Goal: Information Seeking & Learning: Learn about a topic

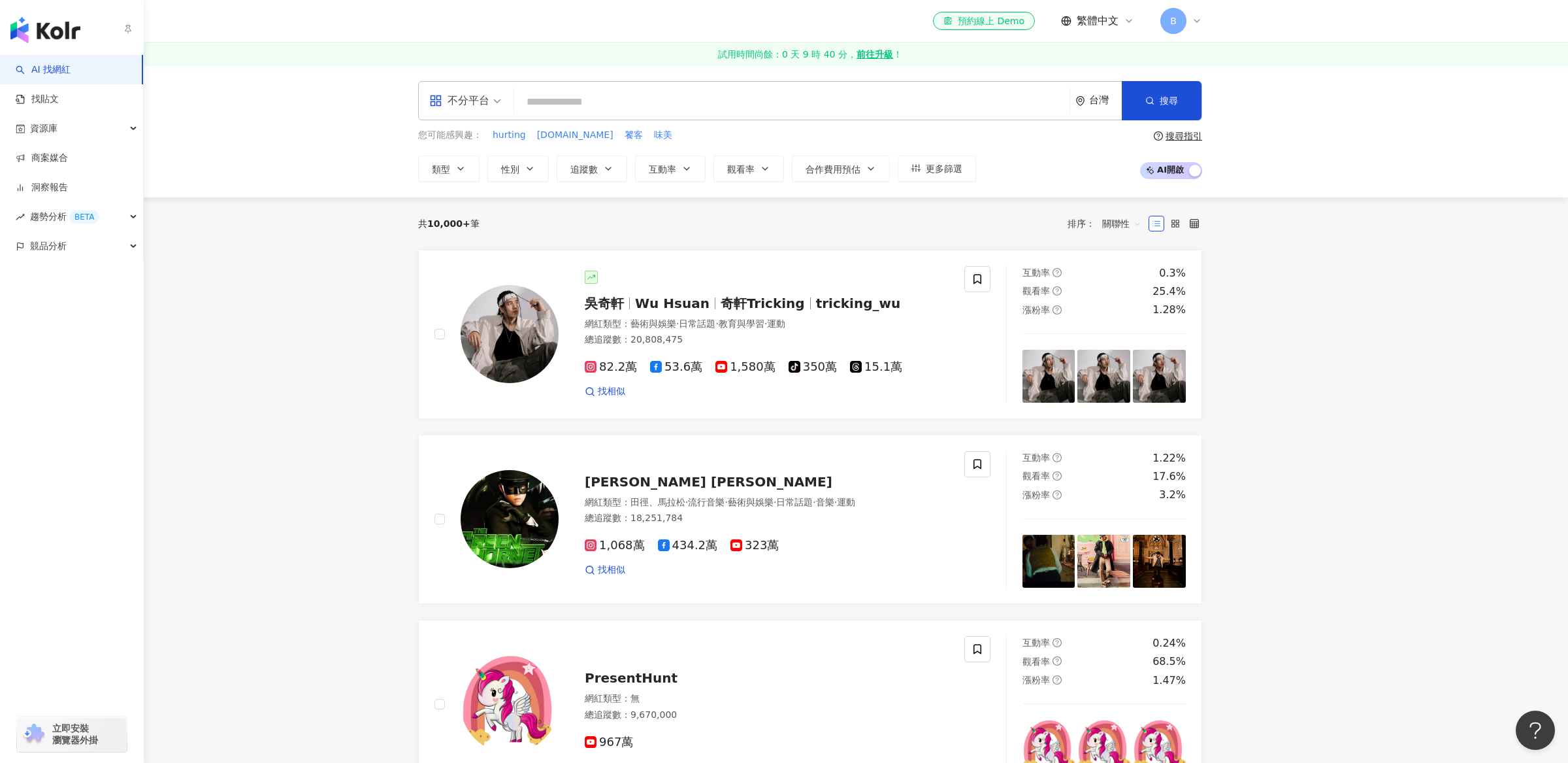
click at [60, 36] on img "button" at bounding box center [45, 30] width 70 height 26
click at [62, 165] on link "商案媒合" at bounding box center [42, 158] width 52 height 13
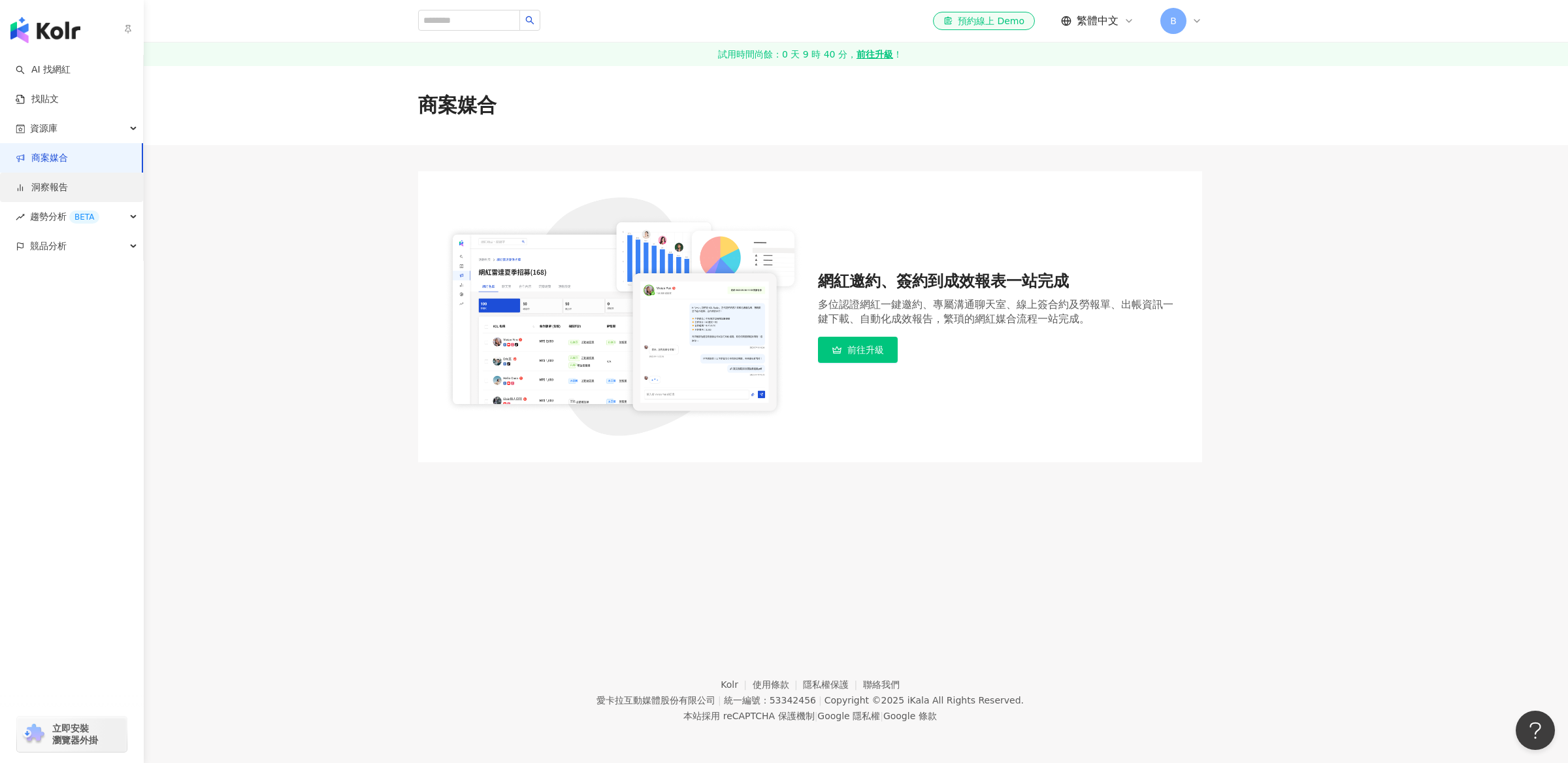
click at [68, 181] on link "洞察報告" at bounding box center [42, 187] width 52 height 13
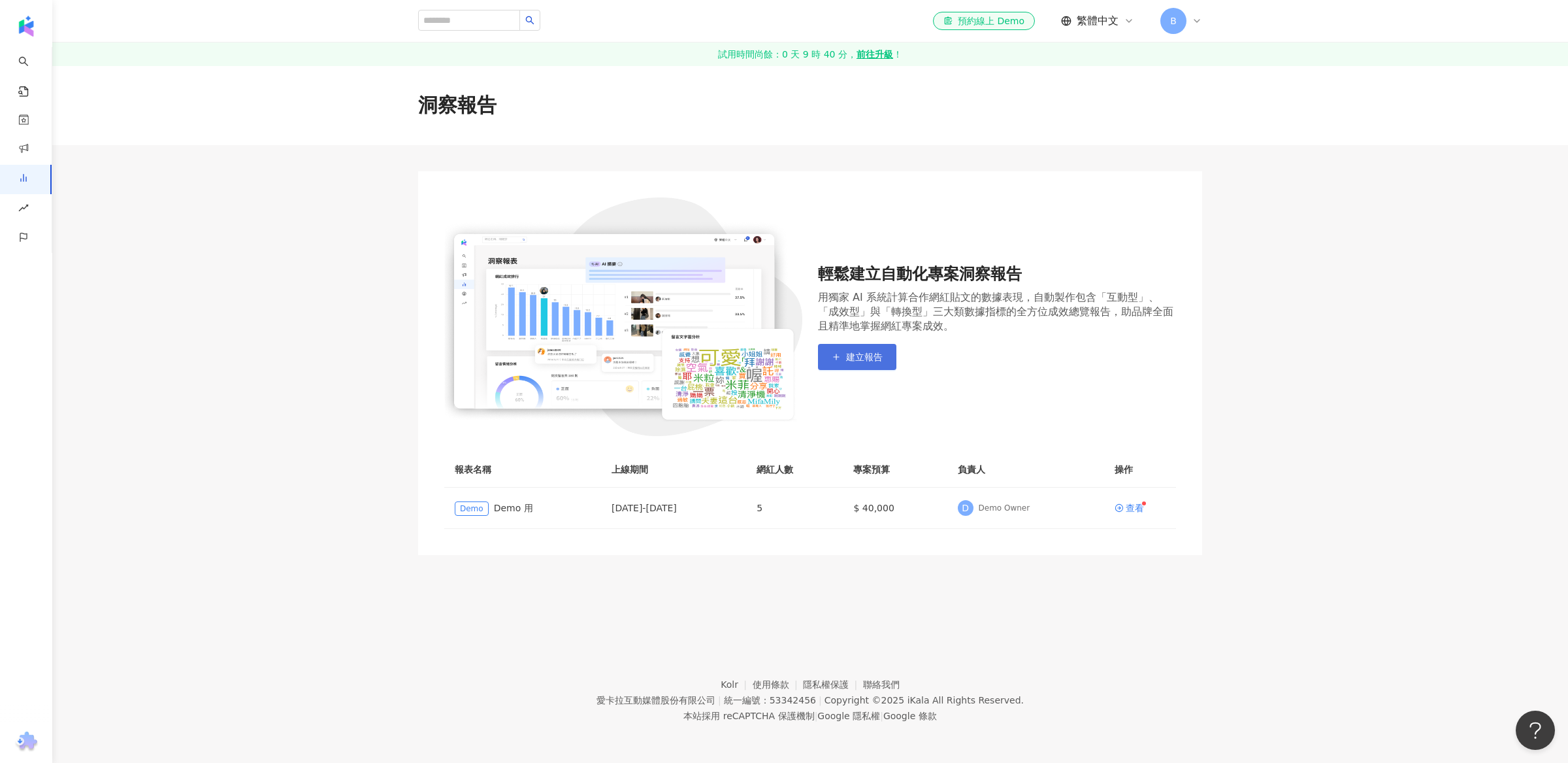
click at [834, 352] on span "button" at bounding box center [836, 357] width 9 height 10
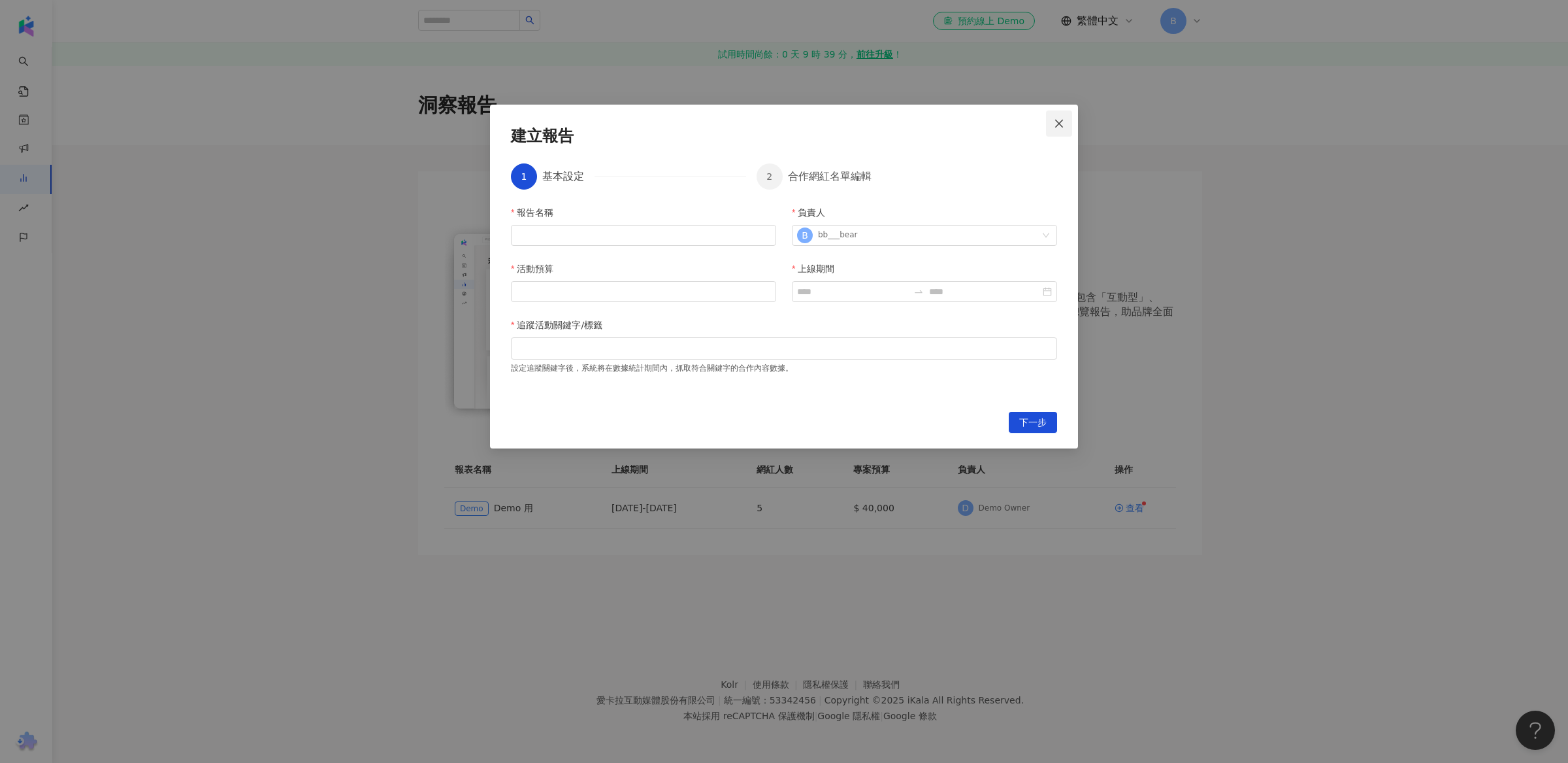
click at [1064, 121] on icon "close" at bounding box center [1059, 123] width 10 height 10
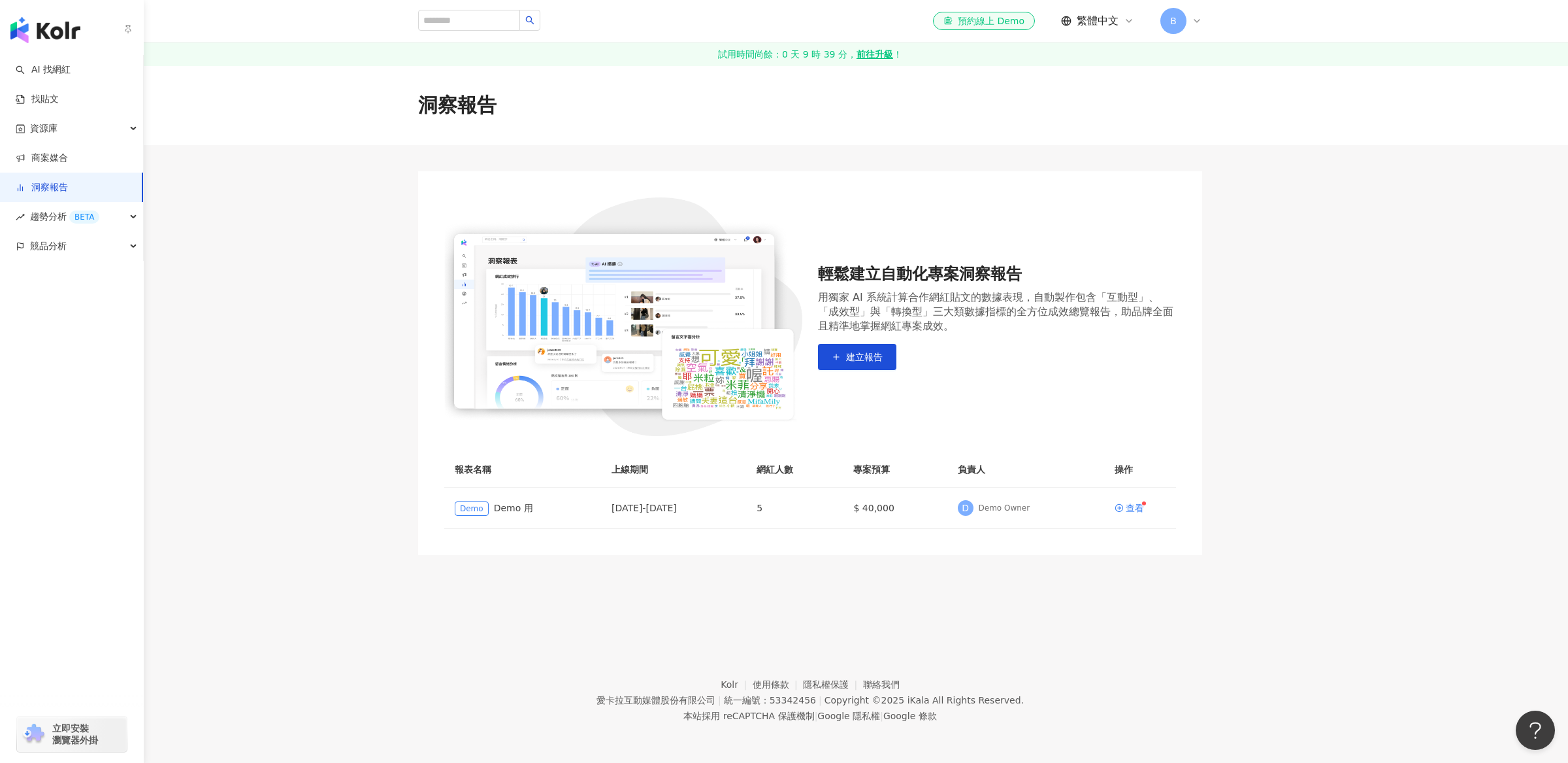
drag, startPoint x: 46, startPoint y: 43, endPoint x: 21, endPoint y: 25, distance: 30.8
click at [21, 25] on img "button" at bounding box center [45, 30] width 70 height 26
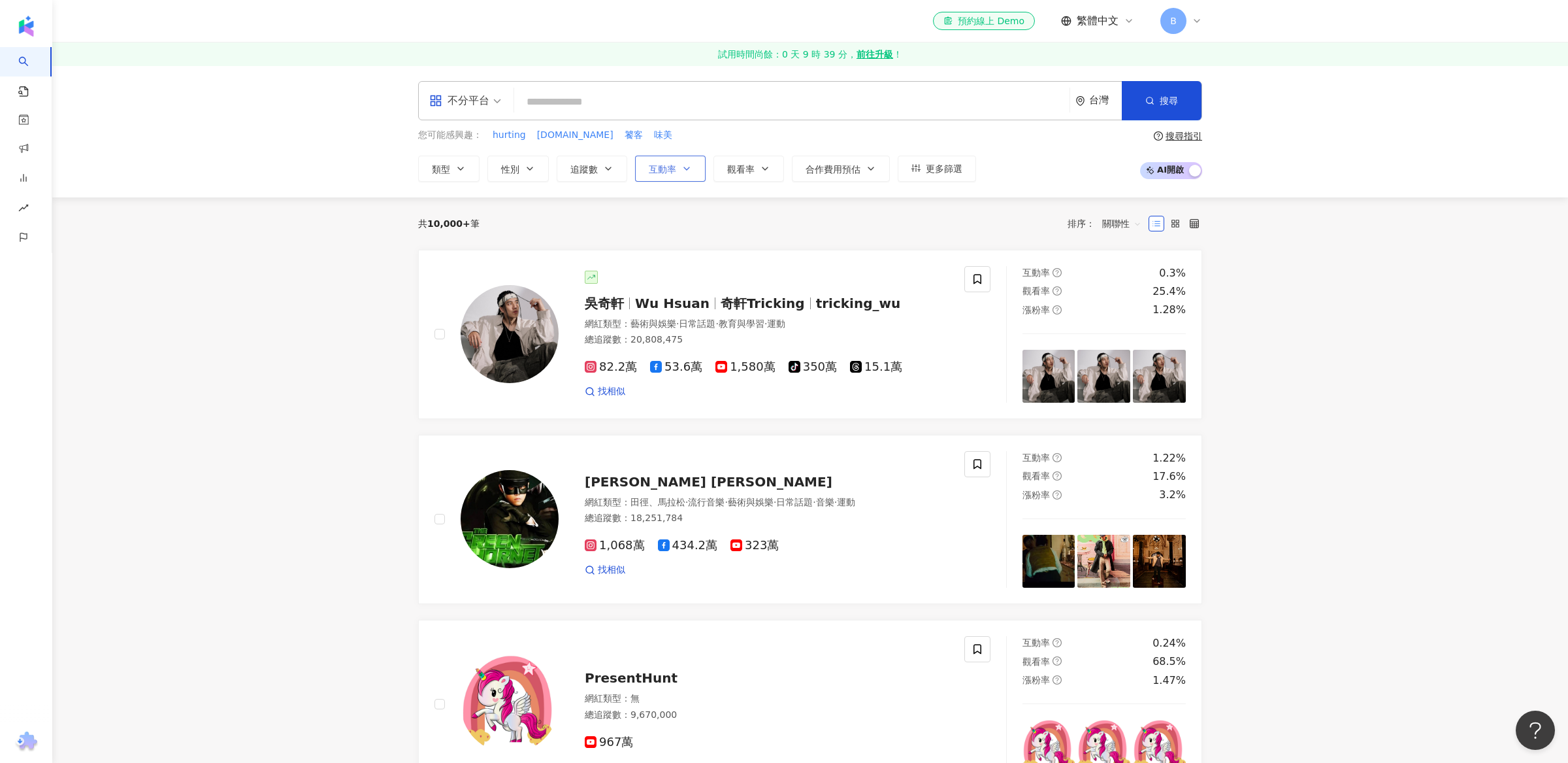
click at [662, 177] on button "互動率" at bounding box center [670, 169] width 71 height 26
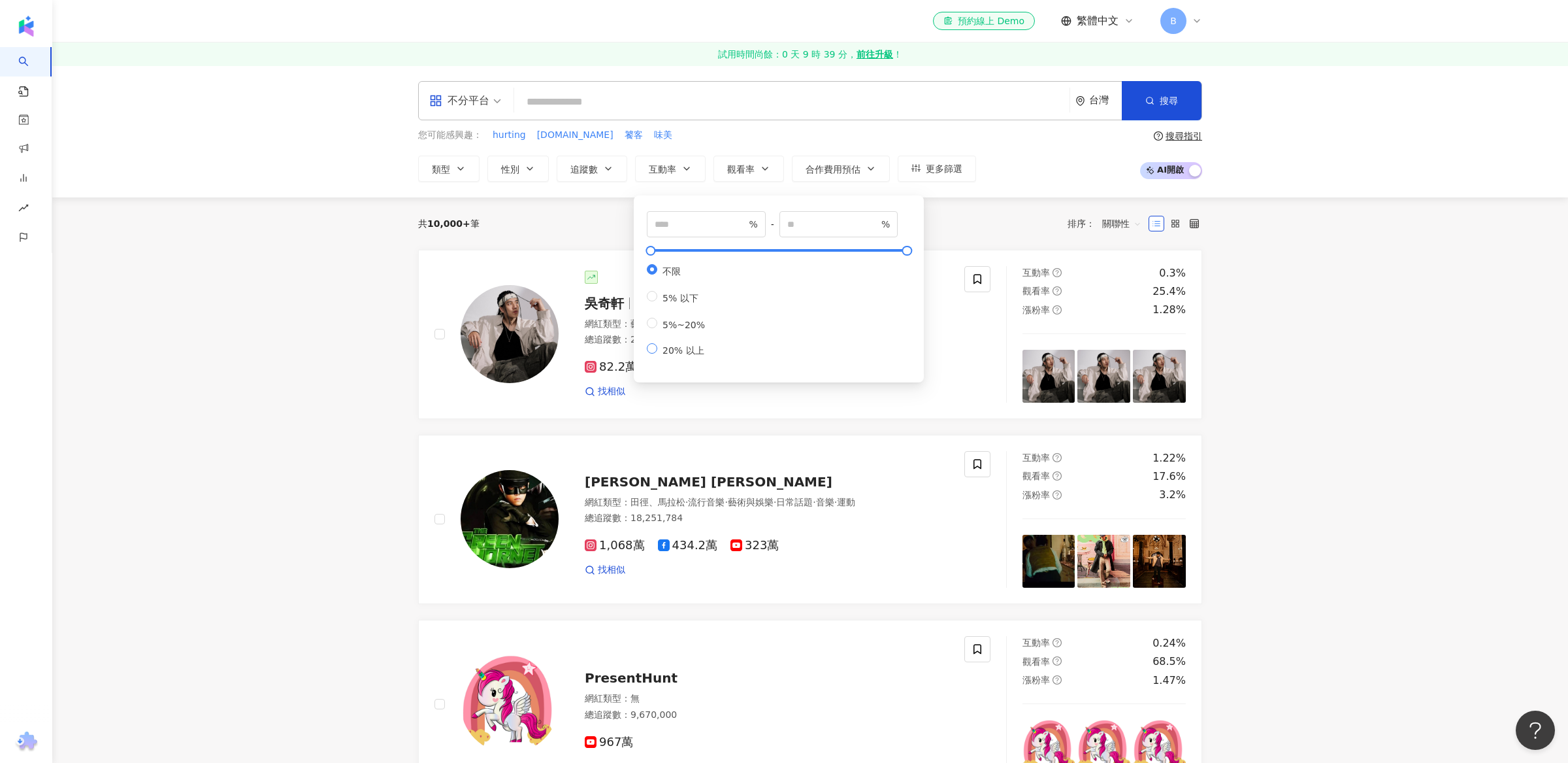
click at [678, 355] on span "20% 以上" at bounding box center [683, 350] width 52 height 10
click at [1174, 102] on span "搜尋" at bounding box center [1169, 100] width 18 height 10
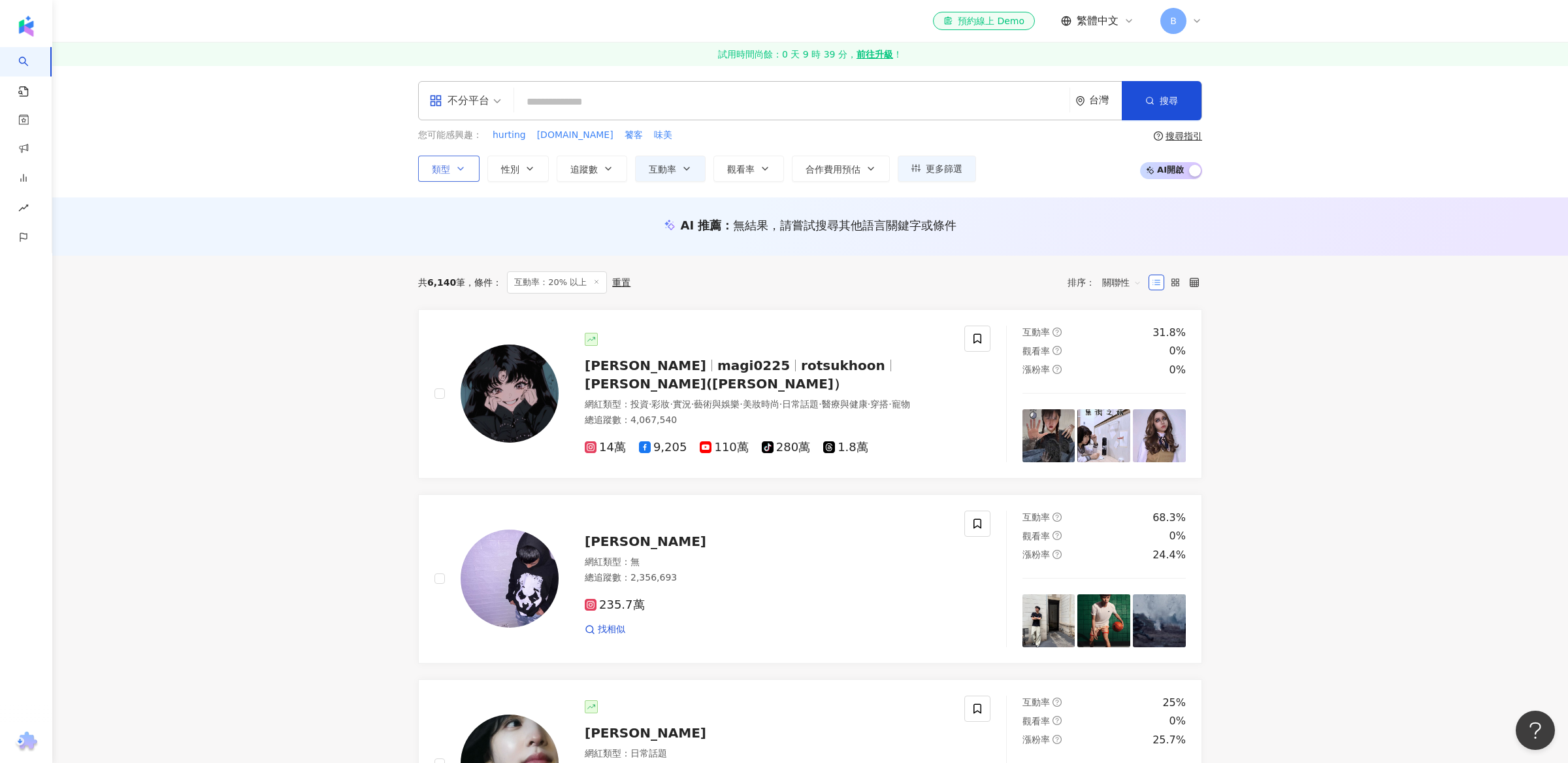
click at [463, 163] on icon "button" at bounding box center [460, 168] width 10 height 10
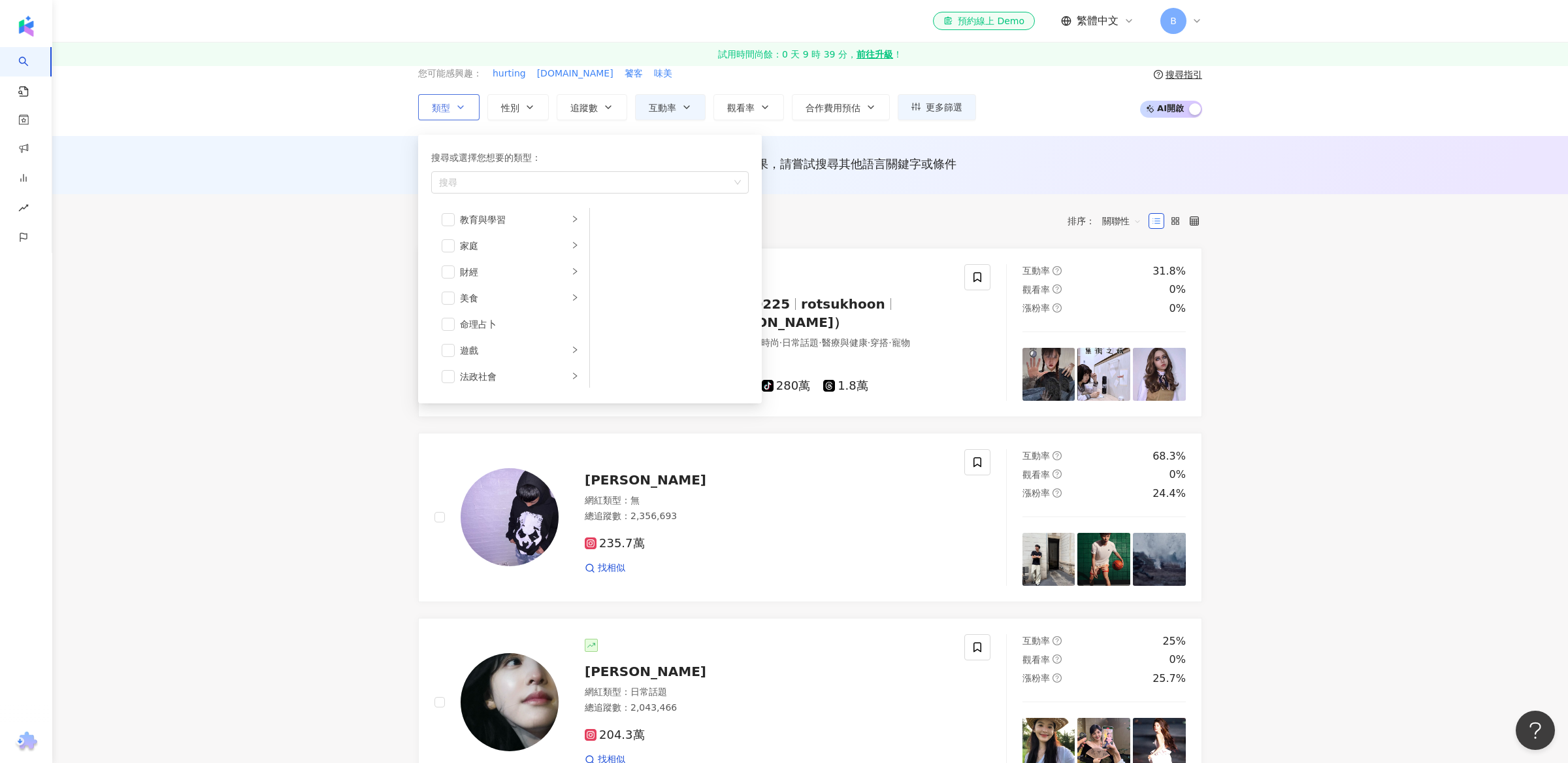
scroll to position [110, 0]
click at [450, 293] on span "button" at bounding box center [448, 296] width 13 height 13
click at [558, 301] on div "美食" at bounding box center [514, 296] width 108 height 14
click at [602, 225] on span "button" at bounding box center [607, 223] width 13 height 13
click at [606, 247] on span "button" at bounding box center [607, 249] width 13 height 13
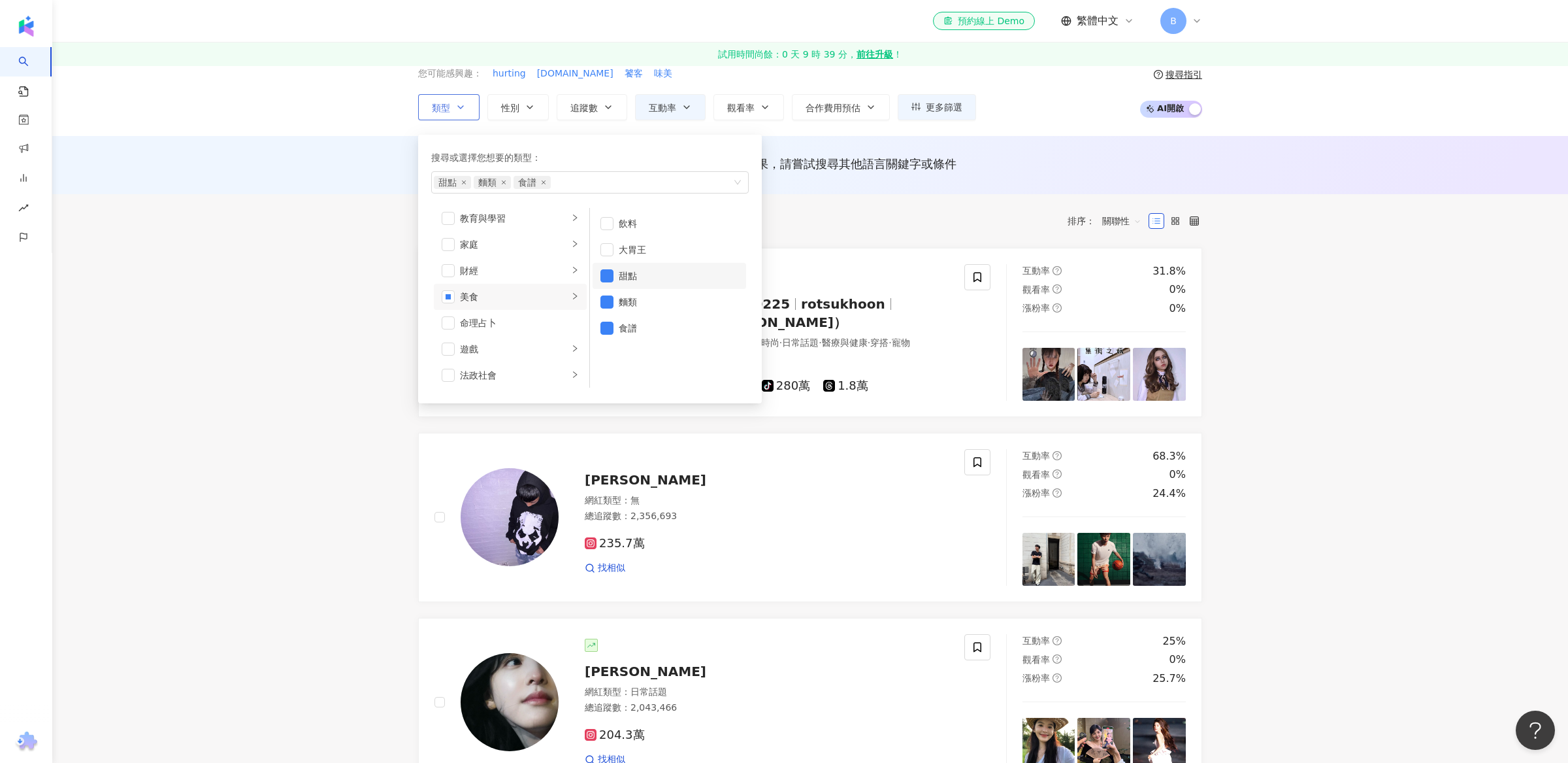
click at [599, 282] on li "甜點" at bounding box center [670, 276] width 154 height 26
click at [607, 327] on span "button" at bounding box center [607, 327] width 13 height 13
click at [1014, 127] on div "不分平台 台灣 搜尋 您可能感興趣： hurting vickisigh.bigcartel.com 饕客 味美 類型 搜尋或選擇您想要的類型： 麵類 藝術與…" at bounding box center [810, 70] width 1516 height 132
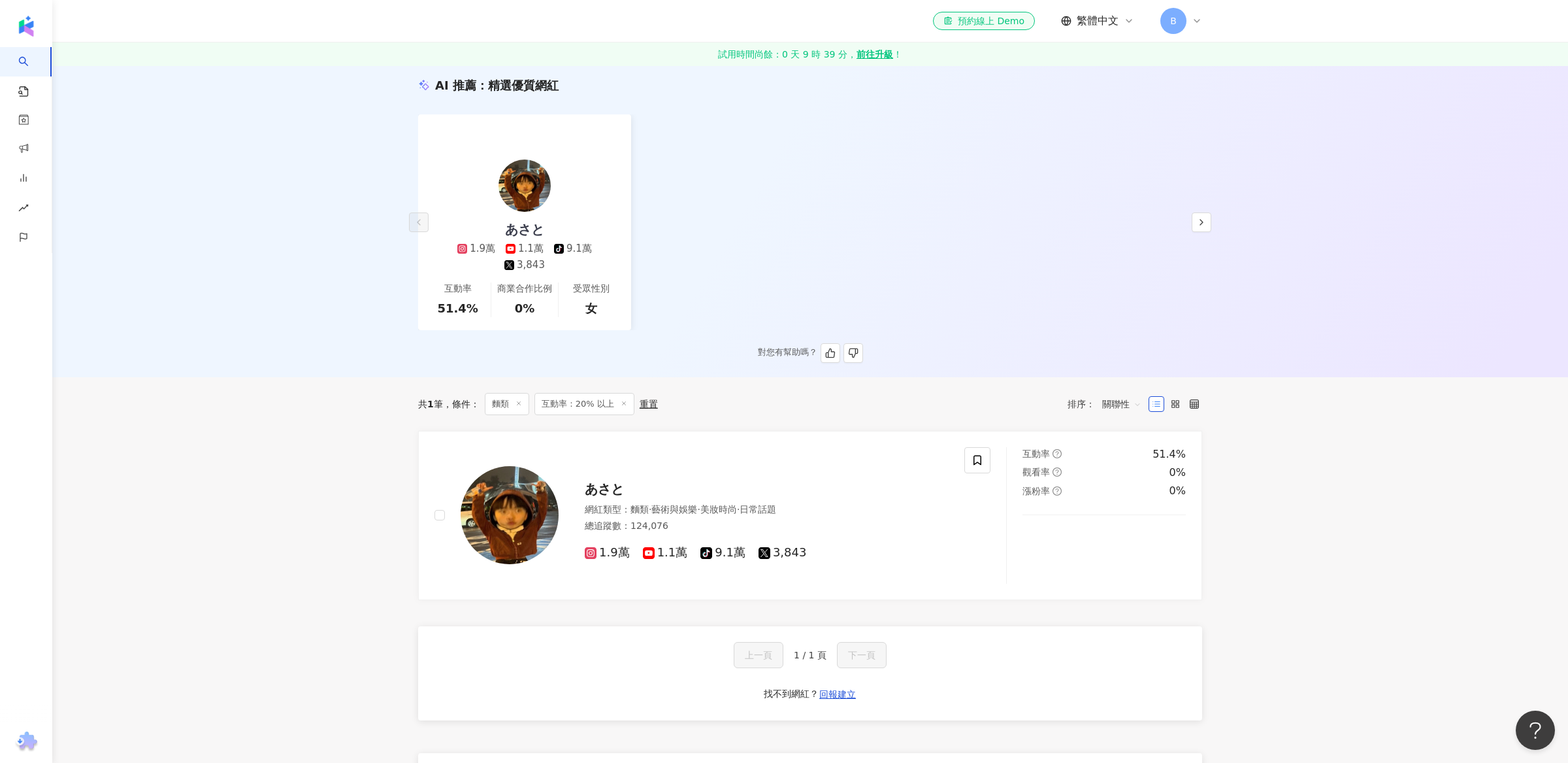
scroll to position [172, 0]
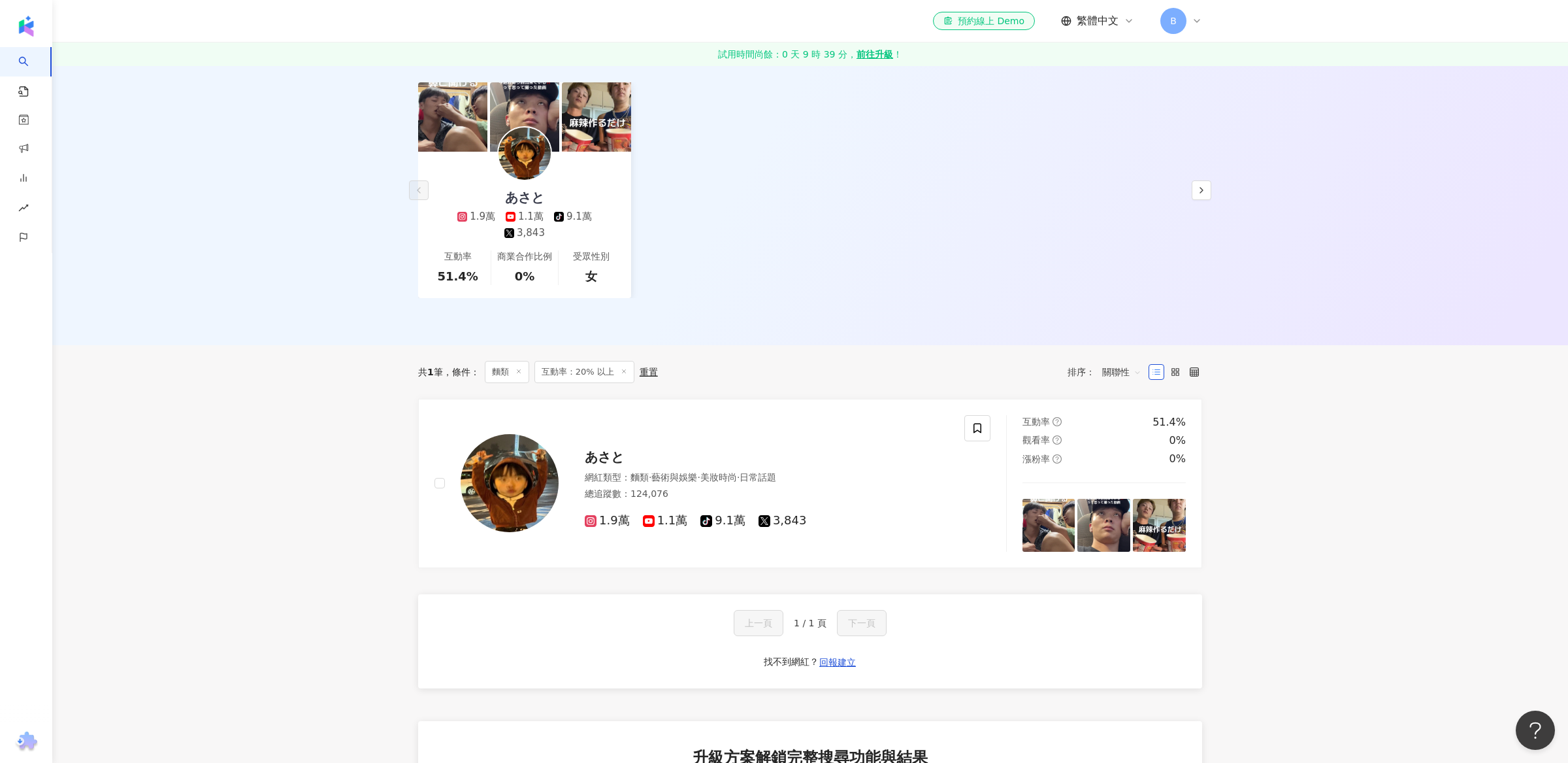
click at [580, 371] on span "互動率：20% 以上" at bounding box center [585, 372] width 100 height 22
click at [627, 369] on span "互動率：20% 以上" at bounding box center [585, 372] width 100 height 22
click at [600, 452] on span "あさと" at bounding box center [604, 457] width 39 height 16
click at [622, 374] on span "互動率：20% 以上" at bounding box center [585, 372] width 100 height 22
click at [622, 370] on icon at bounding box center [624, 371] width 7 height 7
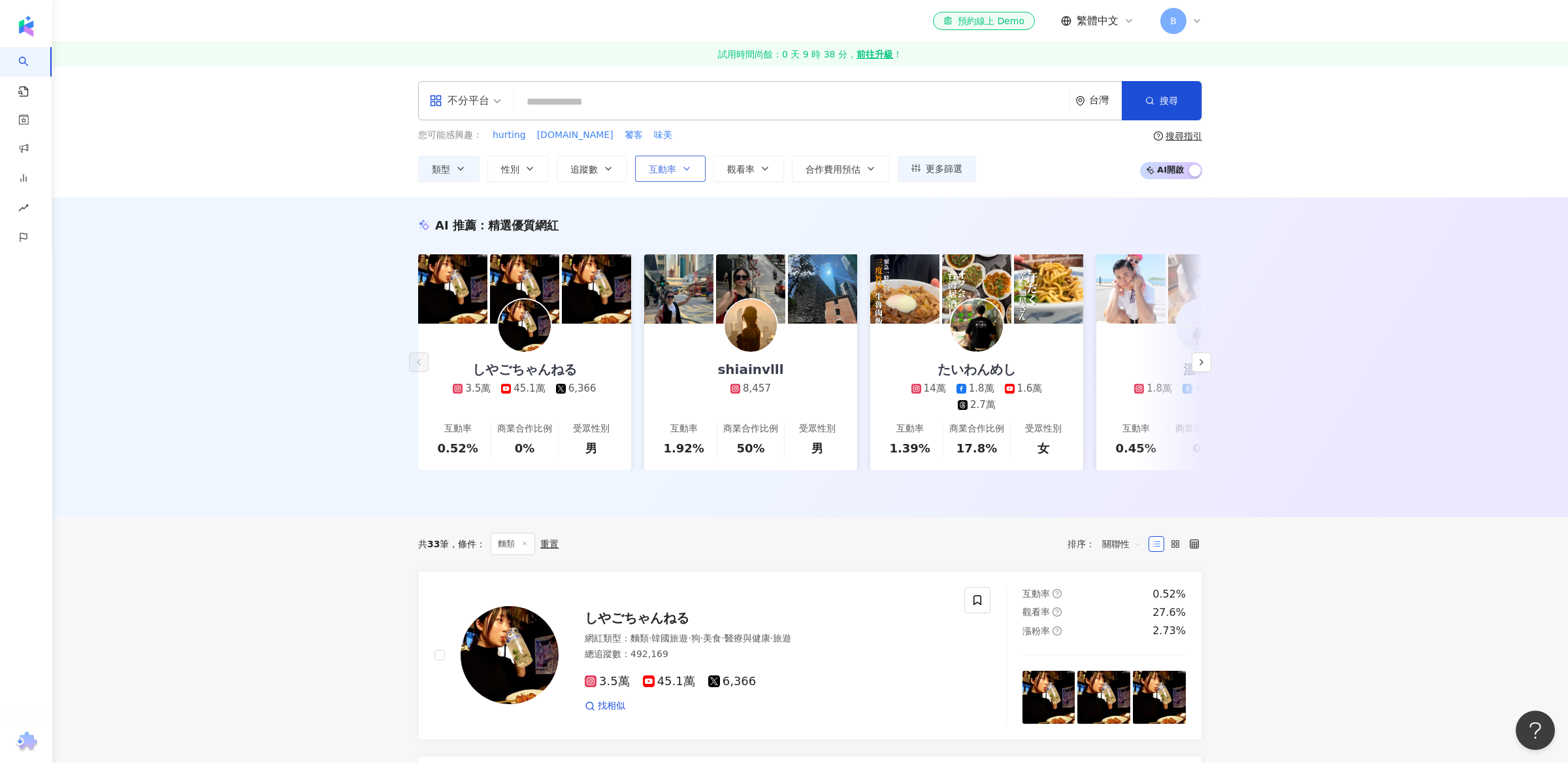
click at [658, 169] on span "互動率" at bounding box center [662, 169] width 27 height 10
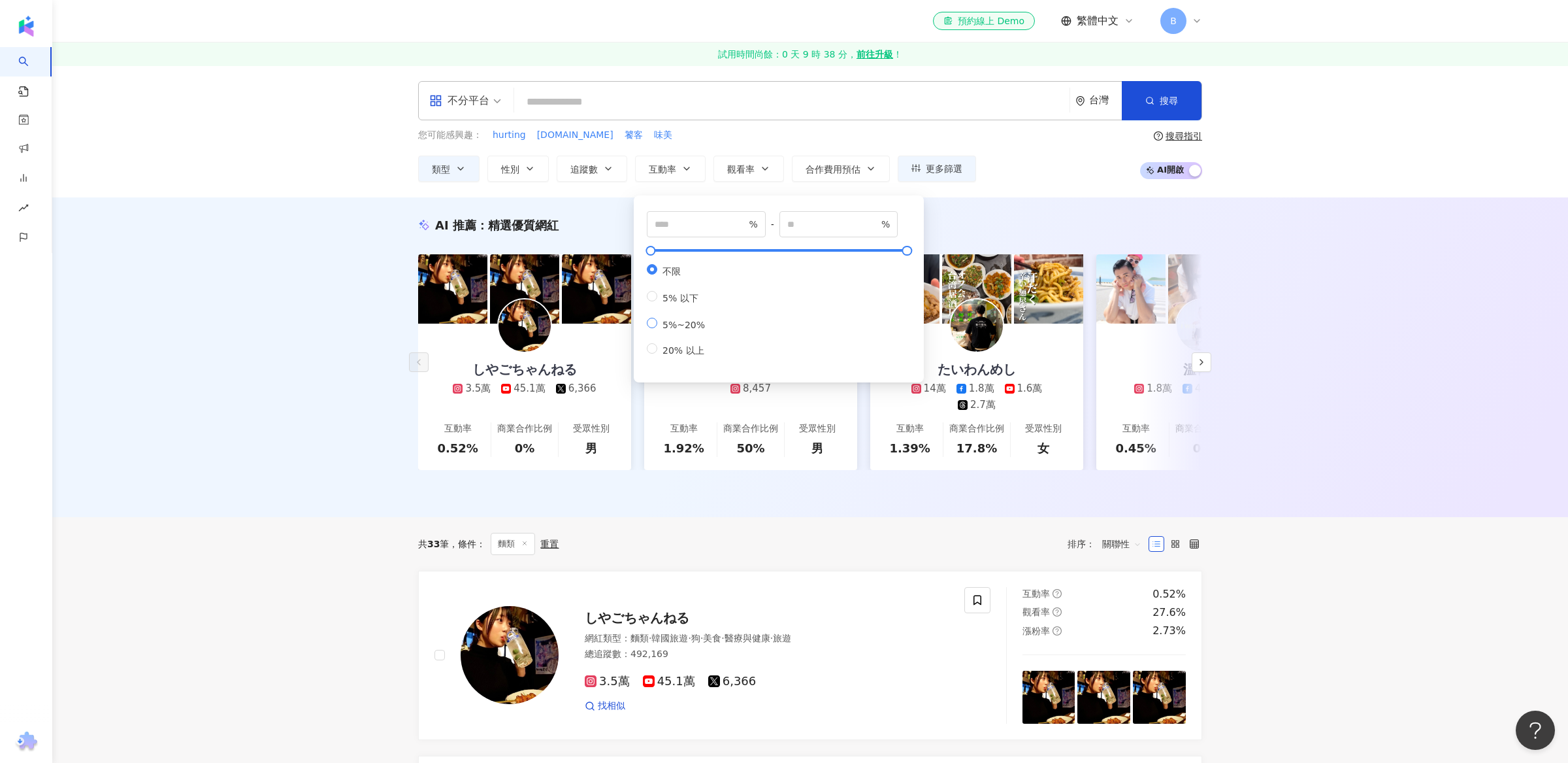
click at [681, 330] on span "5%~20%" at bounding box center [683, 325] width 53 height 10
type input "*"
type input "**"
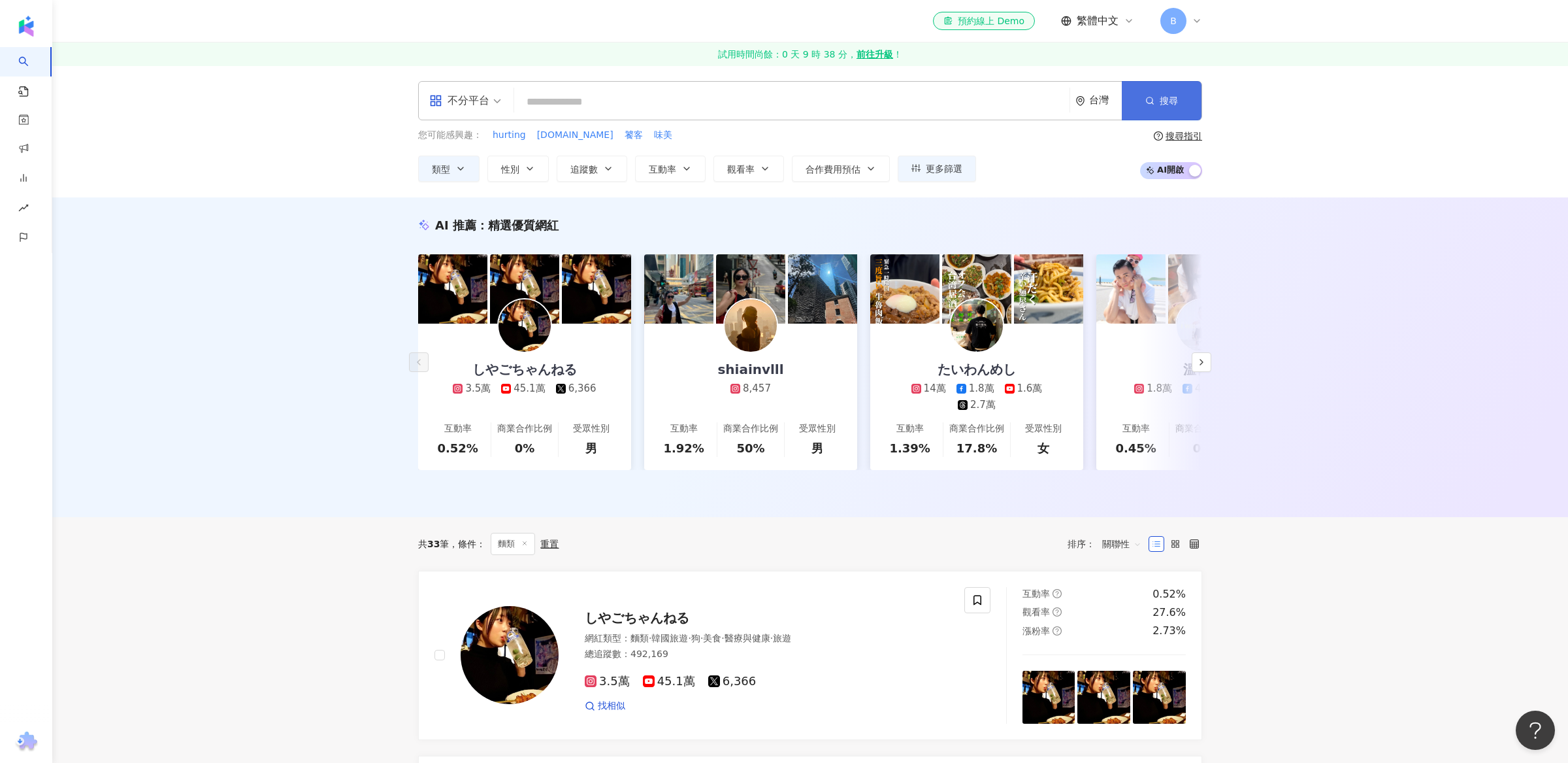
click at [1183, 112] on button "搜尋" at bounding box center [1162, 100] width 80 height 39
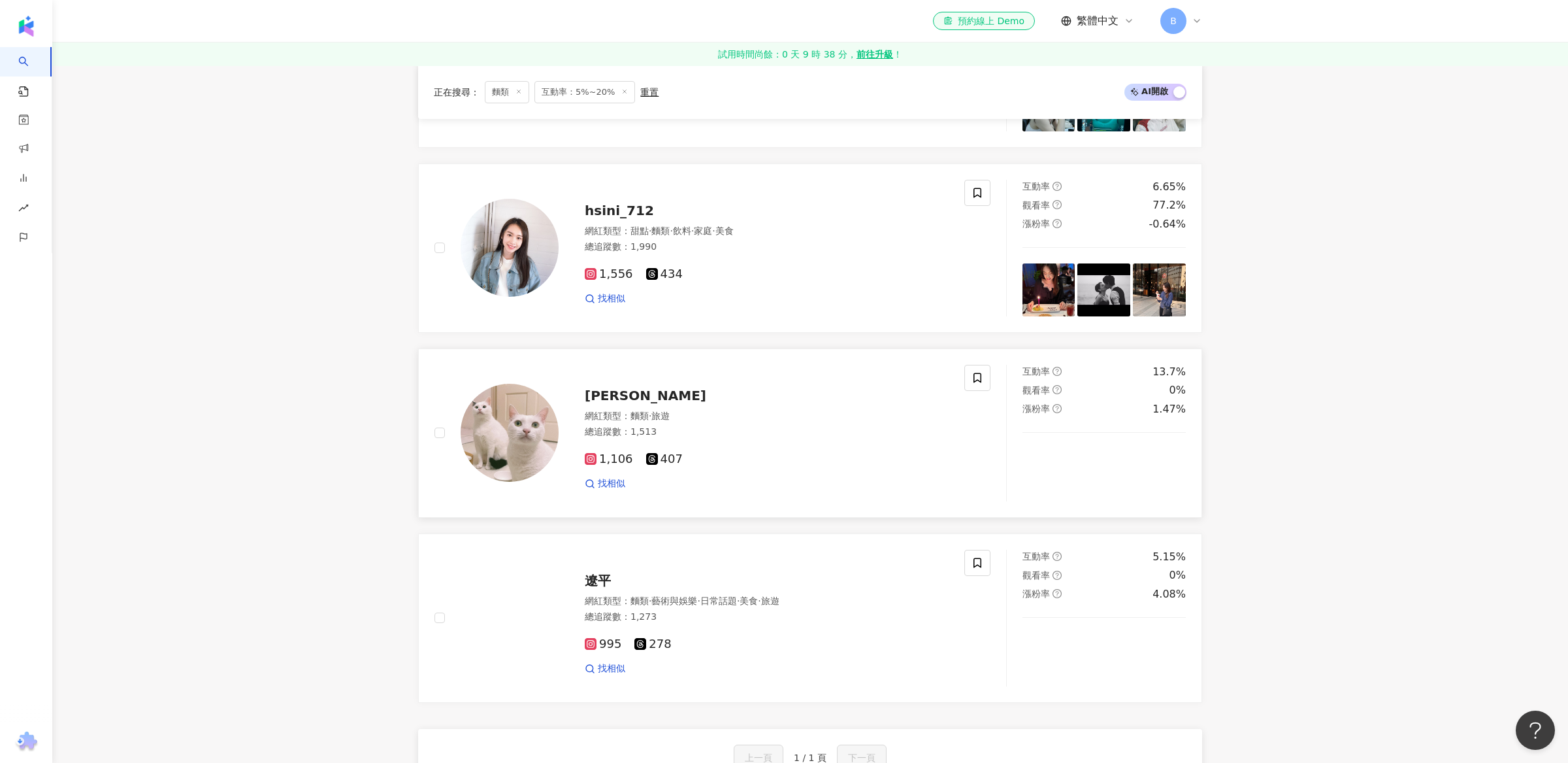
scroll to position [331, 0]
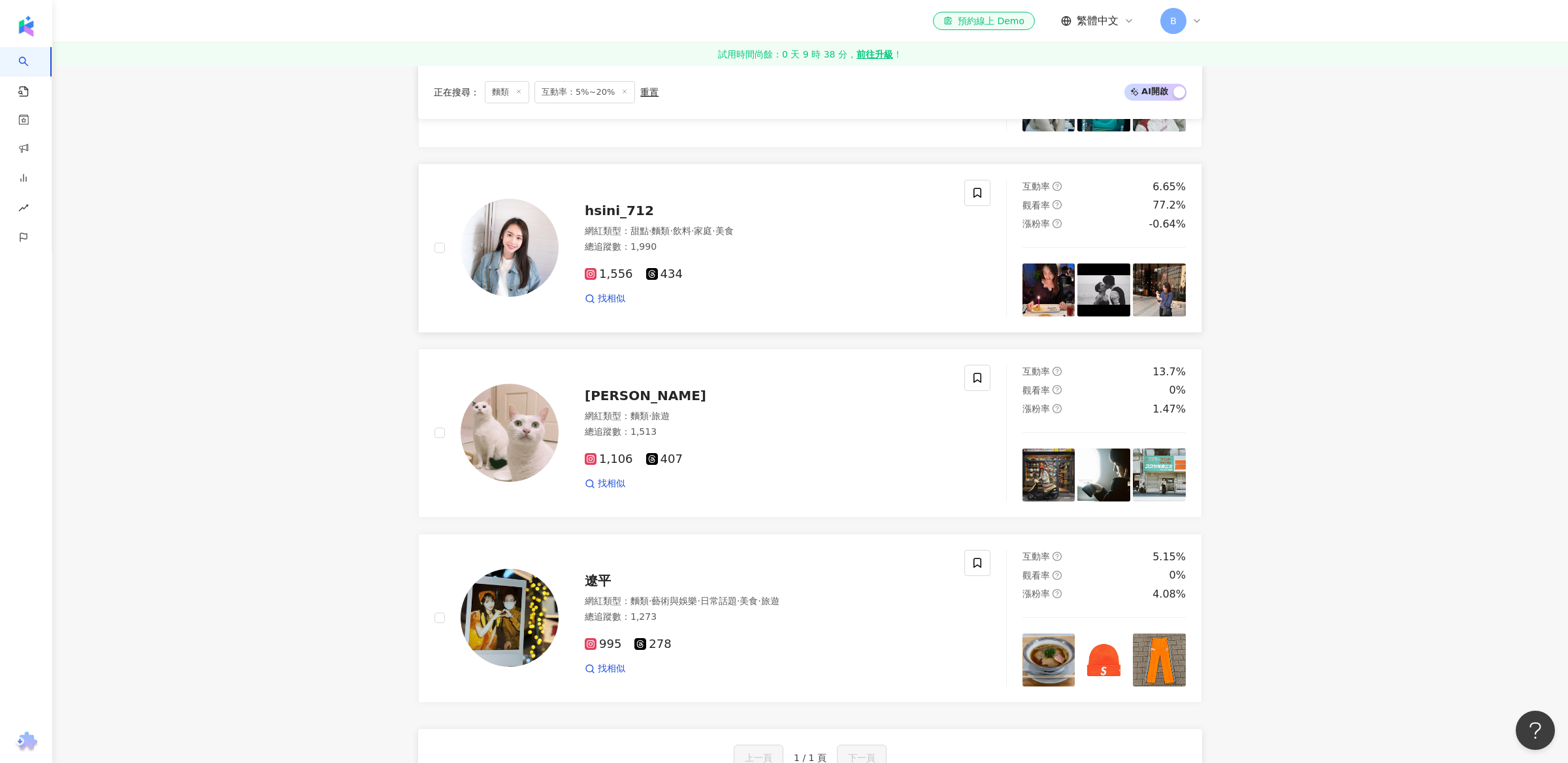
click at [619, 208] on span "hsini_712" at bounding box center [619, 211] width 69 height 16
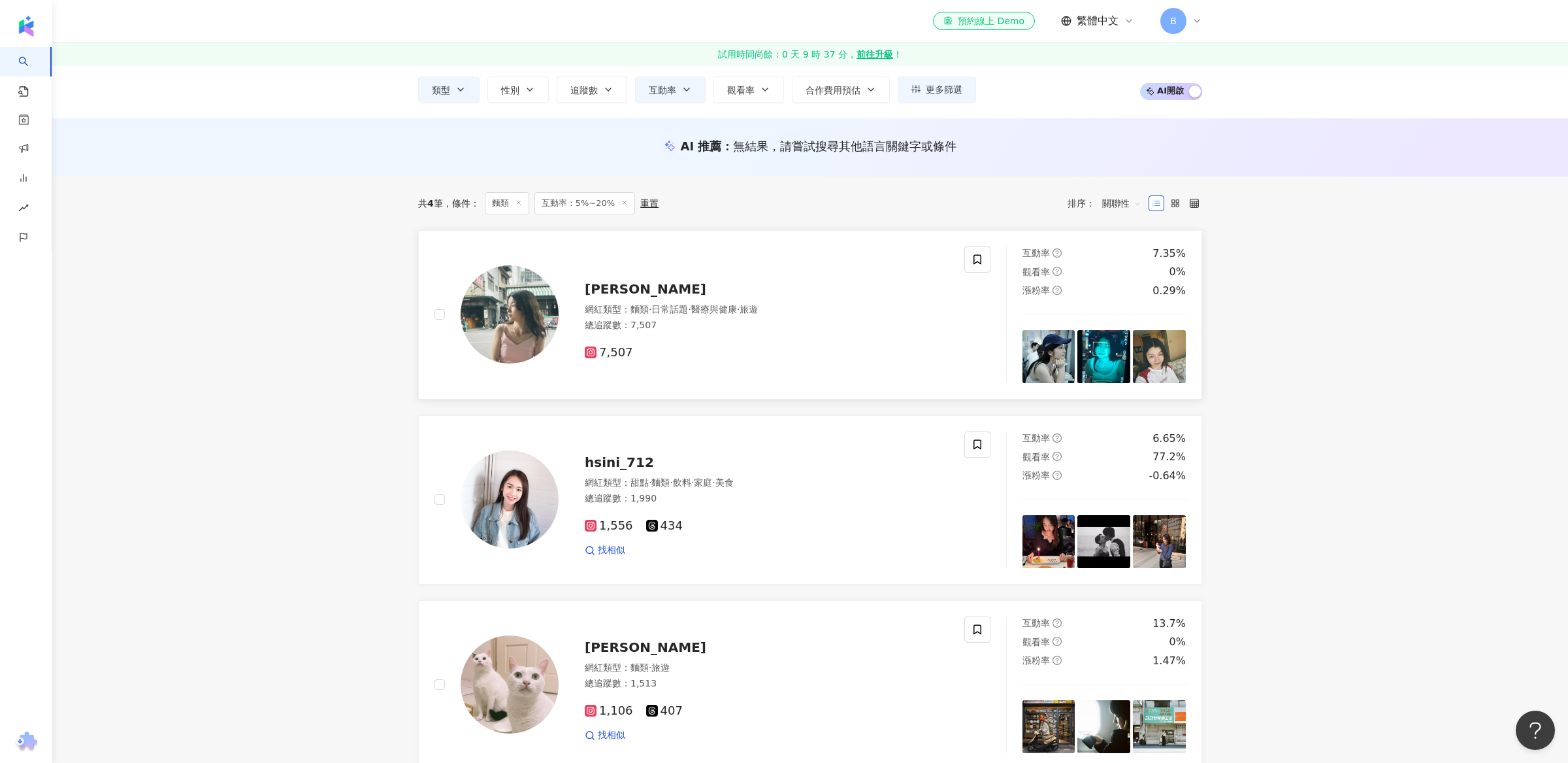
scroll to position [40, 0]
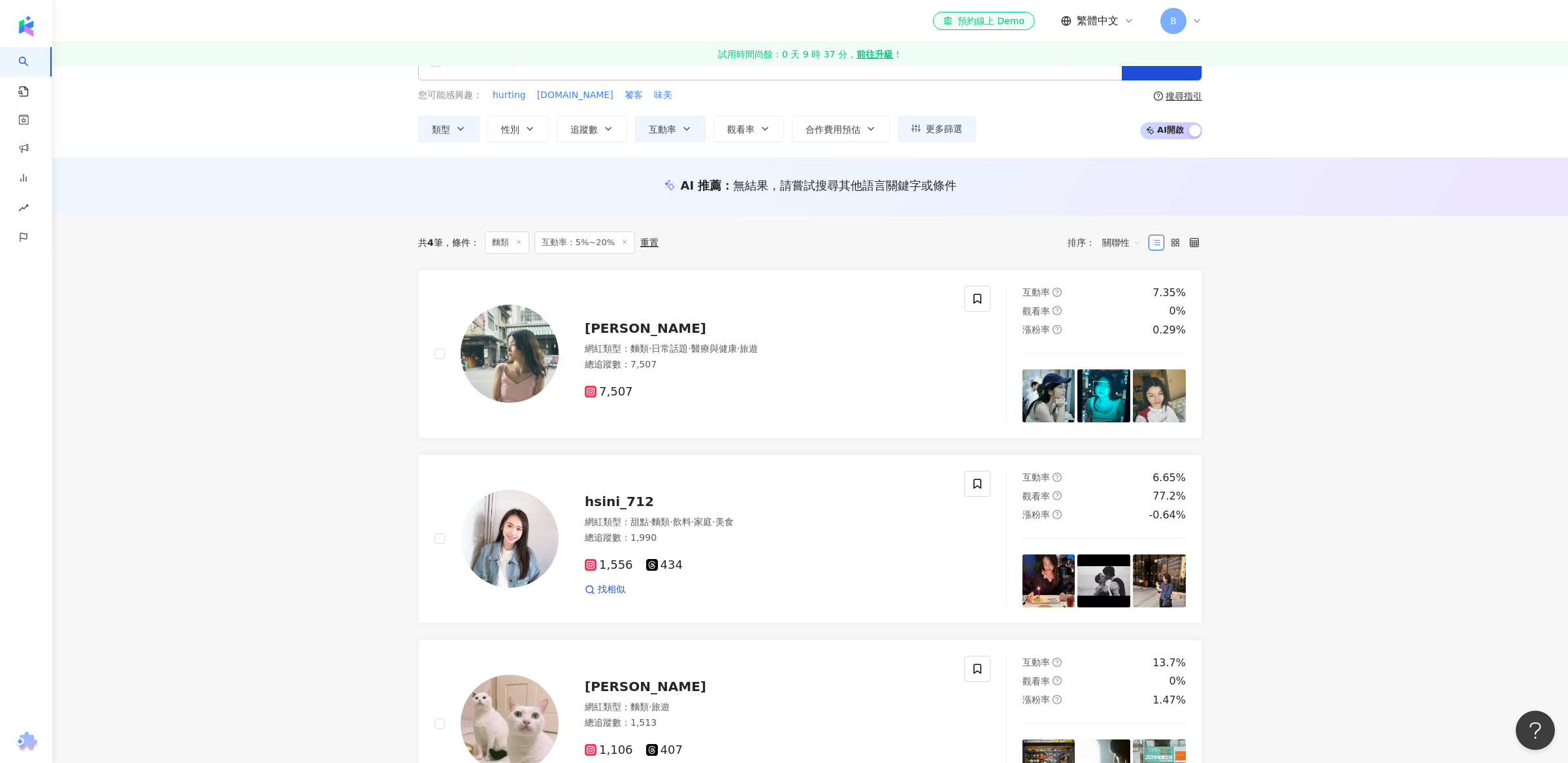
click at [522, 239] on icon at bounding box center [519, 242] width 7 height 7
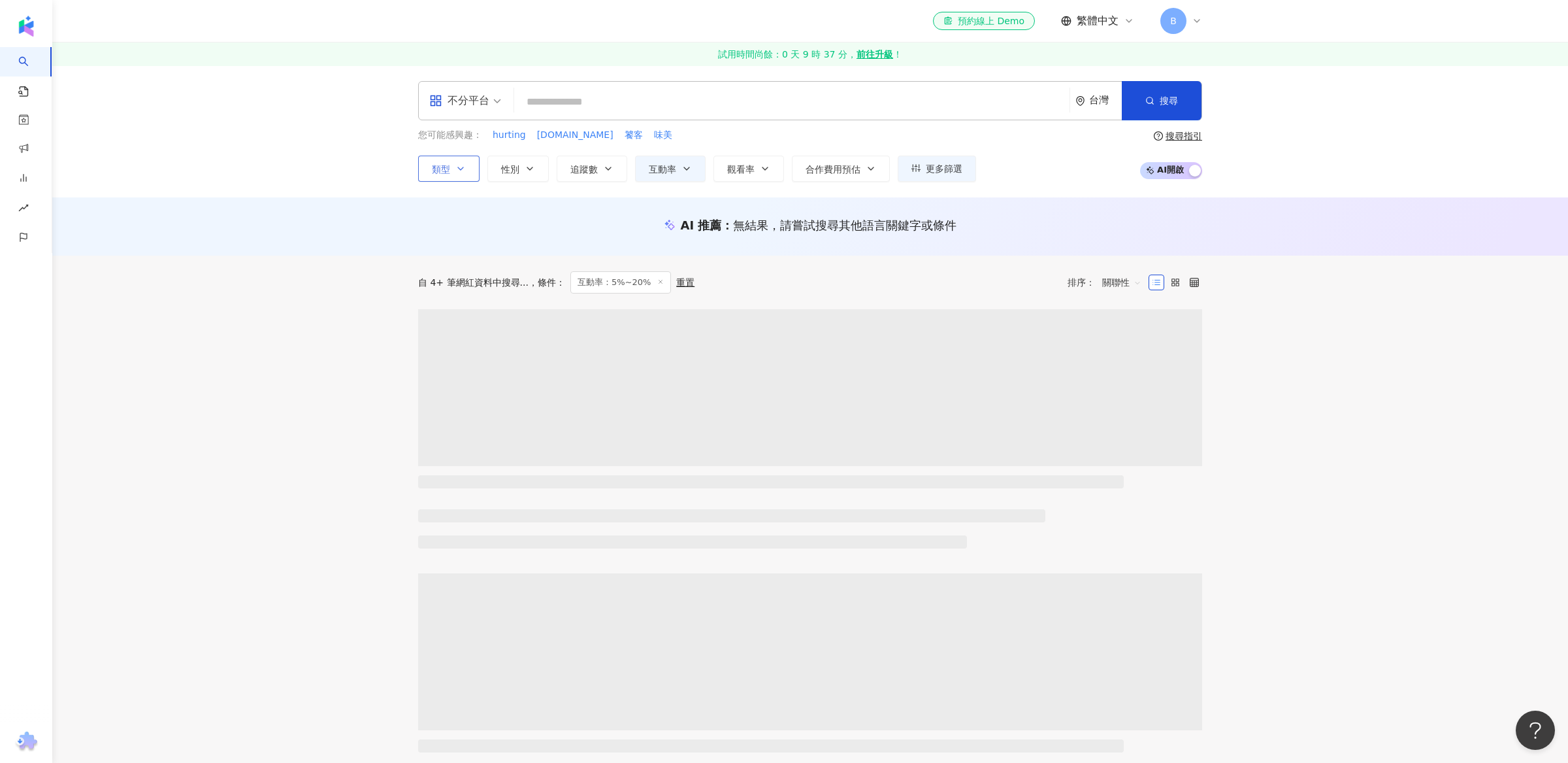
click at [441, 171] on span "類型" at bounding box center [441, 169] width 18 height 10
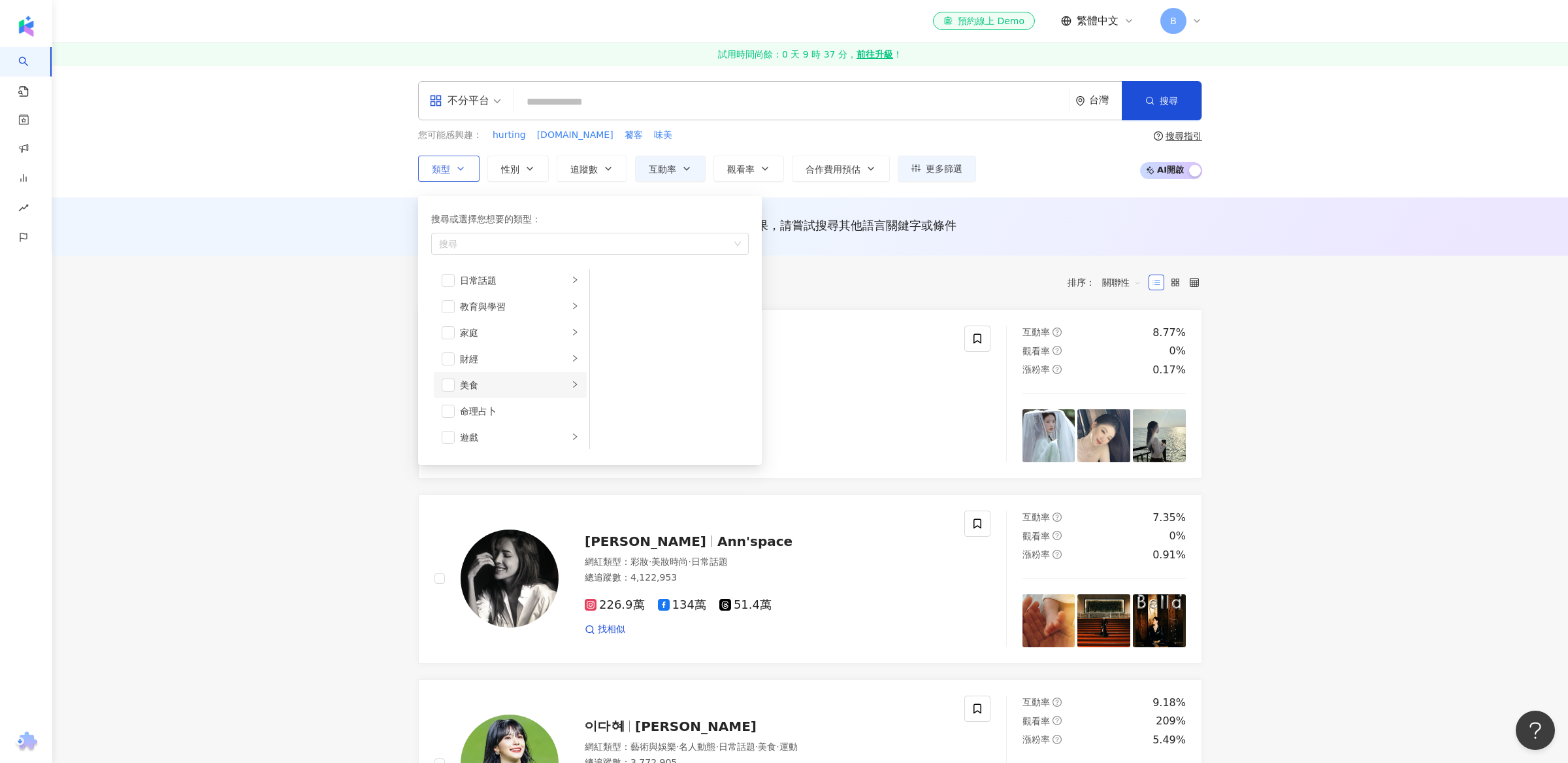
scroll to position [86, 0]
click at [450, 379] on span "button" at bounding box center [448, 382] width 13 height 13
click at [748, 147] on div "您可能感興趣： hurting vickisigh.bigcartel.com 饕客 味美 類型 搜尋或選擇您想要的類型： 美食 藝術與娛樂 美妝時尚 氣候和…" at bounding box center [697, 155] width 558 height 54
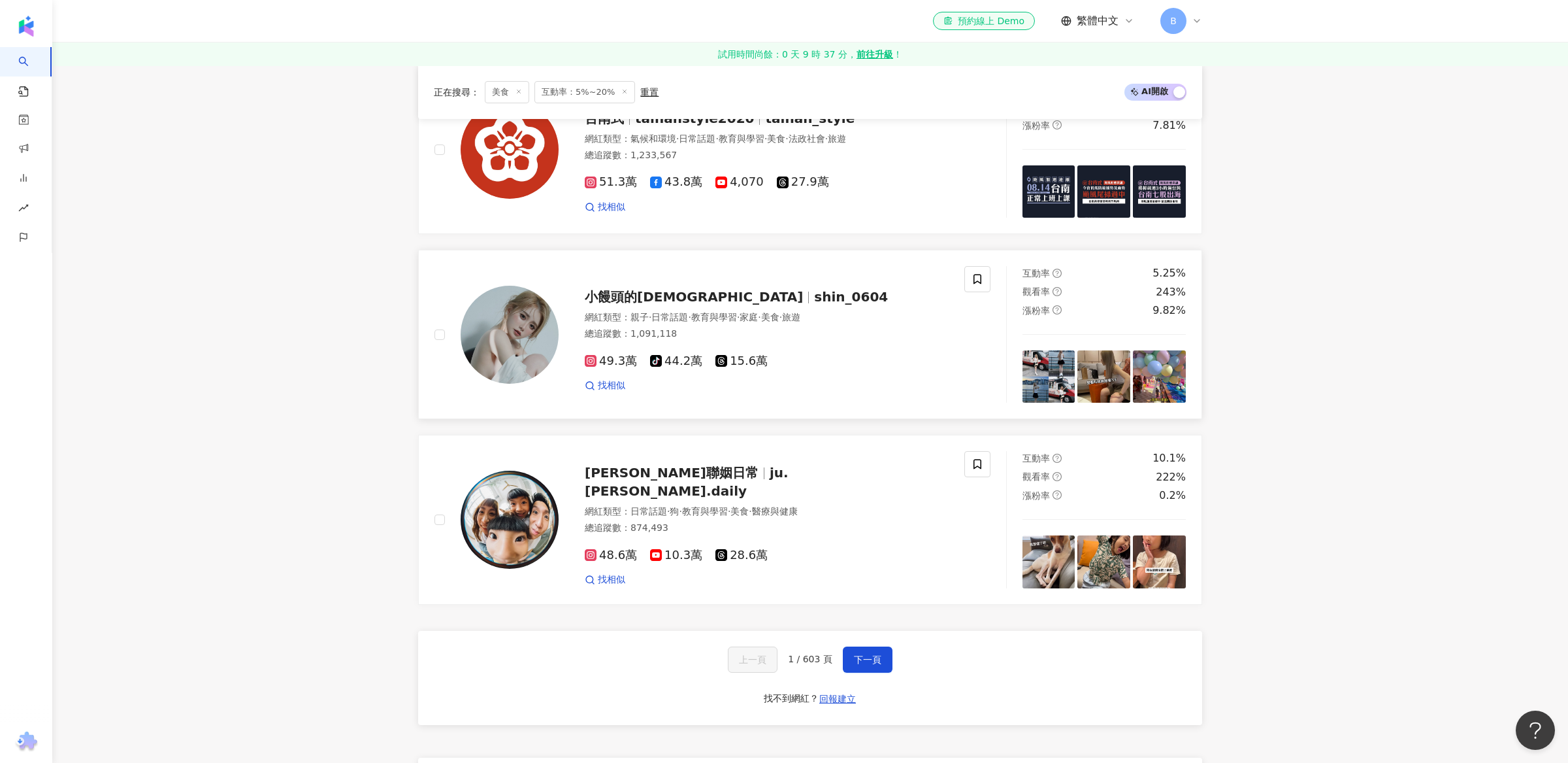
scroll to position [1986, 0]
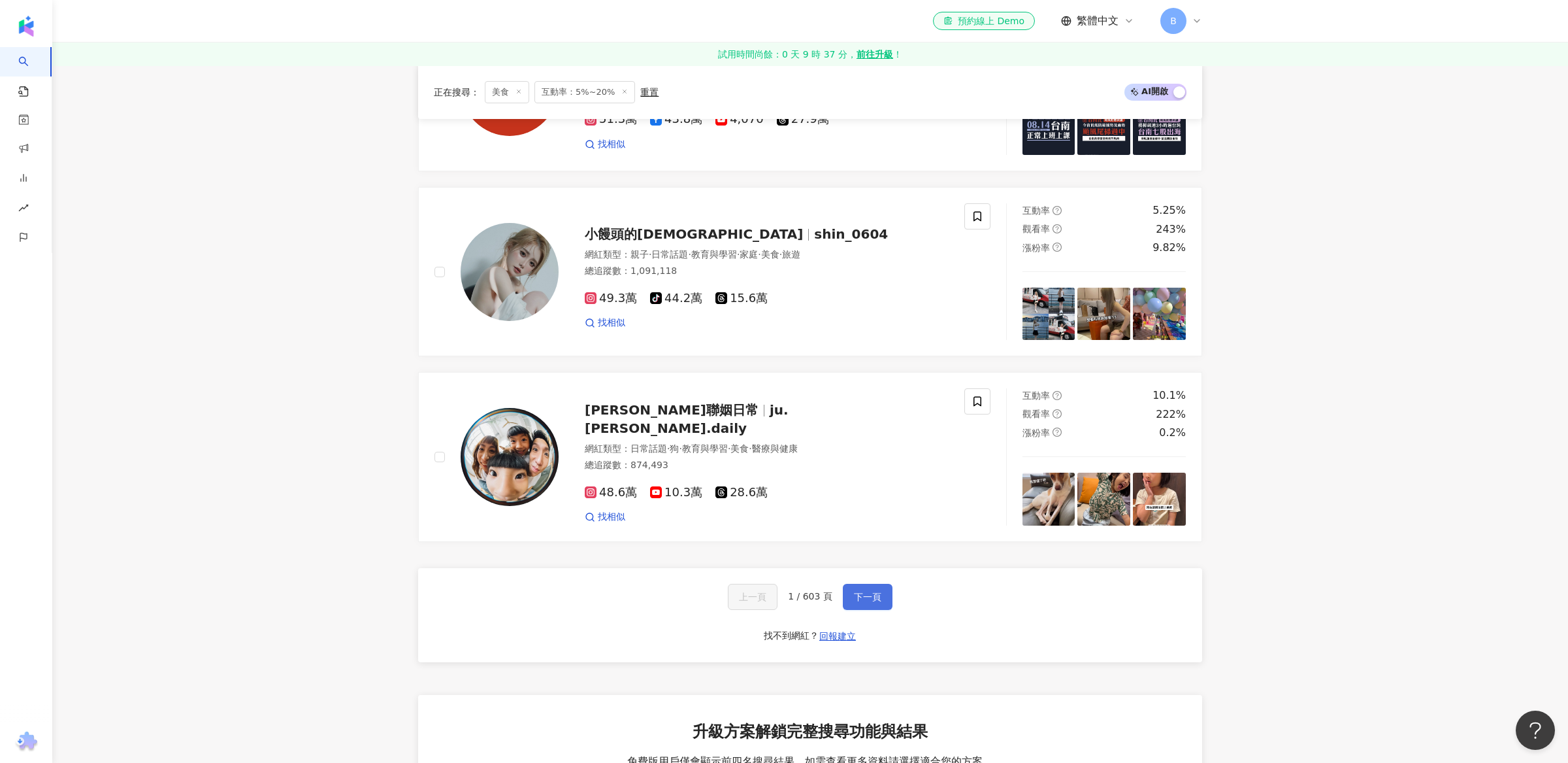
click at [853, 584] on button "下一頁" at bounding box center [868, 597] width 50 height 26
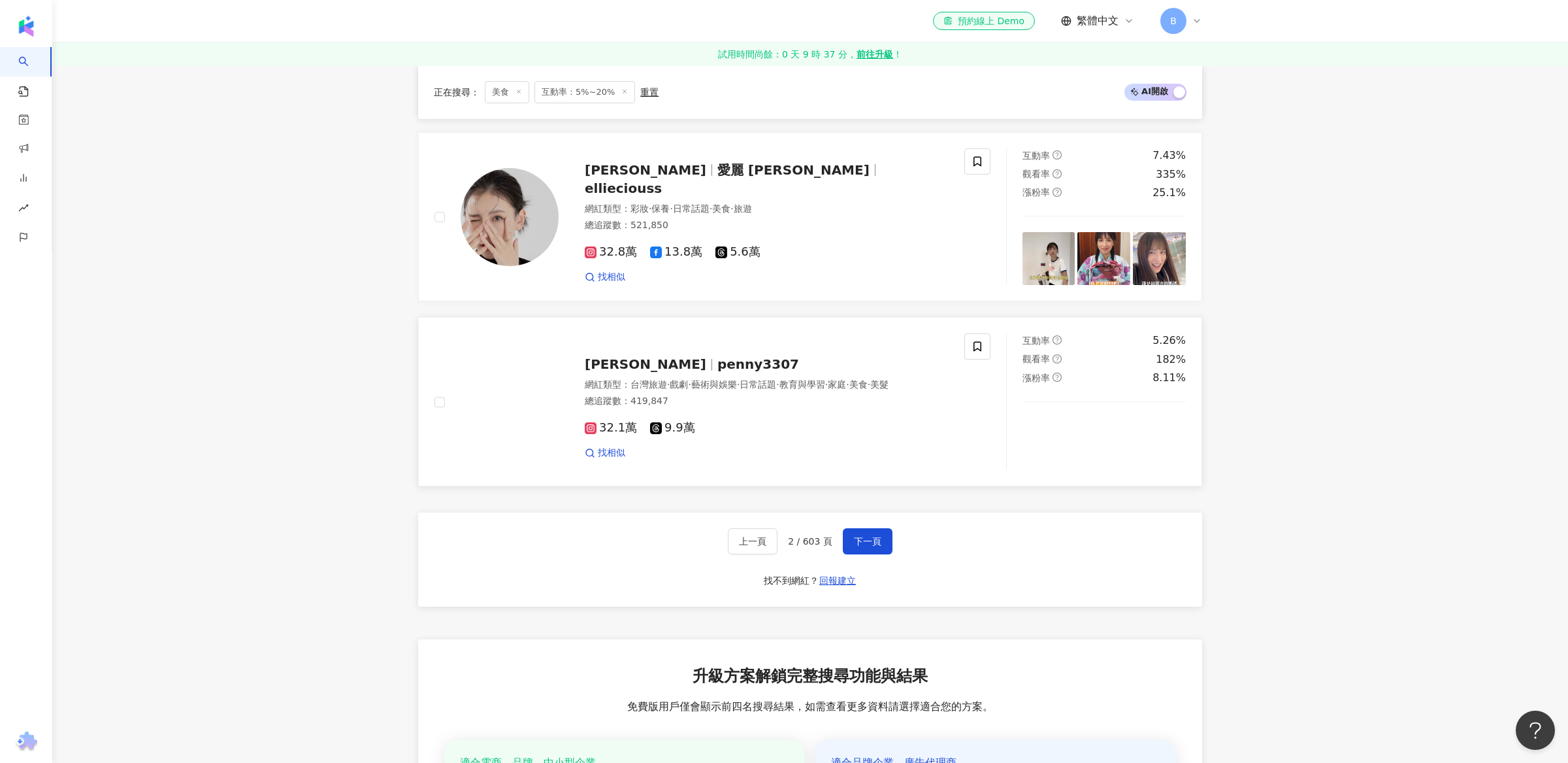
scroll to position [2036, 0]
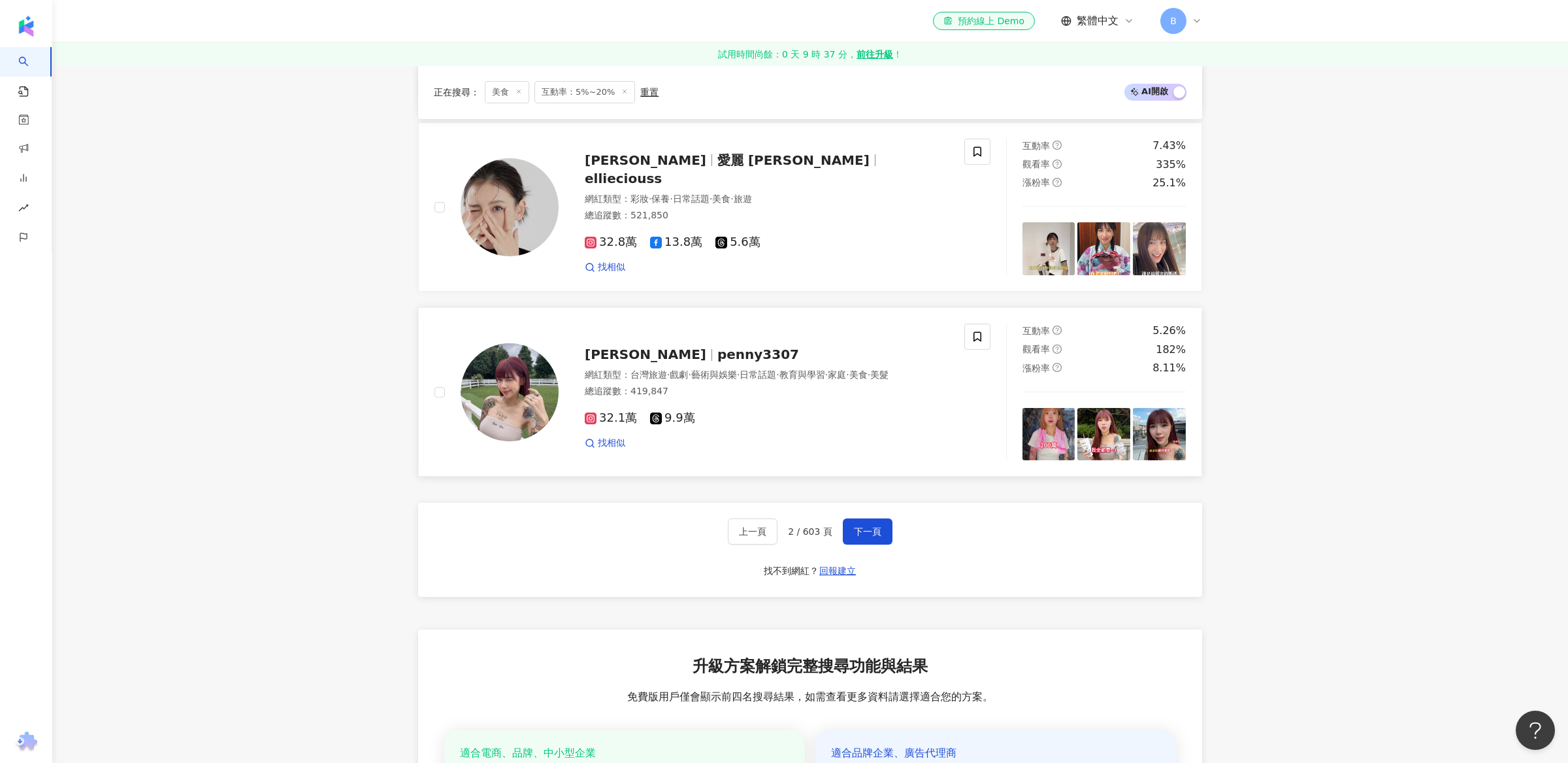
click at [623, 345] on div "俞莉 penny3307" at bounding box center [767, 354] width 364 height 18
click at [854, 526] on span "下一頁" at bounding box center [867, 531] width 27 height 10
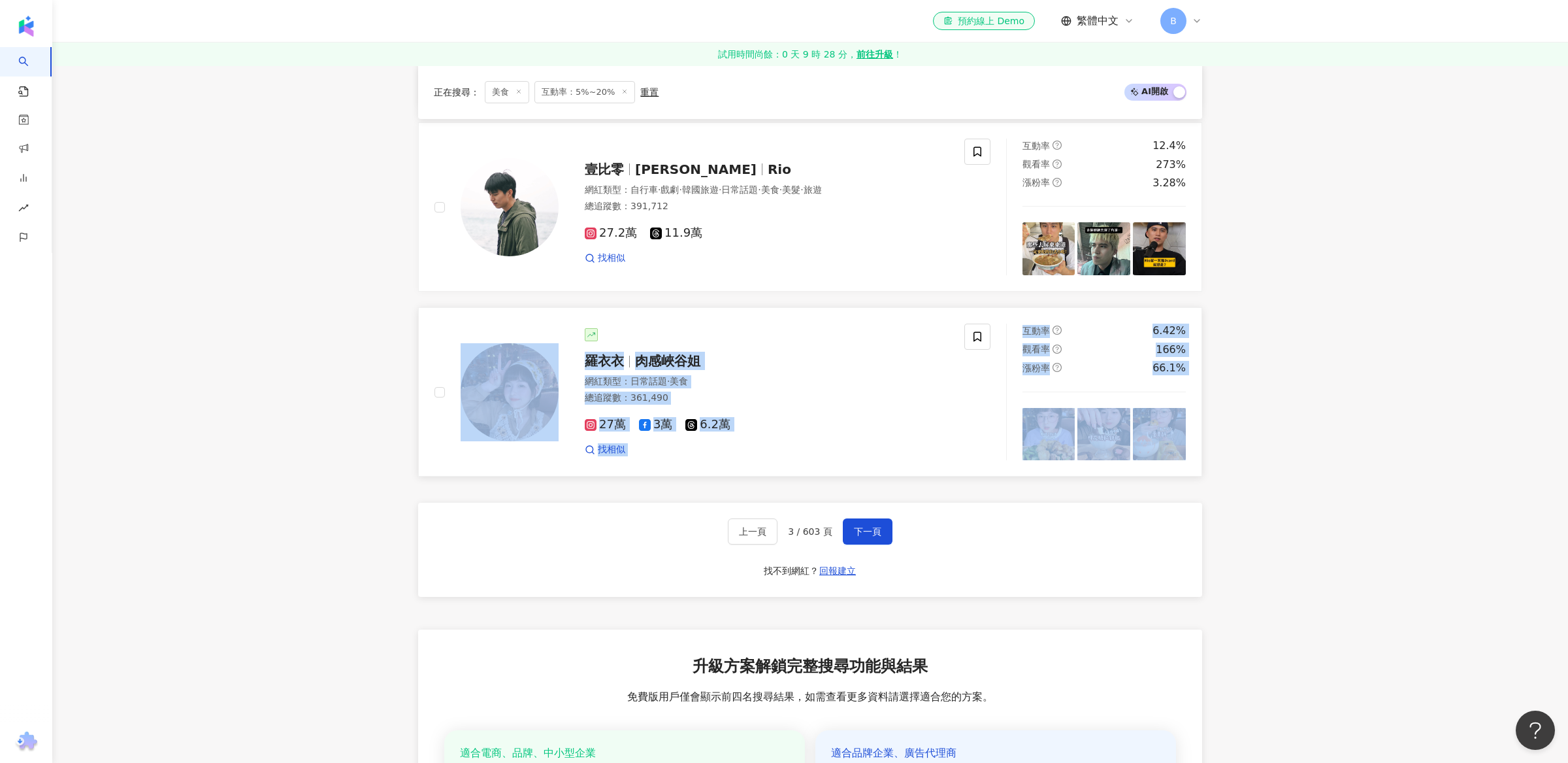
click at [596, 328] on div at bounding box center [591, 334] width 13 height 13
click at [868, 526] on span "下一頁" at bounding box center [867, 531] width 27 height 10
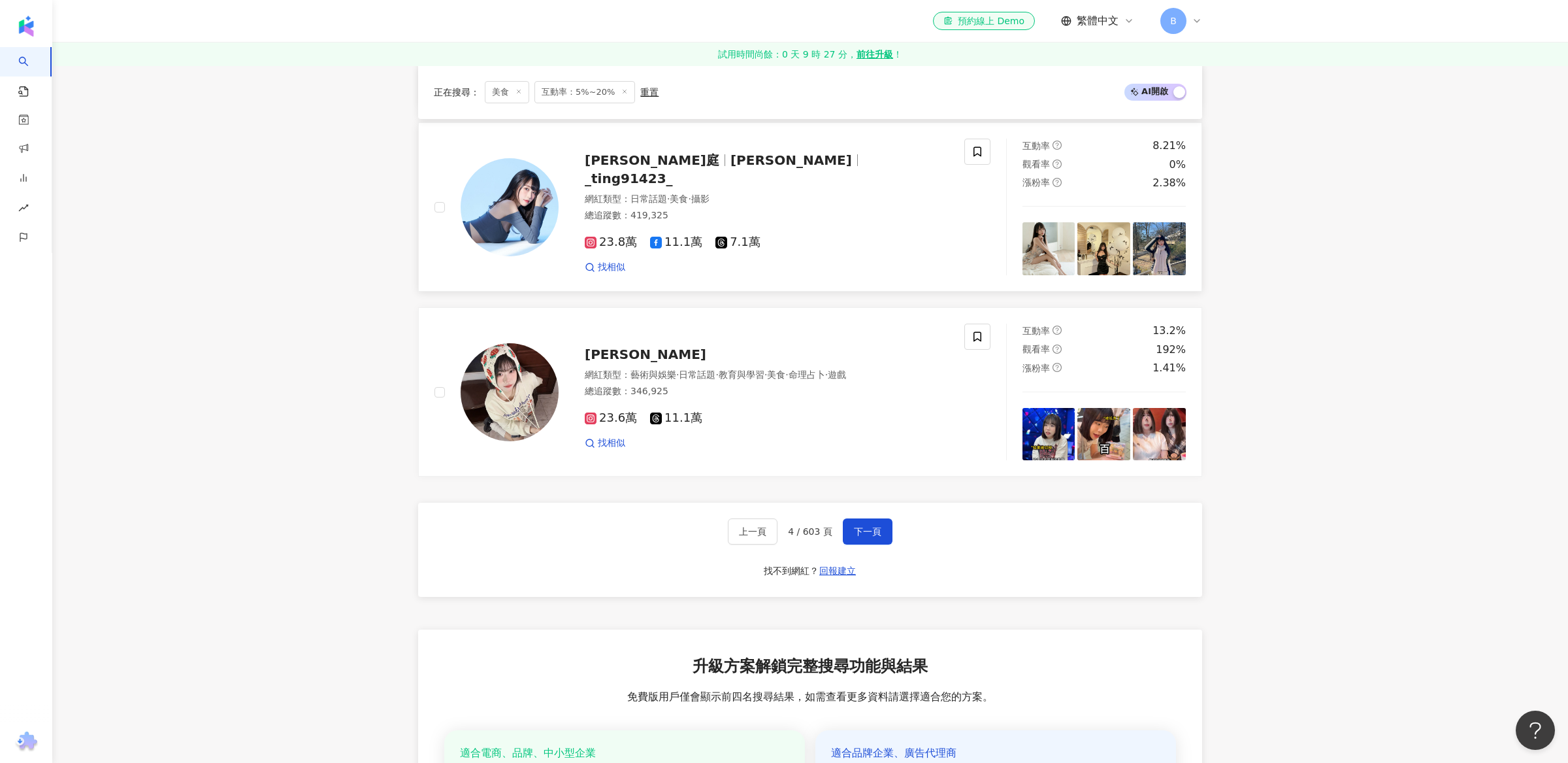
click at [673, 171] on span "_ting91423_" at bounding box center [629, 179] width 88 height 16
click at [602, 346] on span "玥見" at bounding box center [646, 354] width 122 height 16
click at [855, 518] on button "下一頁" at bounding box center [868, 531] width 50 height 26
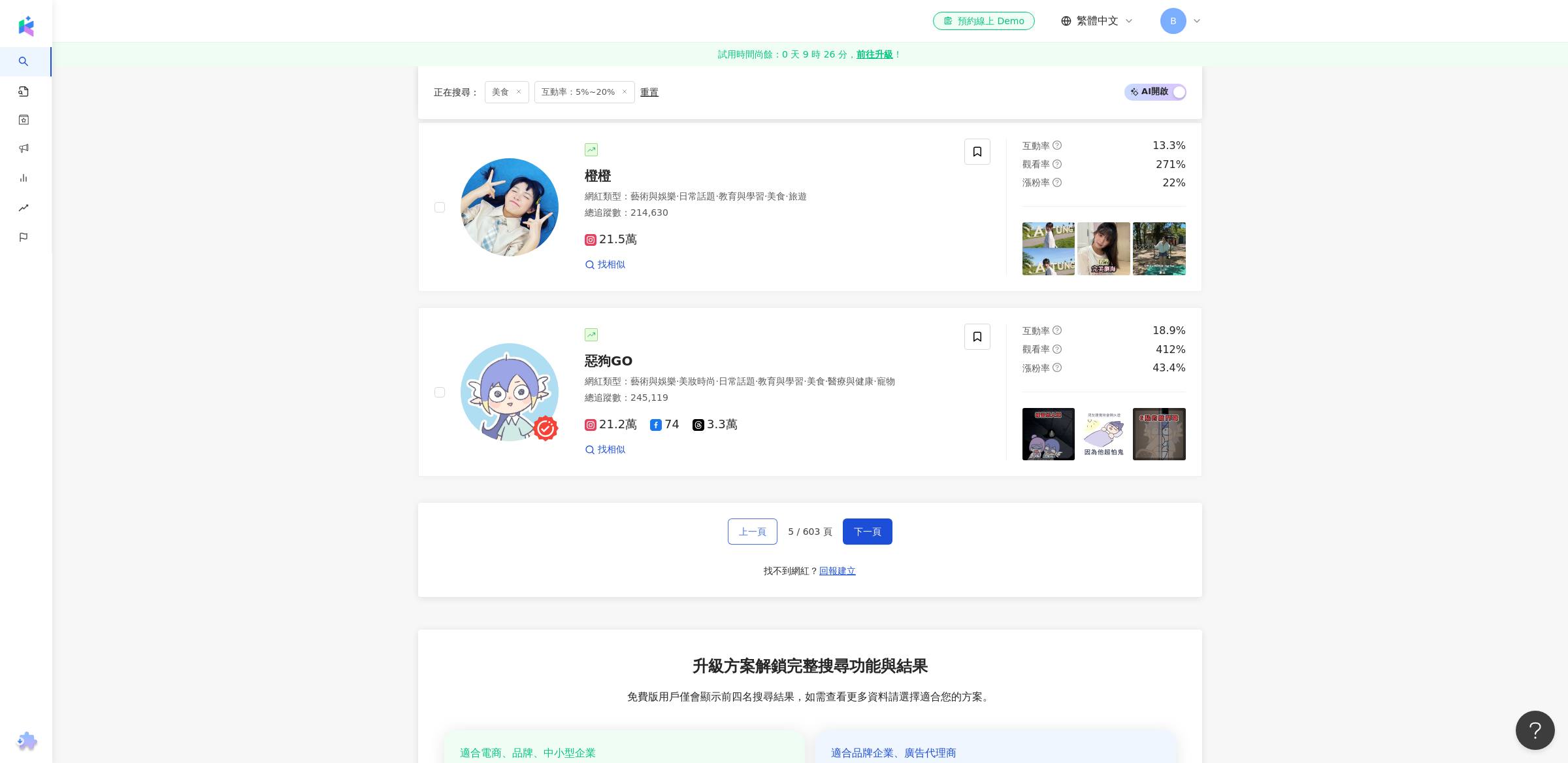
click at [746, 526] on span "上一頁" at bounding box center [752, 531] width 27 height 10
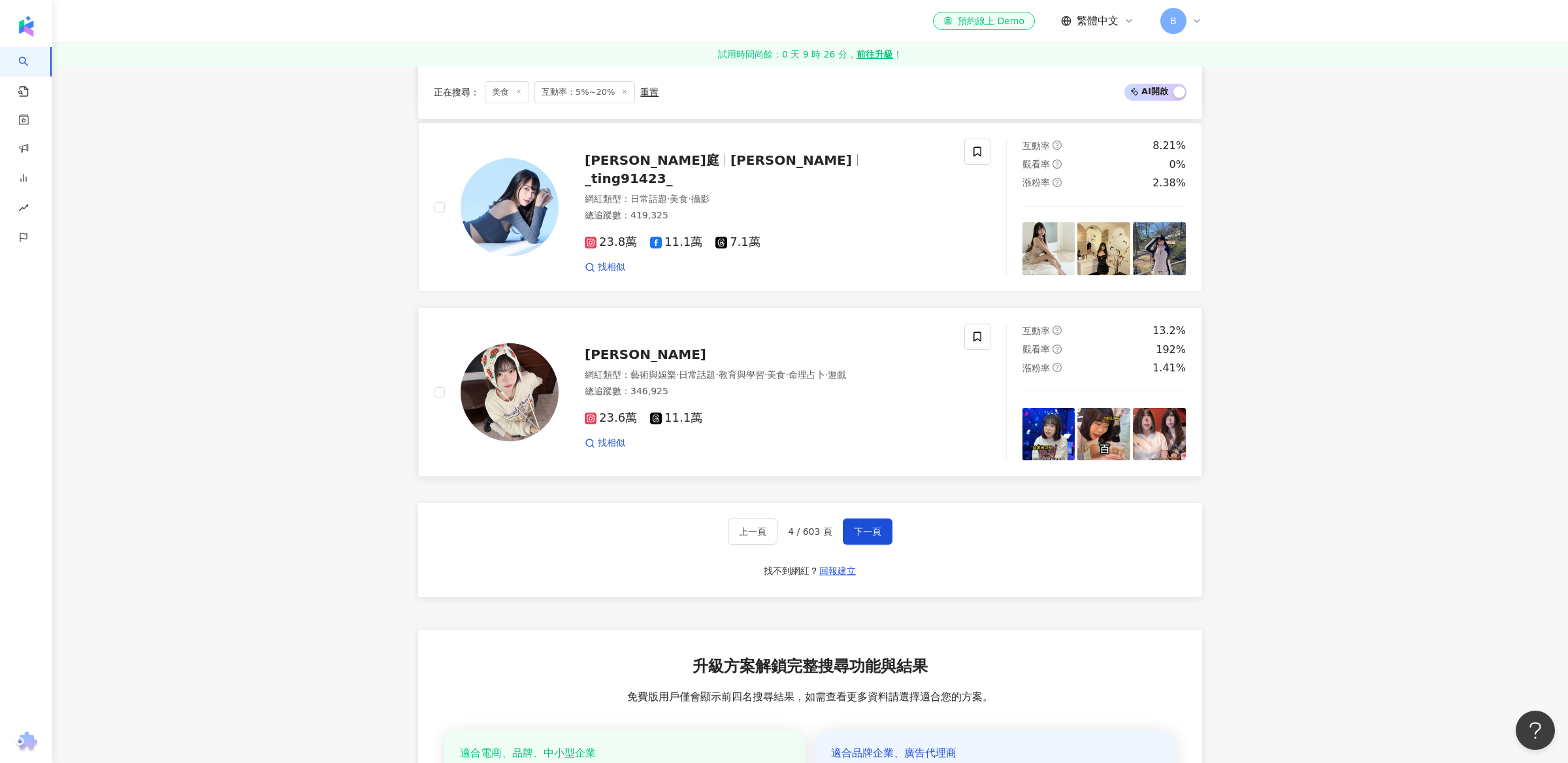
click at [599, 345] on div "玥見" at bounding box center [767, 354] width 364 height 18
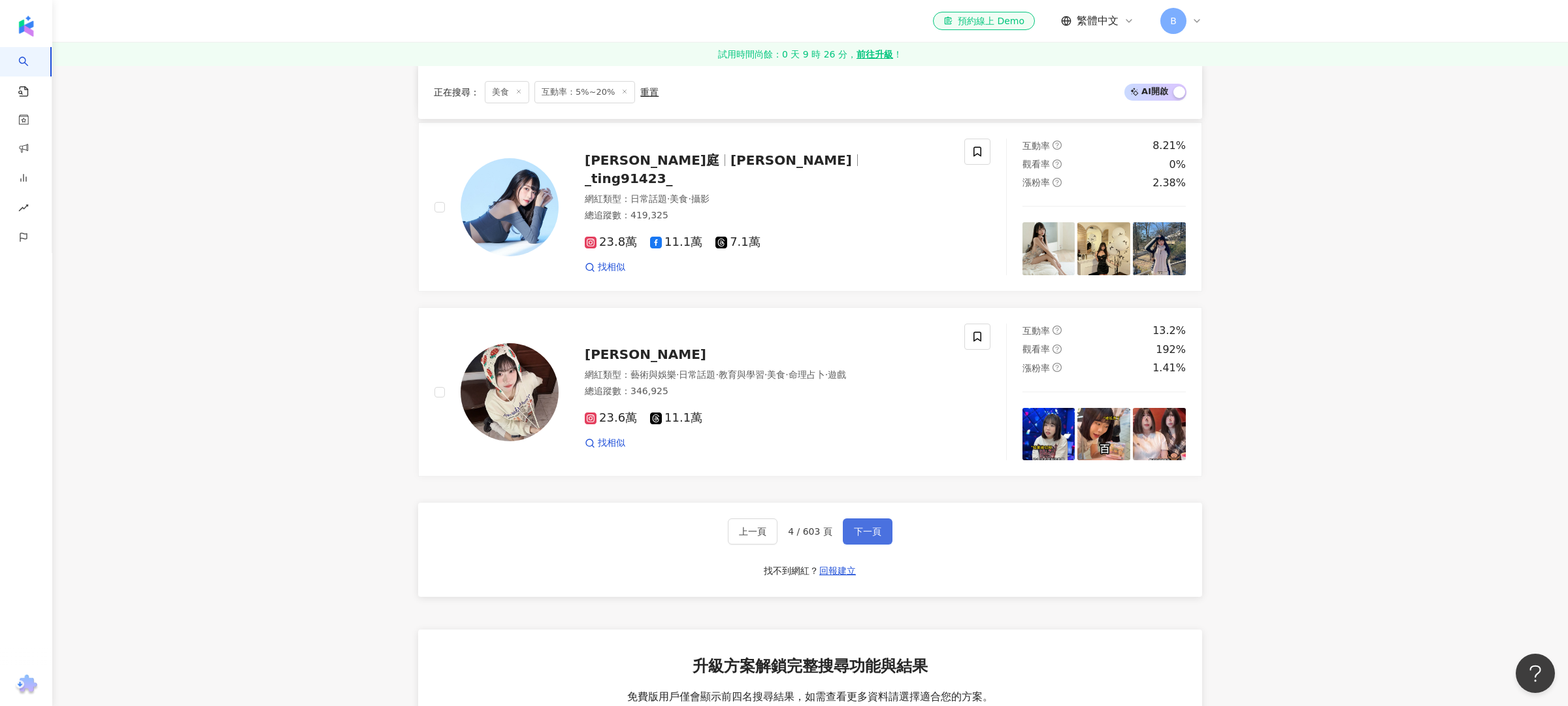
click at [865, 518] on button "下一頁" at bounding box center [868, 531] width 50 height 26
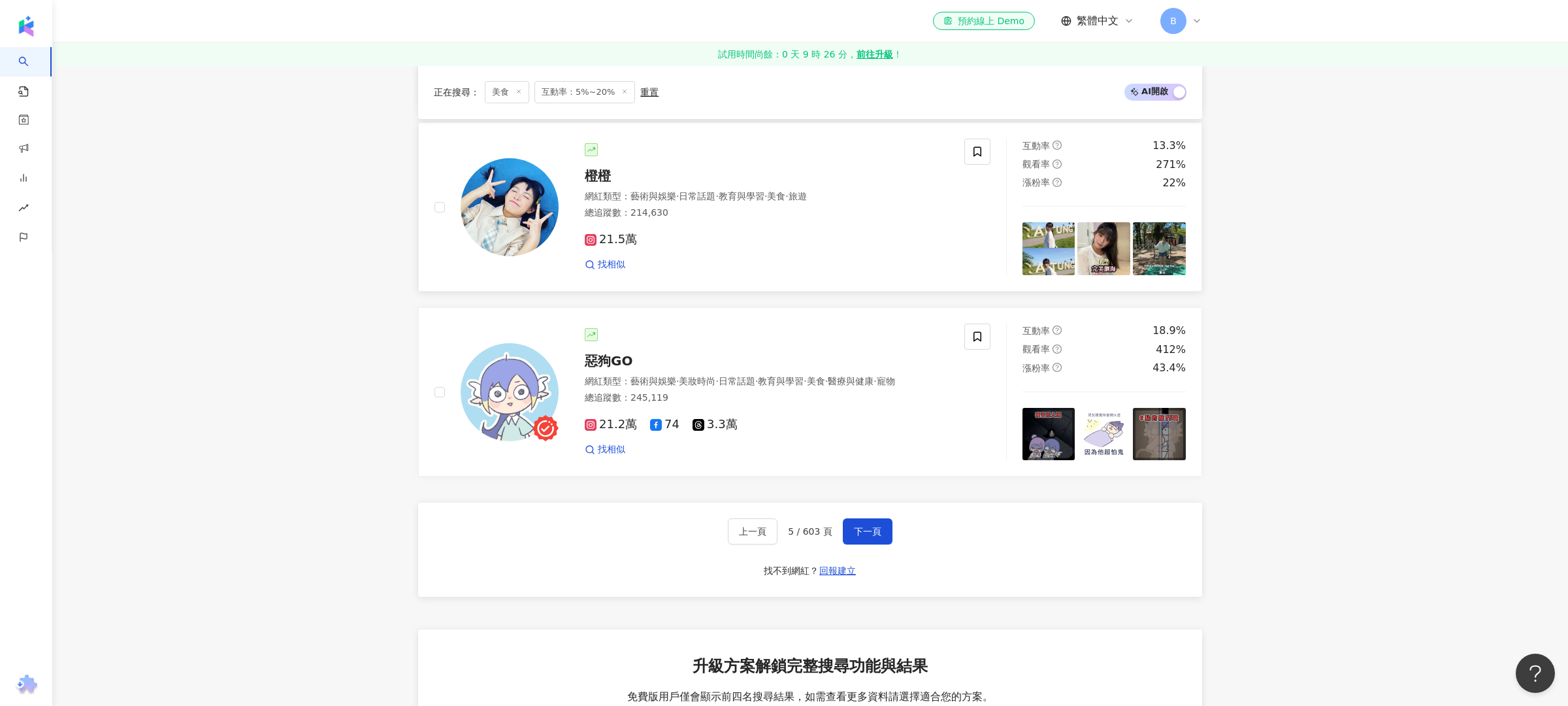
click at [593, 168] on span "橙橙" at bounding box center [598, 176] width 26 height 16
click at [595, 341] on div "惡狗GO 網紅類型 ： 藝術與娛樂 · 美妝時尚 · 日常話題 · 教育與學習 · 美食 · 醫療與健康 · 寵物 總追蹤數 ： 245,119 21.2萬 …" at bounding box center [754, 391] width 390 height 127
click at [854, 526] on span "下一頁" at bounding box center [867, 531] width 27 height 10
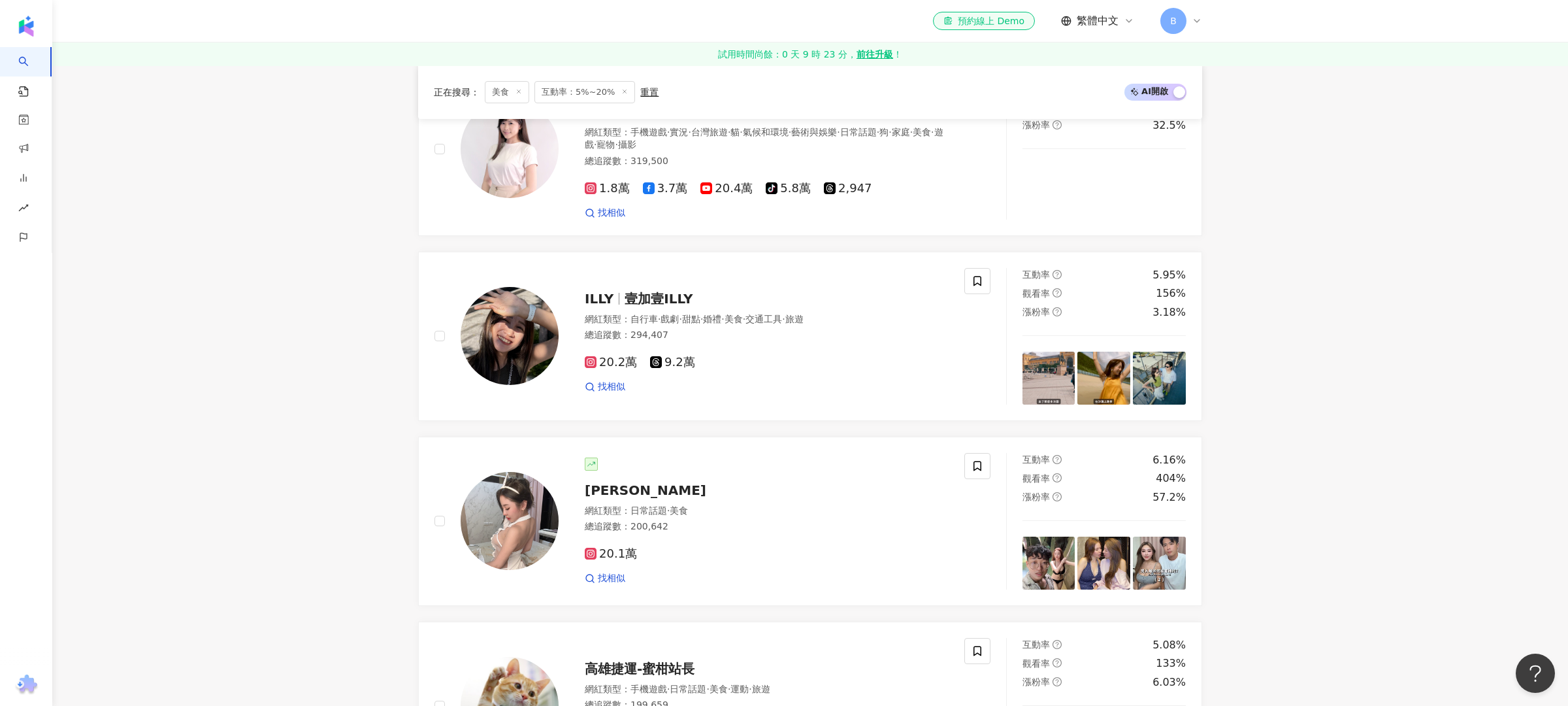
scroll to position [2044, 0]
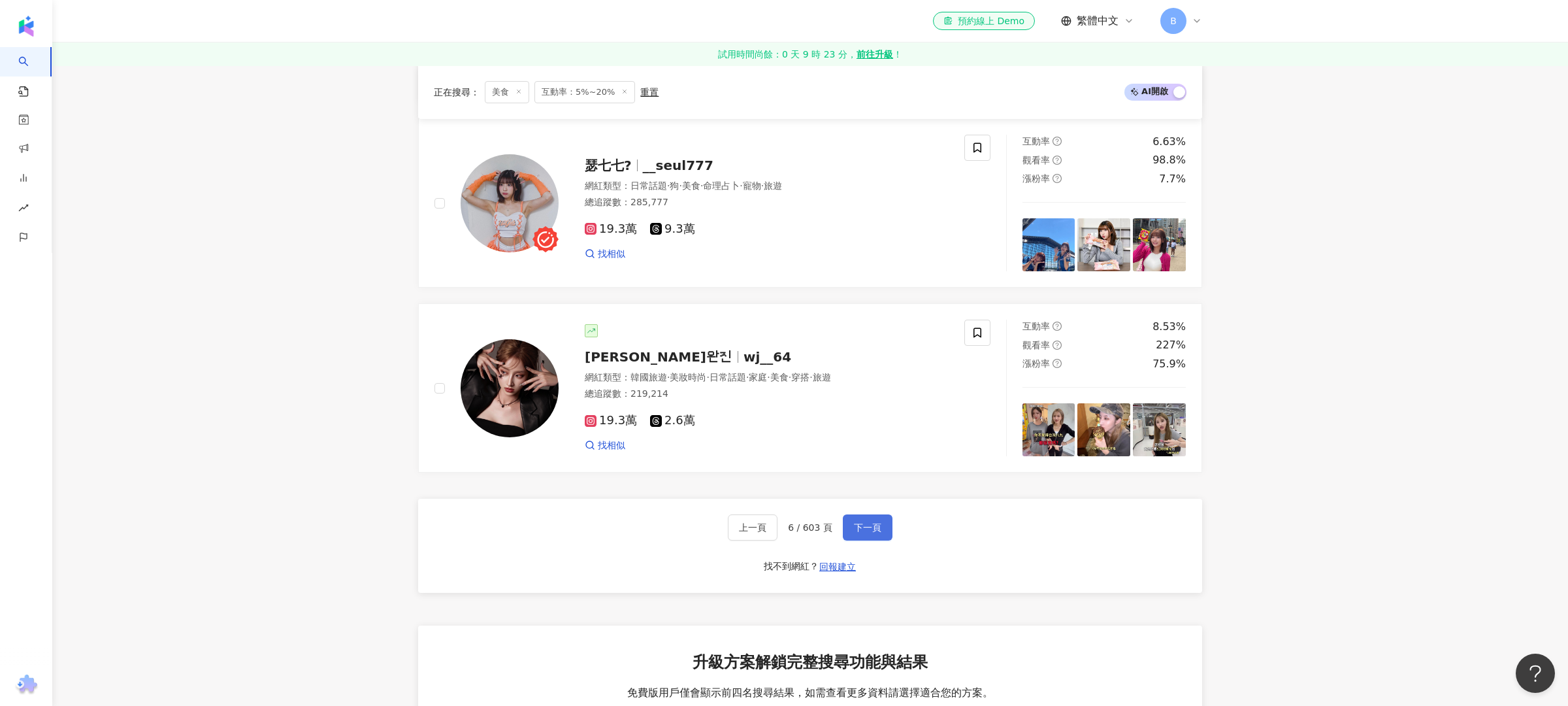
click at [856, 522] on span "下一頁" at bounding box center [867, 527] width 27 height 10
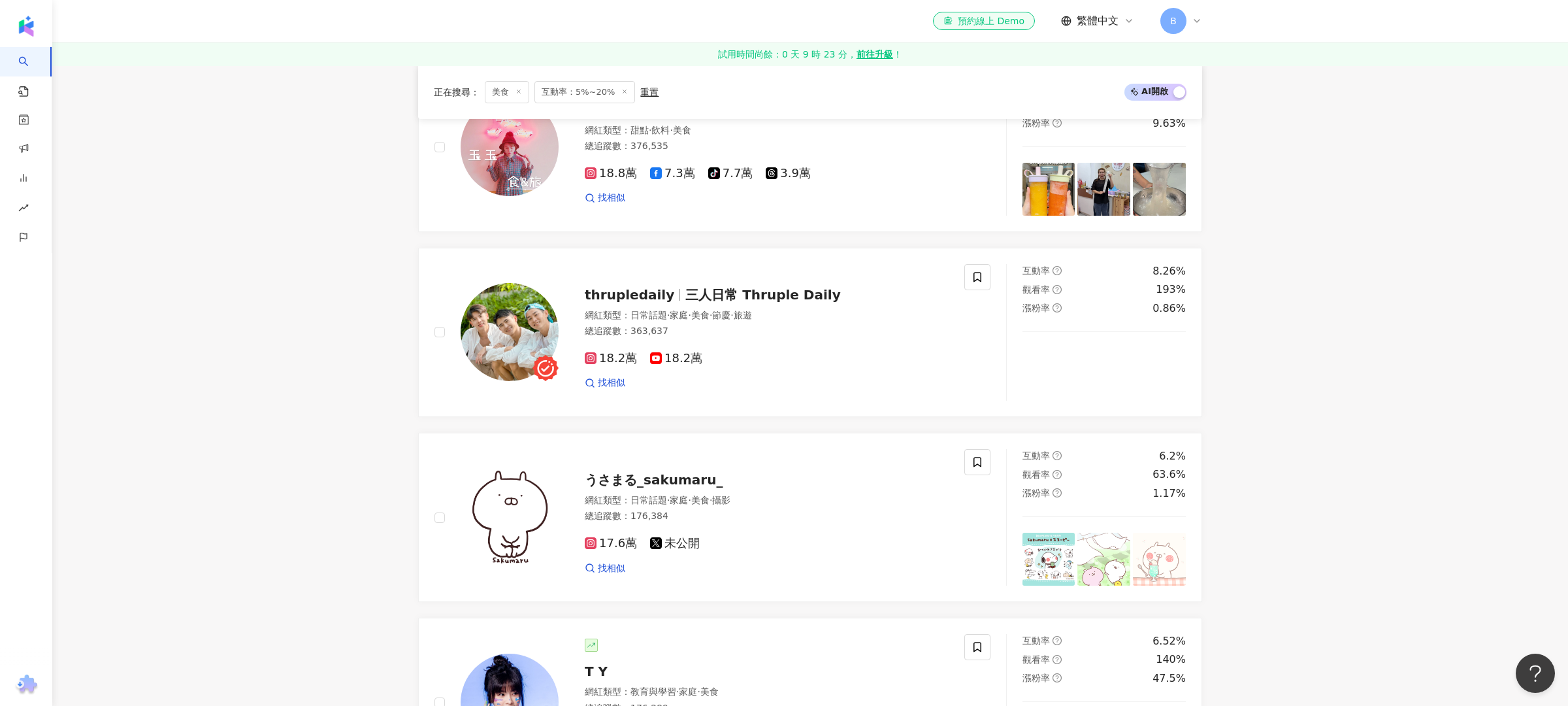
scroll to position [2036, 0]
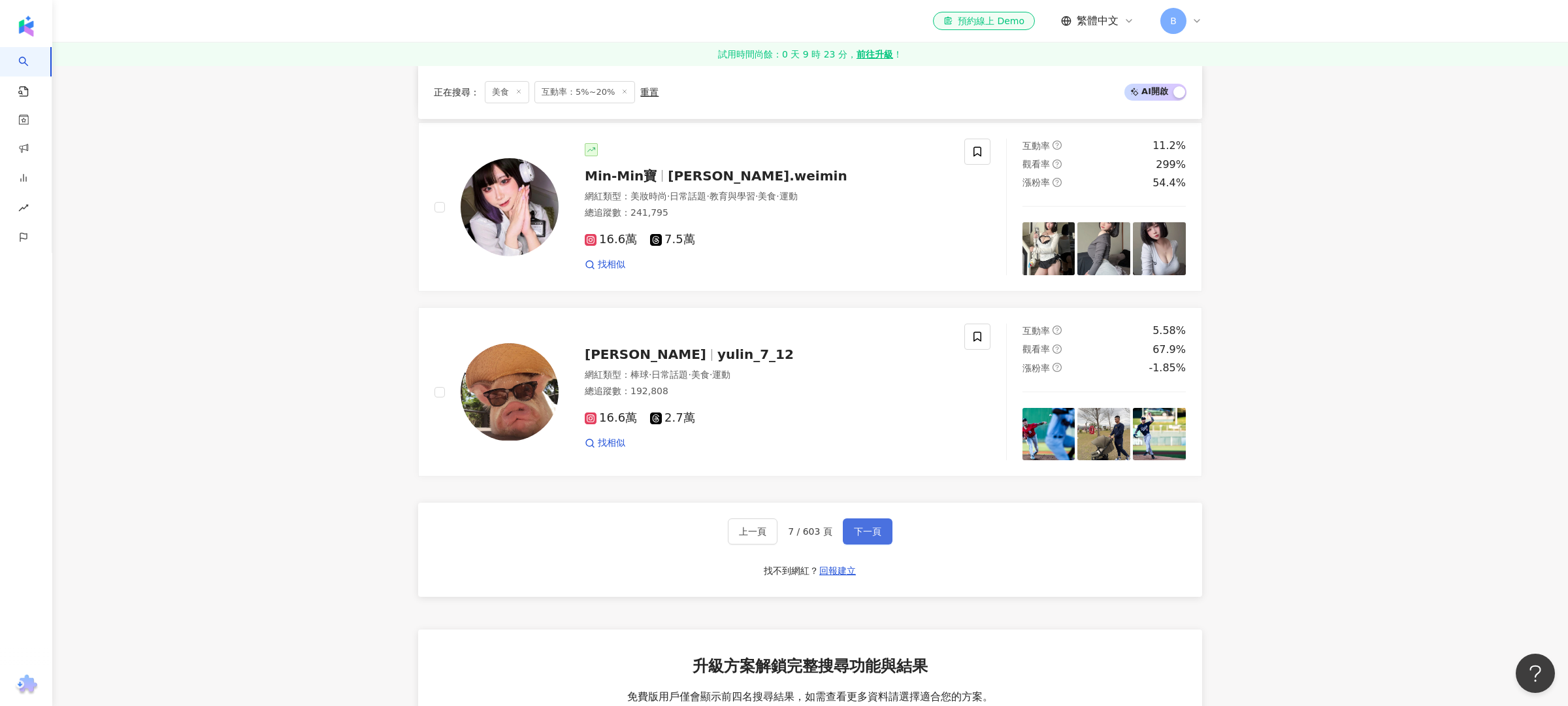
click at [867, 518] on button "下一頁" at bounding box center [868, 531] width 50 height 26
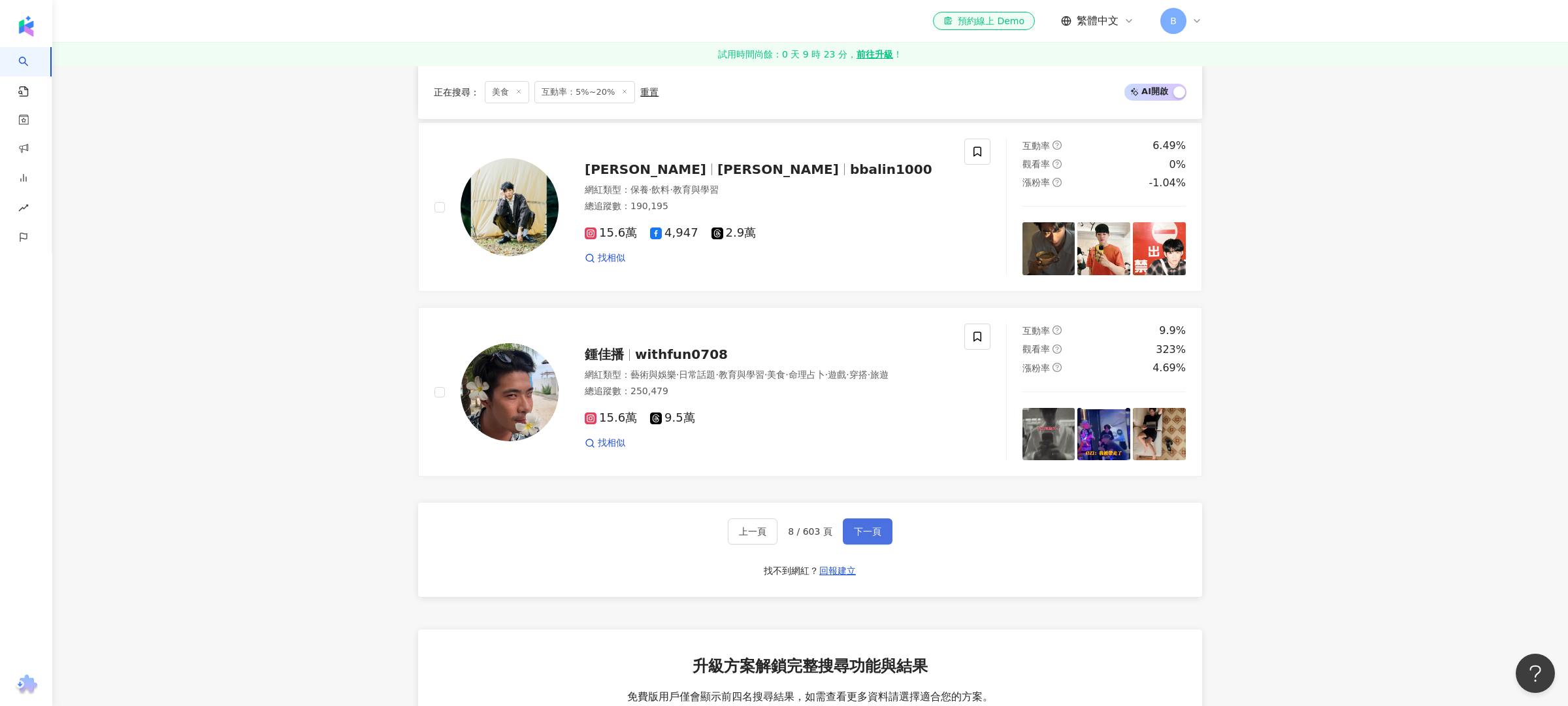
click at [861, 518] on button "下一頁" at bounding box center [868, 531] width 50 height 26
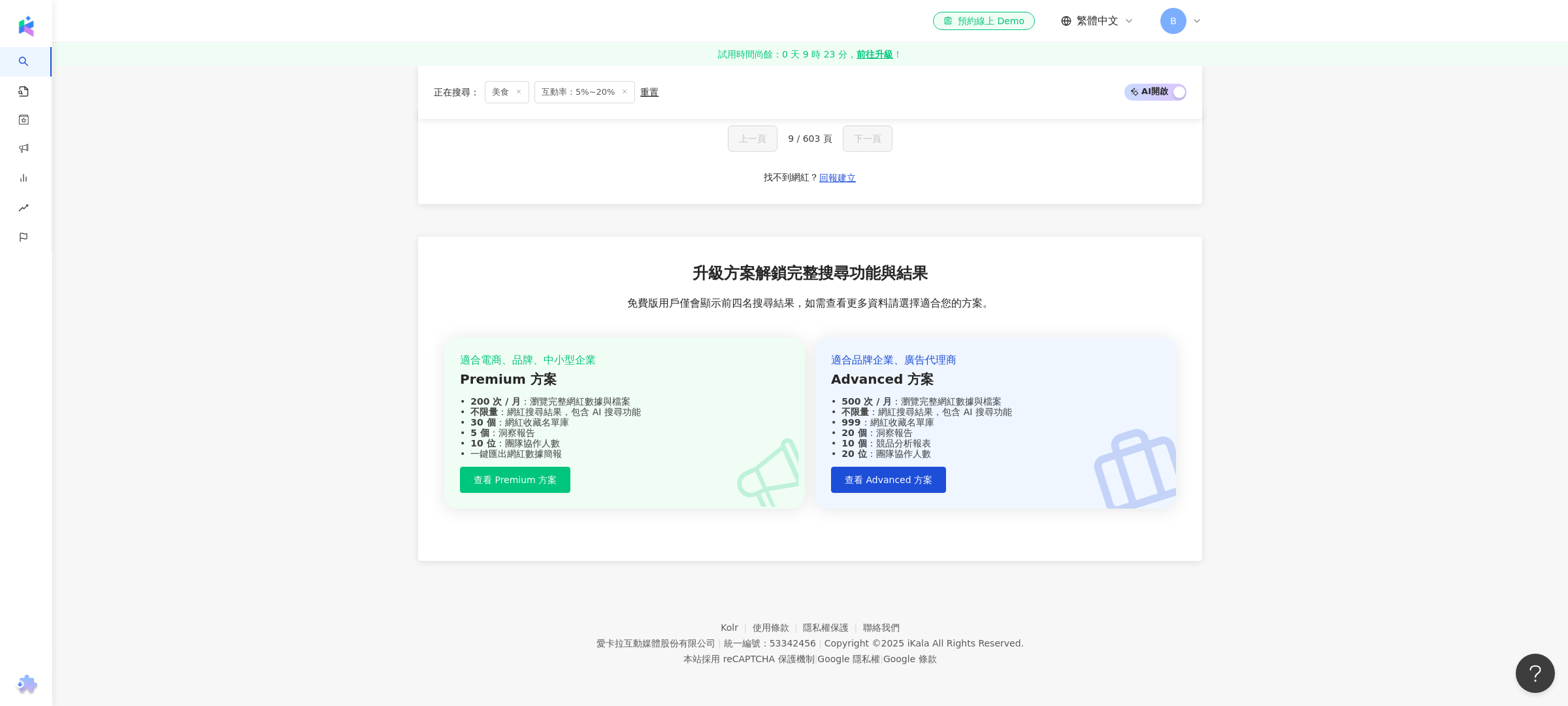
scroll to position [616, 0]
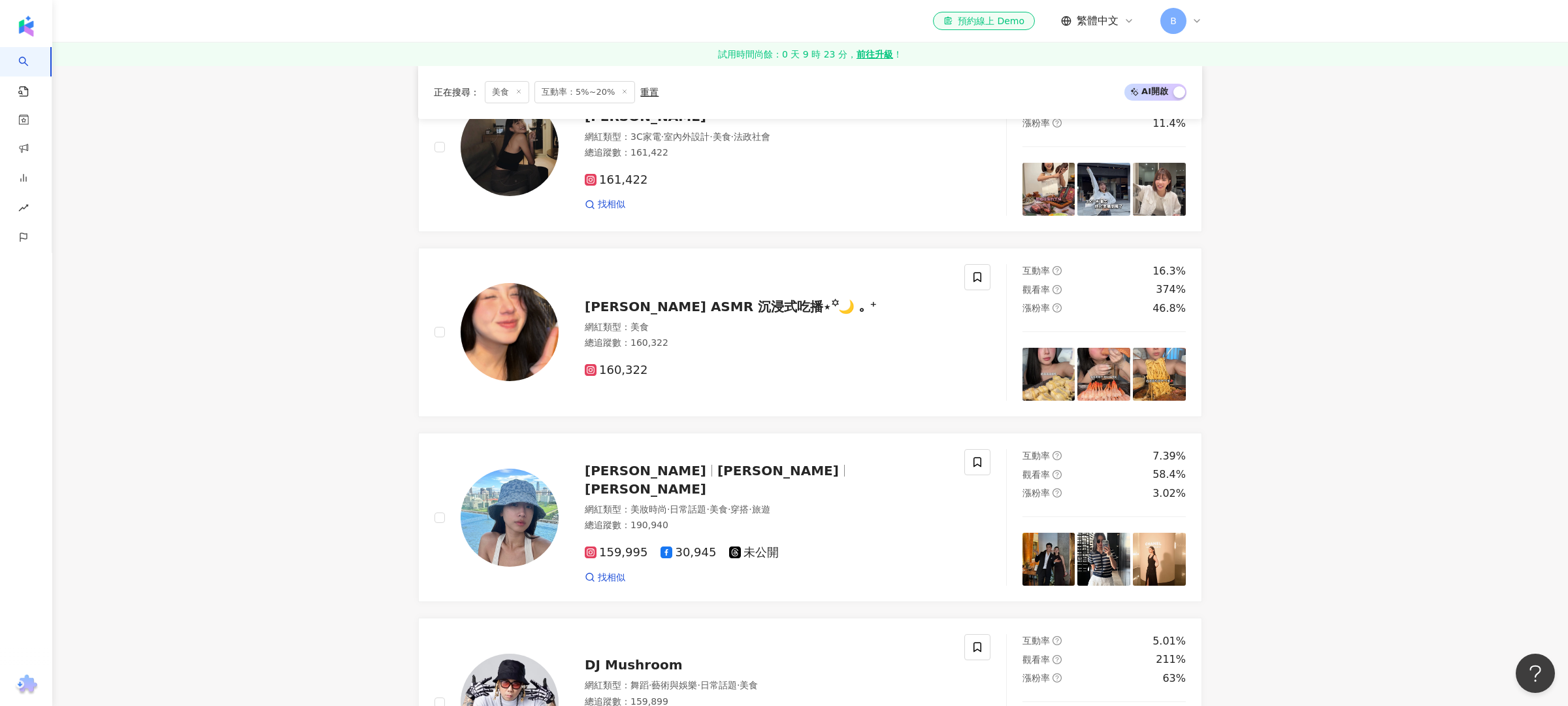
scroll to position [2036, 0]
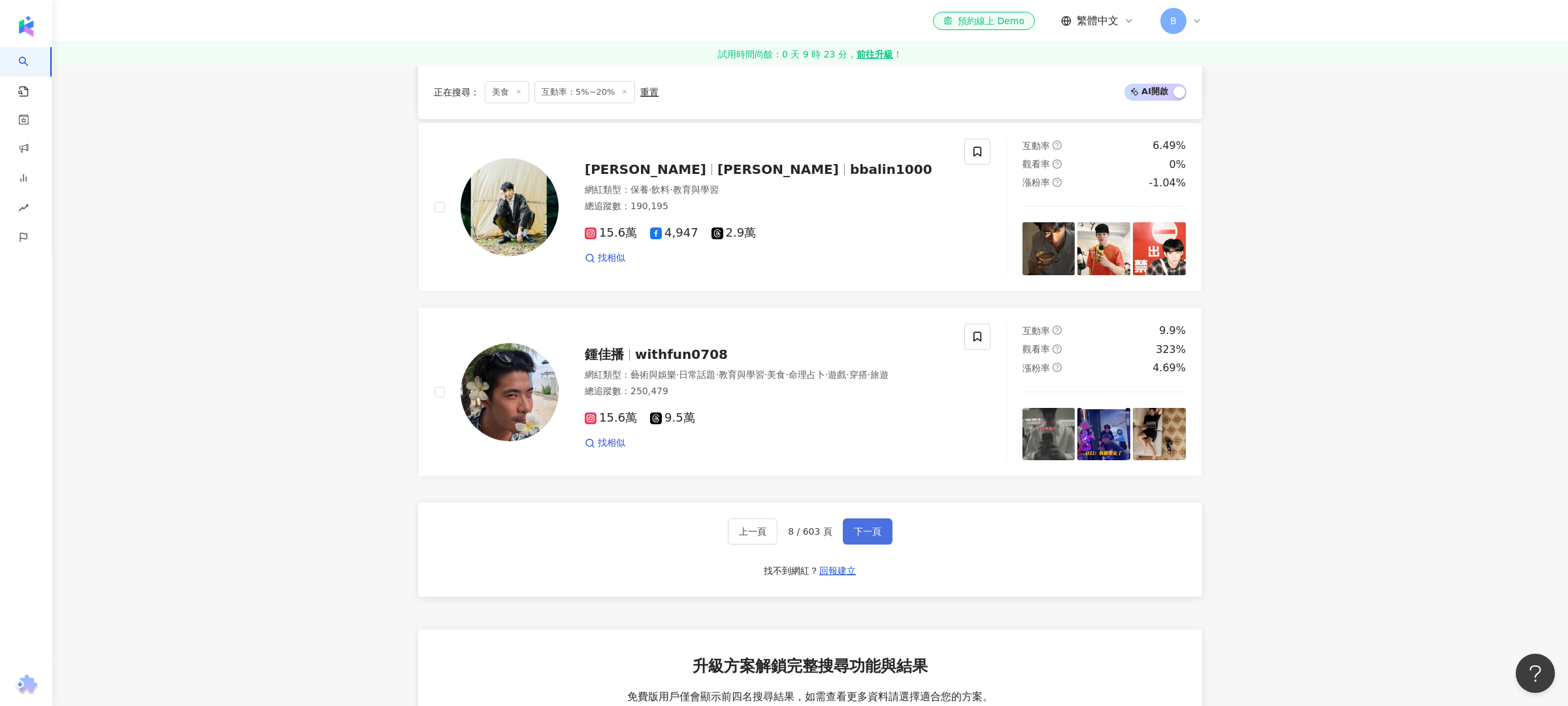
click at [878, 530] on button "下一頁" at bounding box center [868, 531] width 50 height 26
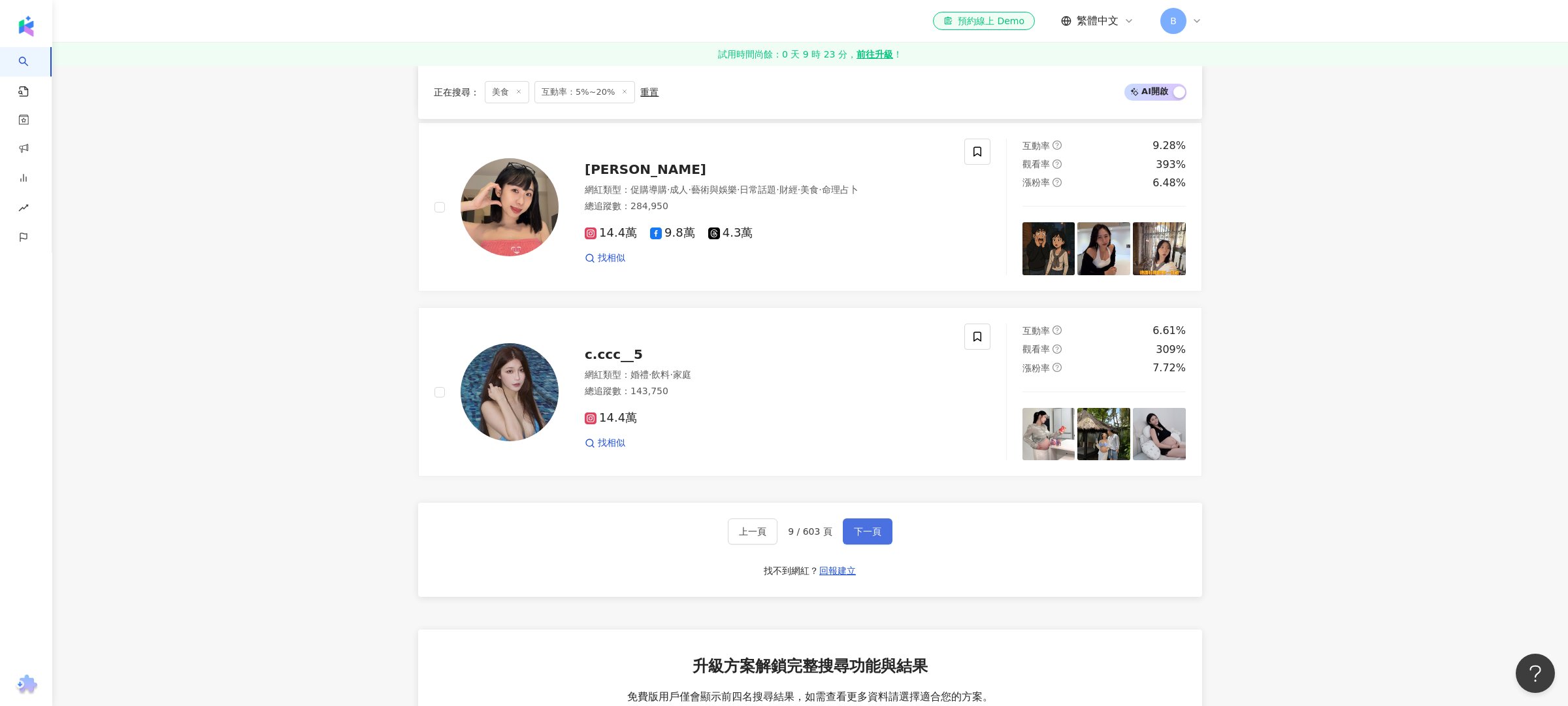
click at [863, 526] on span "下一頁" at bounding box center [867, 531] width 27 height 10
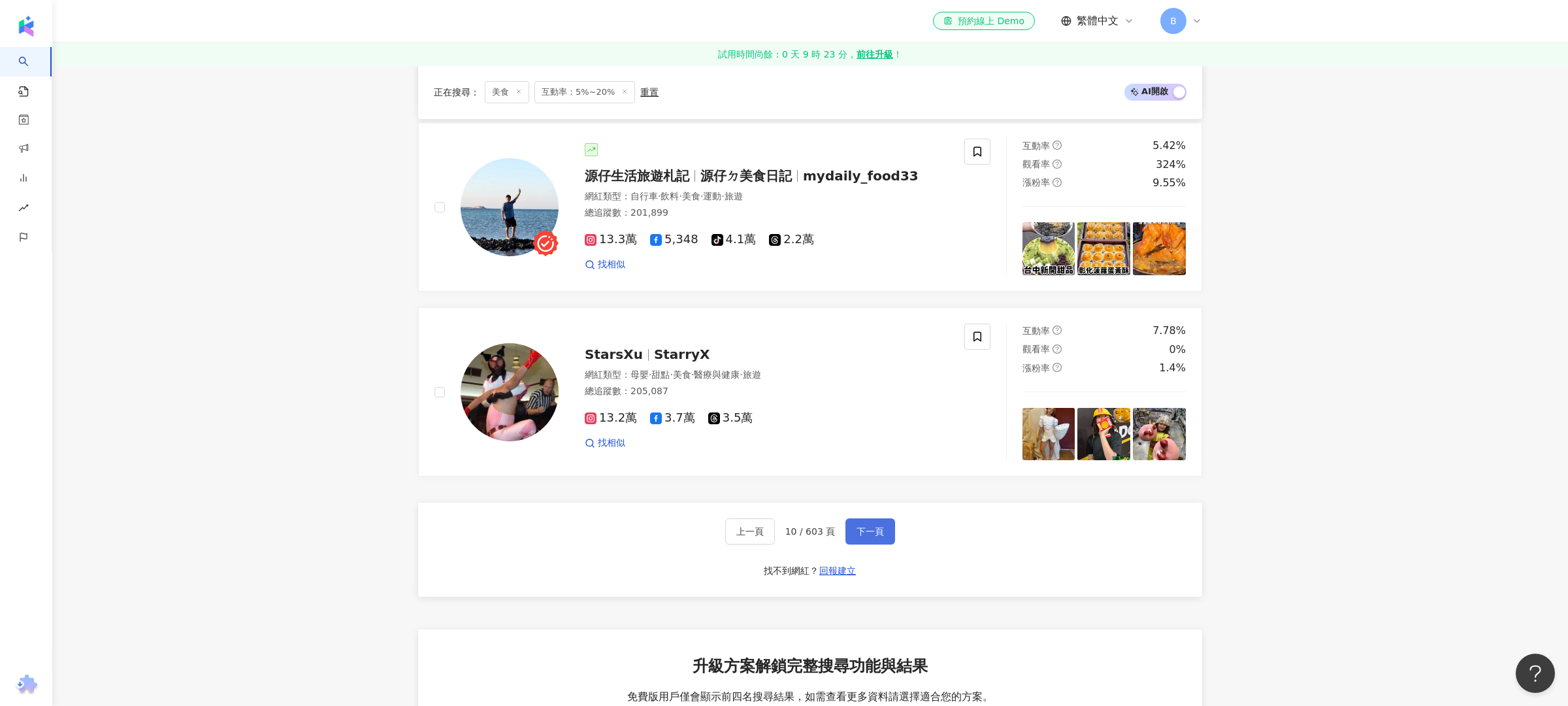
click at [862, 526] on span "下一頁" at bounding box center [870, 531] width 27 height 10
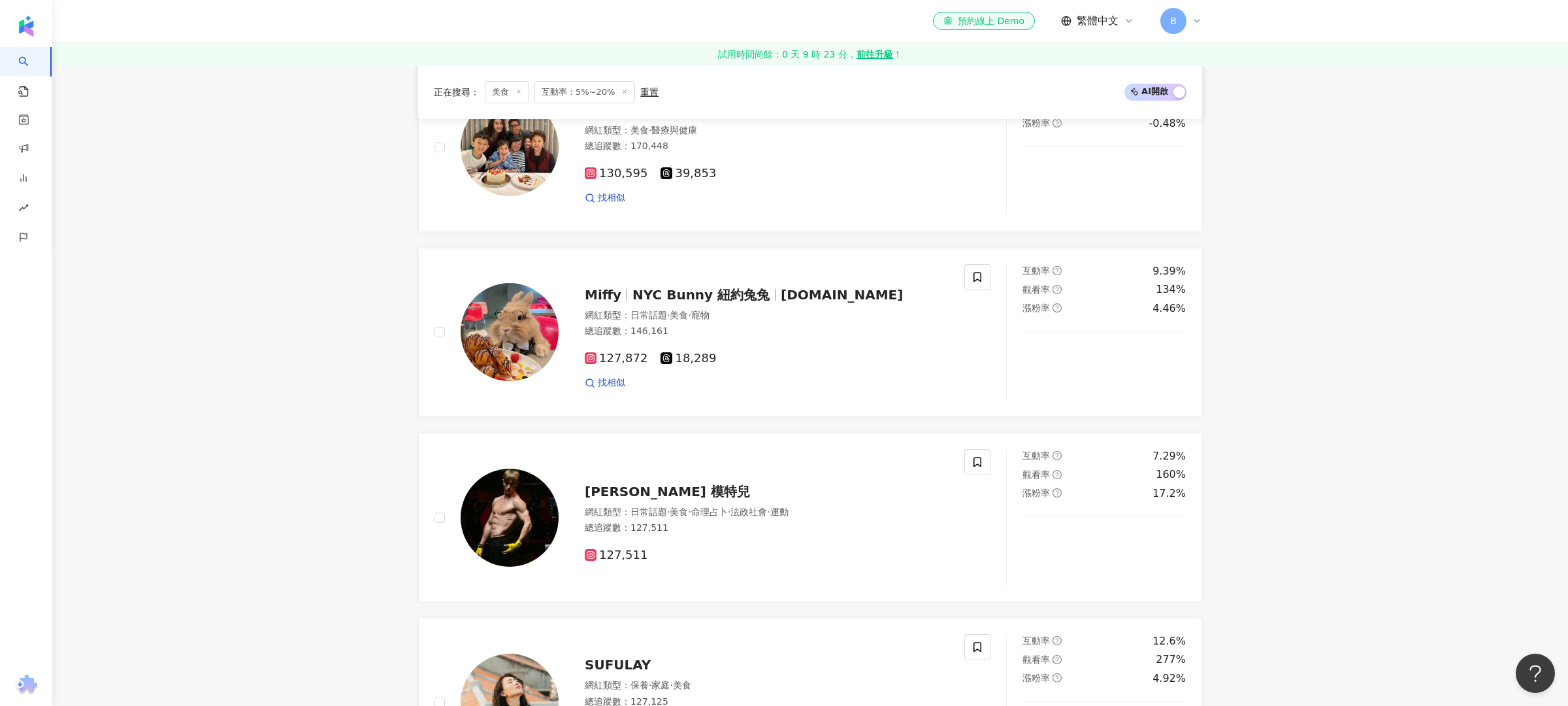
scroll to position [2040, 0]
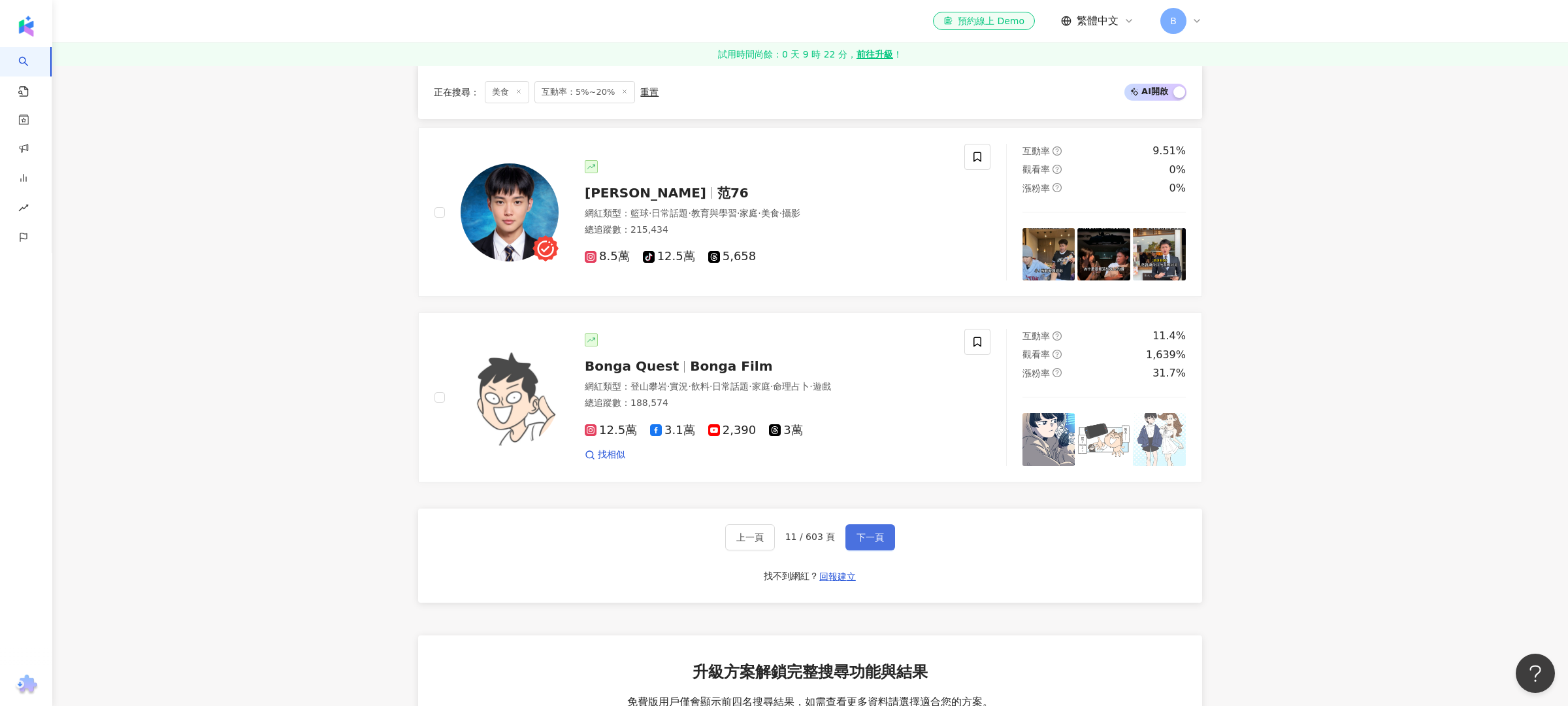
click at [868, 529] on button "下一頁" at bounding box center [871, 537] width 50 height 26
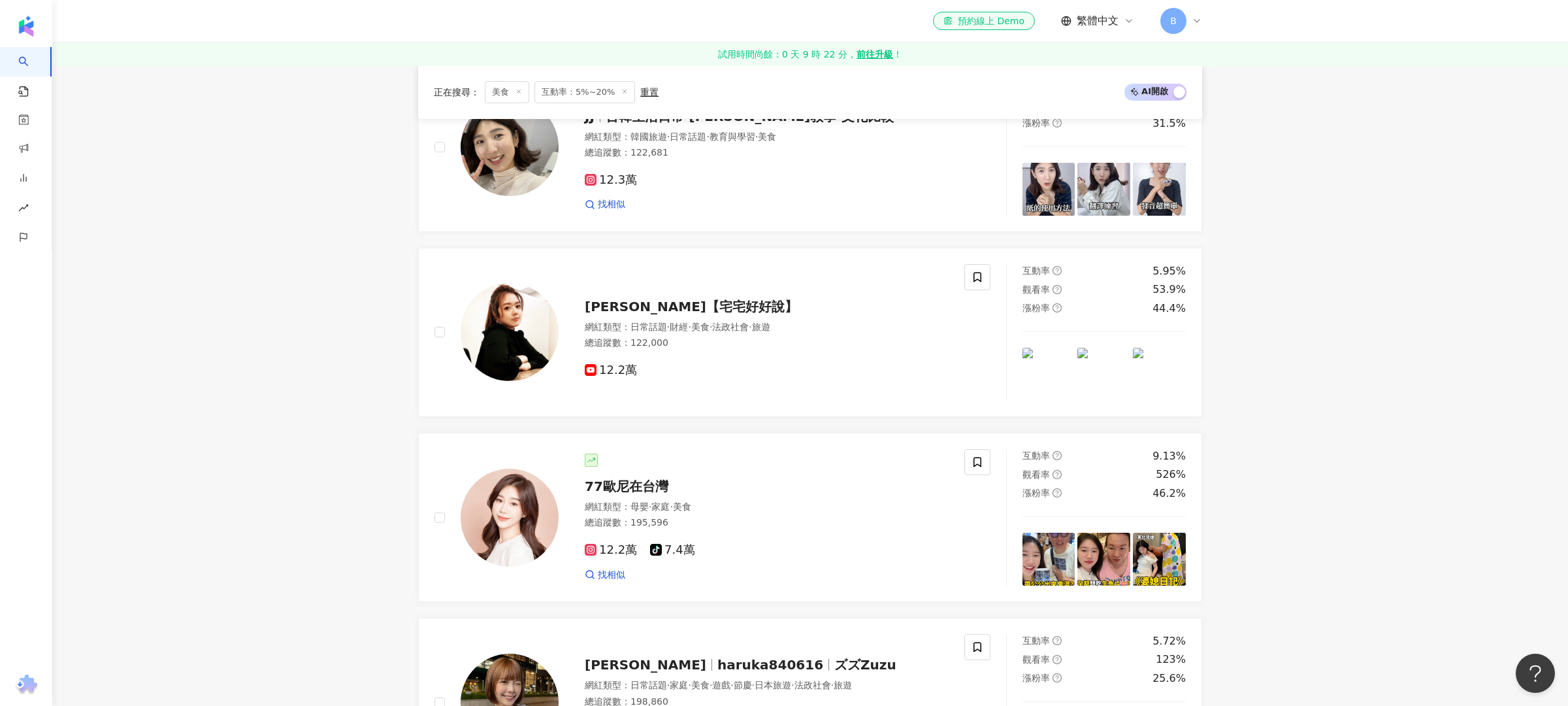
scroll to position [2036, 0]
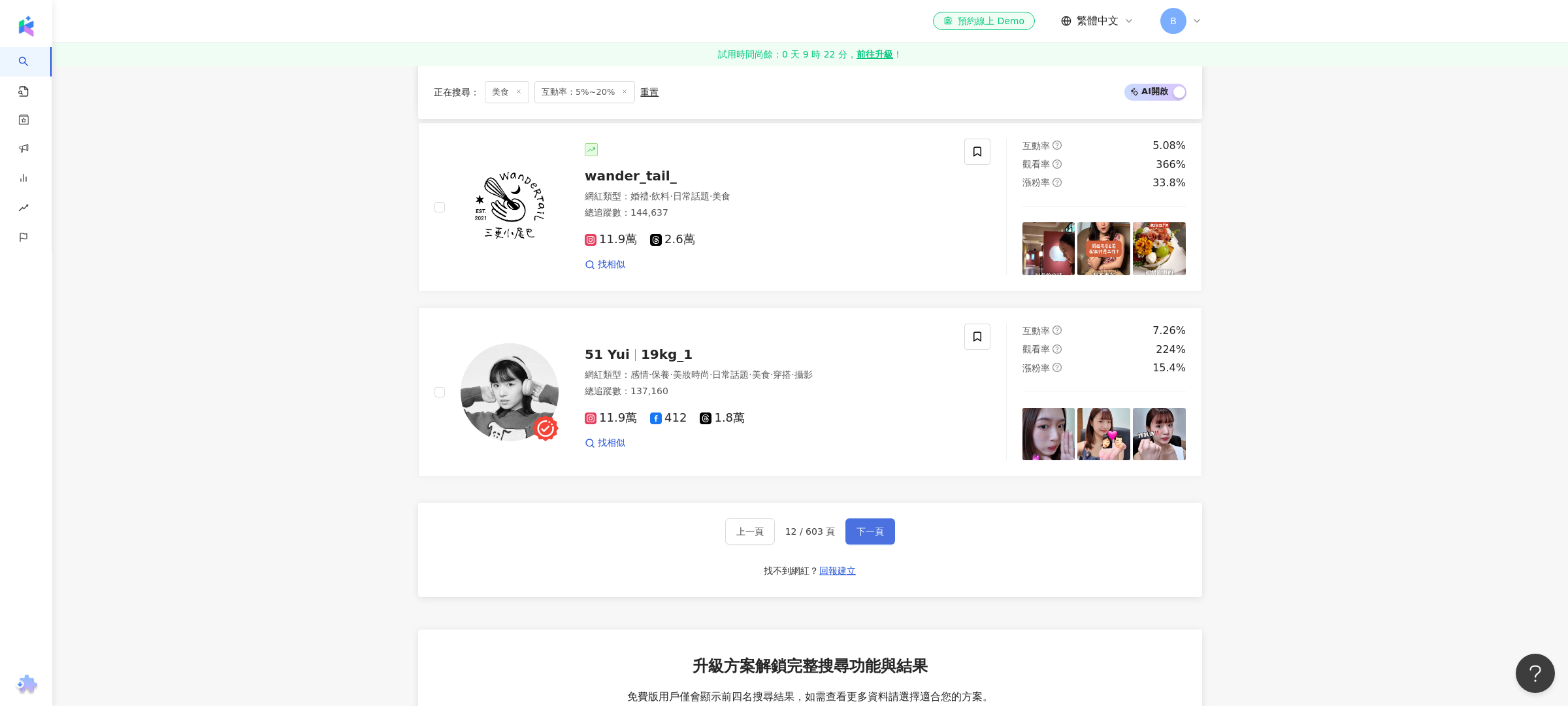
click at [866, 527] on span "下一頁" at bounding box center [870, 531] width 27 height 10
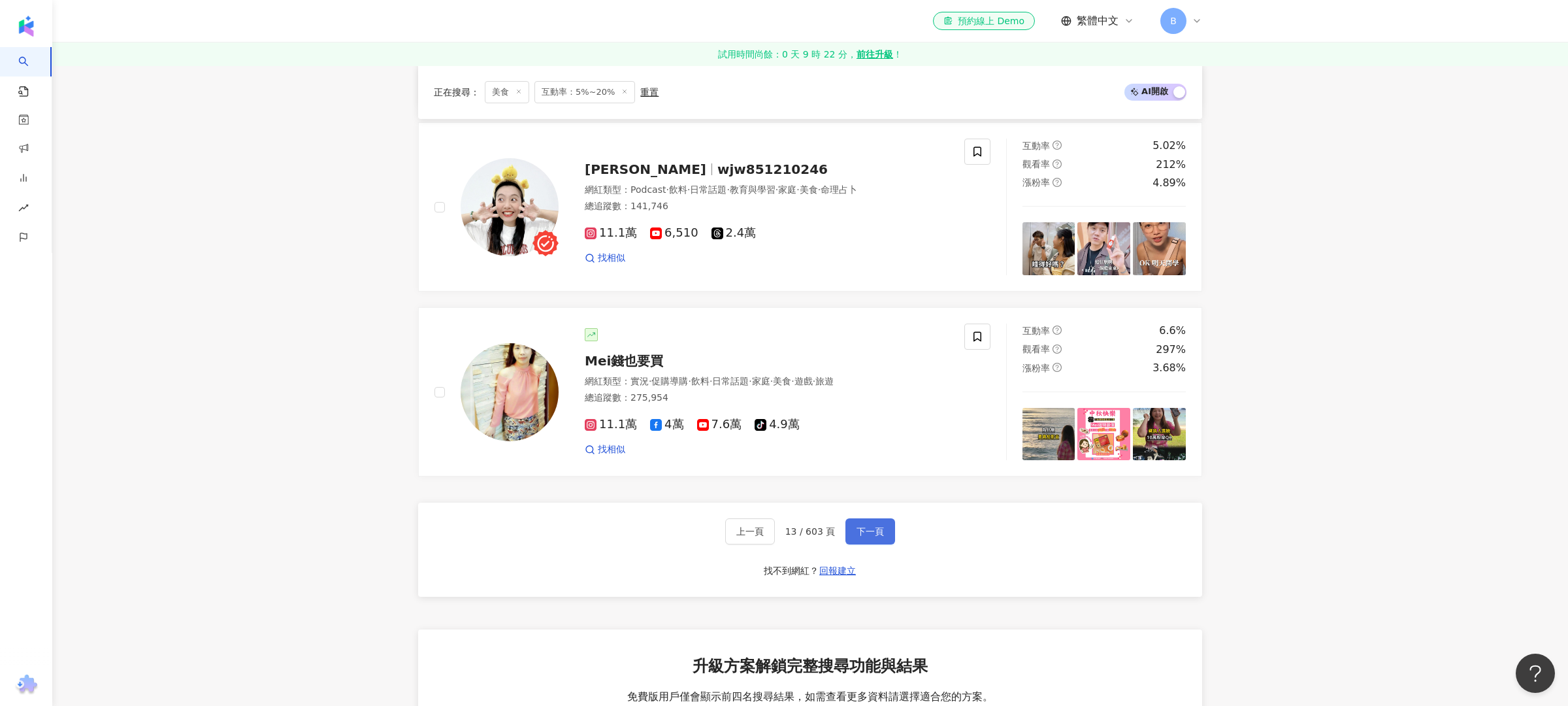
click at [847, 518] on button "下一頁" at bounding box center [871, 531] width 50 height 26
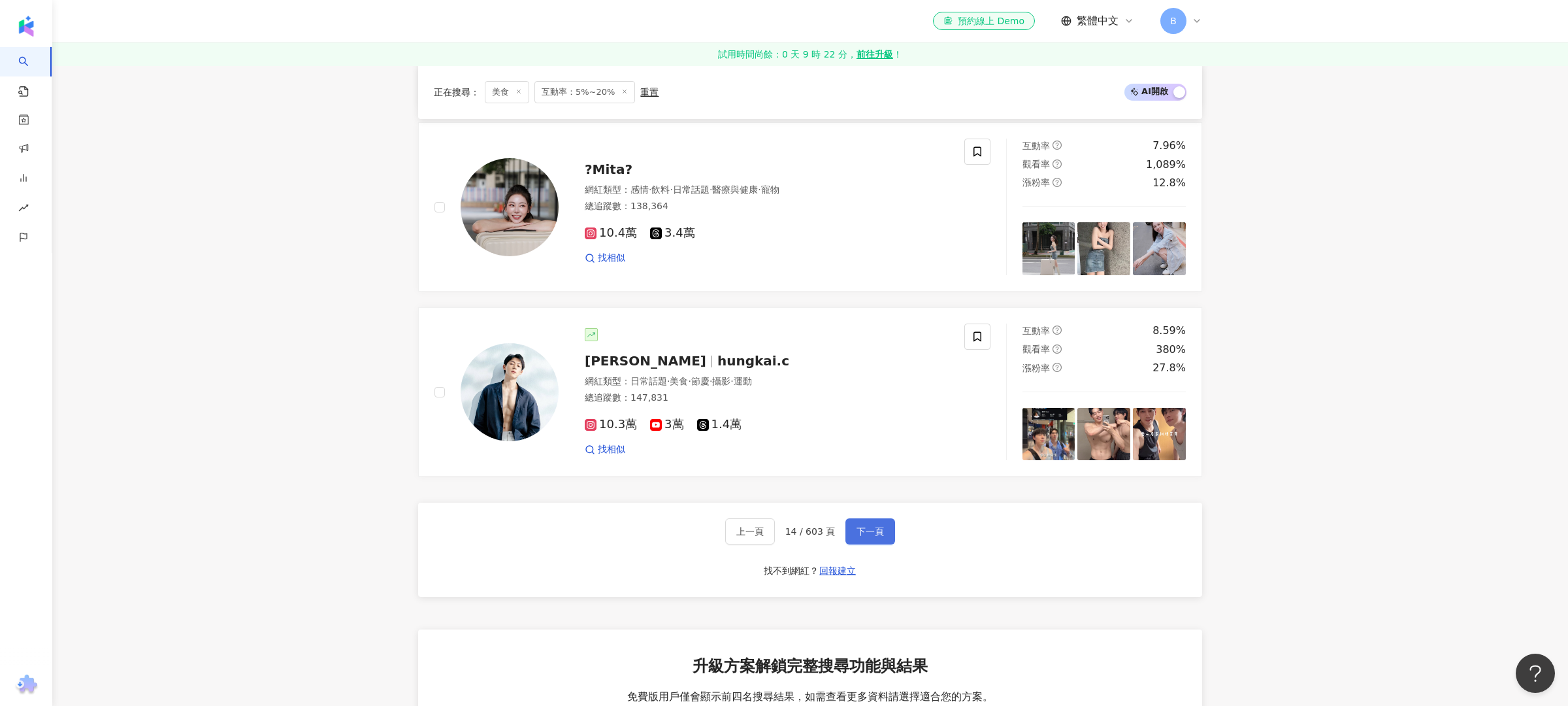
click at [880, 518] on button "下一頁" at bounding box center [871, 531] width 50 height 26
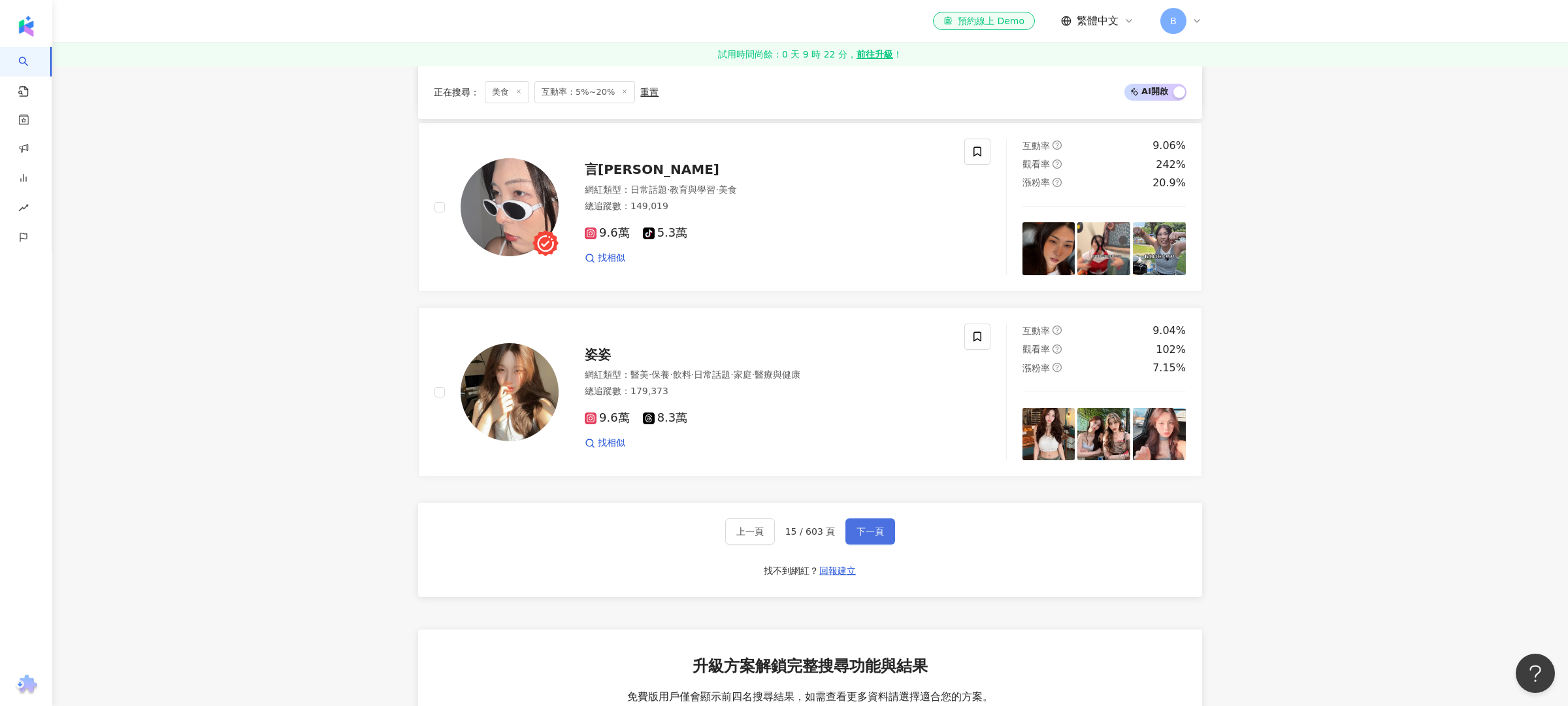
drag, startPoint x: 865, startPoint y: 529, endPoint x: 858, endPoint y: 530, distance: 6.6
click at [864, 529] on button "下一頁" at bounding box center [871, 531] width 50 height 26
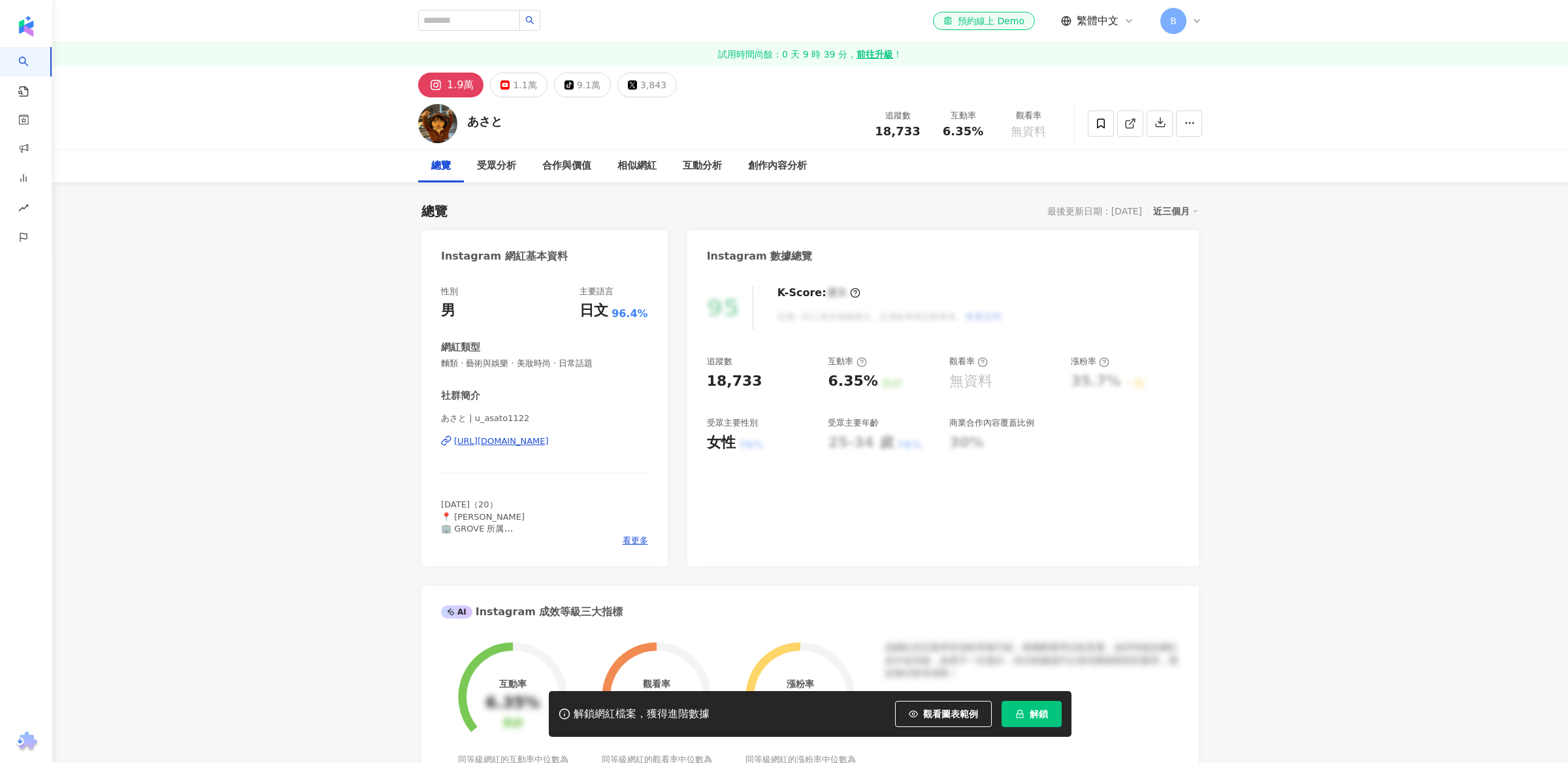
click at [460, 86] on div "1.9萬" at bounding box center [460, 85] width 27 height 18
drag, startPoint x: 482, startPoint y: 119, endPoint x: 467, endPoint y: 121, distance: 15.2
click at [467, 121] on div "あさと 追蹤數 18,733 互動率 6.35% 觀看率 無資料" at bounding box center [810, 123] width 836 height 52
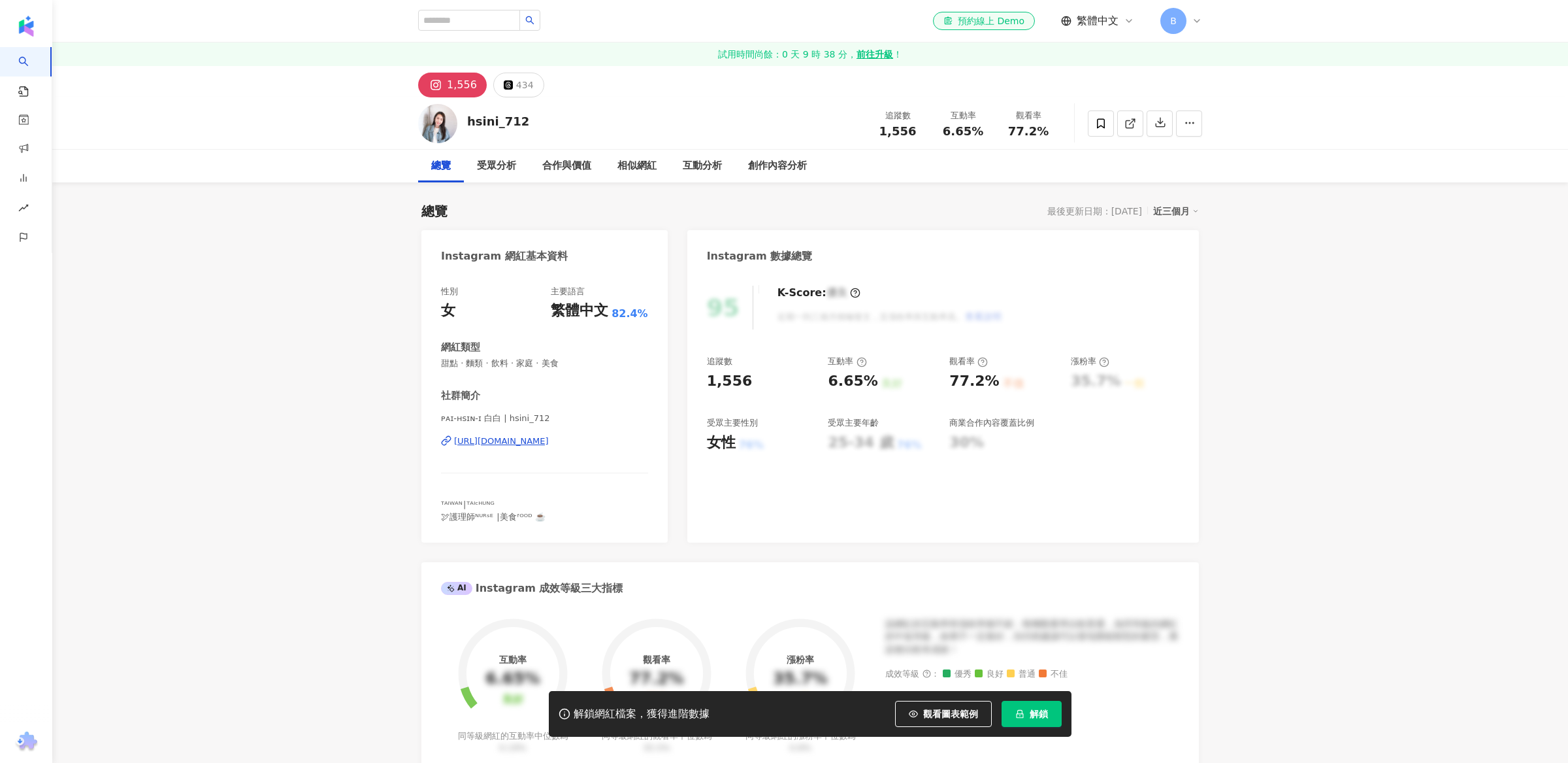
drag, startPoint x: 469, startPoint y: 119, endPoint x: 477, endPoint y: 122, distance: 9.1
click at [469, 119] on div "hsini_712 追蹤數 1,556 互動率 6.65% 觀看率 77.2%" at bounding box center [810, 123] width 836 height 52
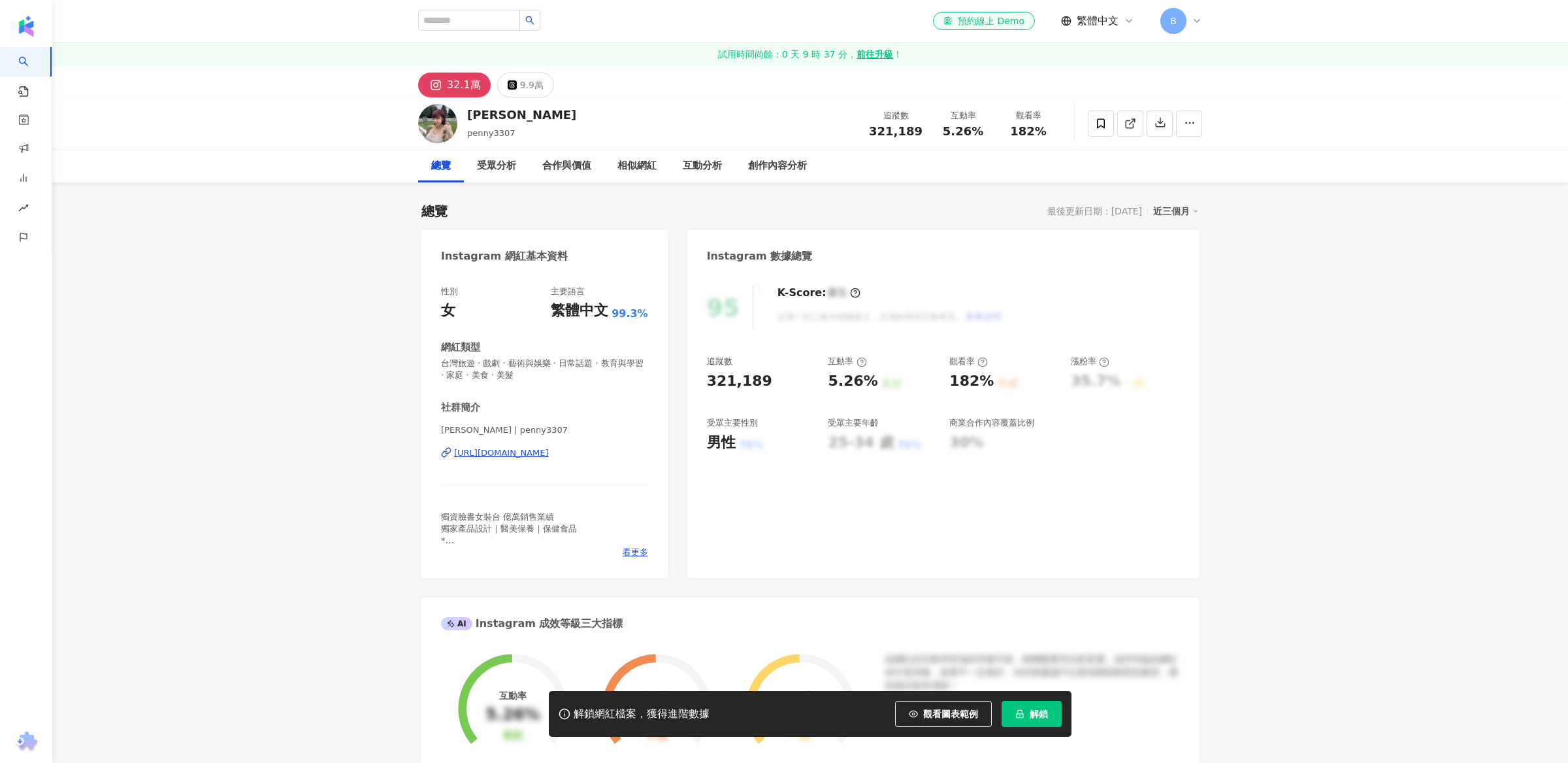
click at [485, 113] on div "俞莉" at bounding box center [521, 115] width 109 height 16
click at [459, 122] on div "俞莉 penny3307 追蹤數 321,189 互動率 5.26% 觀看率 182%" at bounding box center [810, 123] width 836 height 52
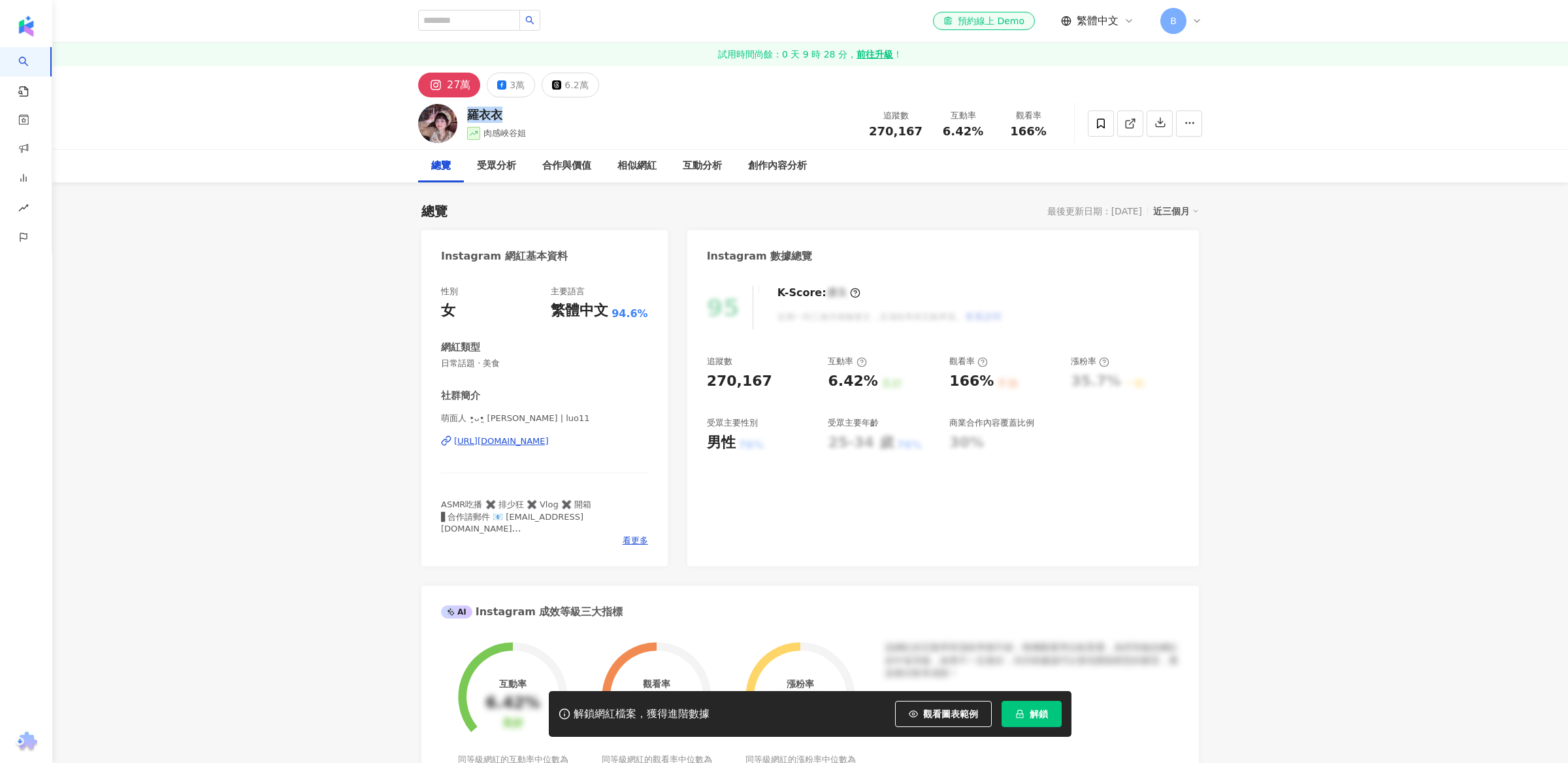
drag, startPoint x: 501, startPoint y: 115, endPoint x: 467, endPoint y: 112, distance: 34.8
click at [467, 112] on div "羅衣衣 肉感峽谷姐 追蹤數 270,167 互動率 6.42% 觀看率 166%" at bounding box center [810, 123] width 836 height 52
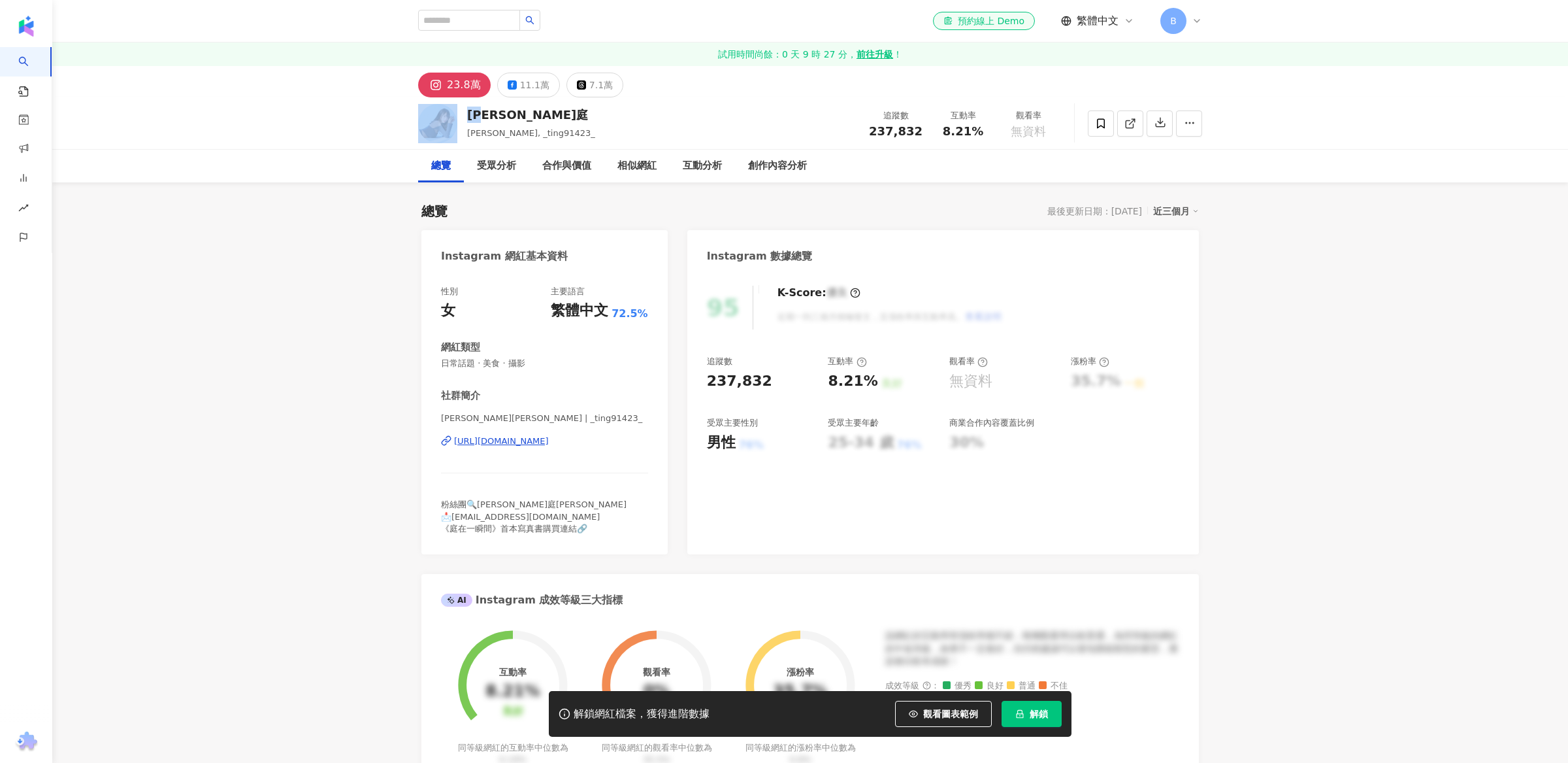
click at [461, 116] on div "[PERSON_NAME]庭 [PERSON_NAME], _ting91423_ 追蹤數 237,832 互動率 8.21% 觀看率 無資料" at bounding box center [810, 123] width 836 height 52
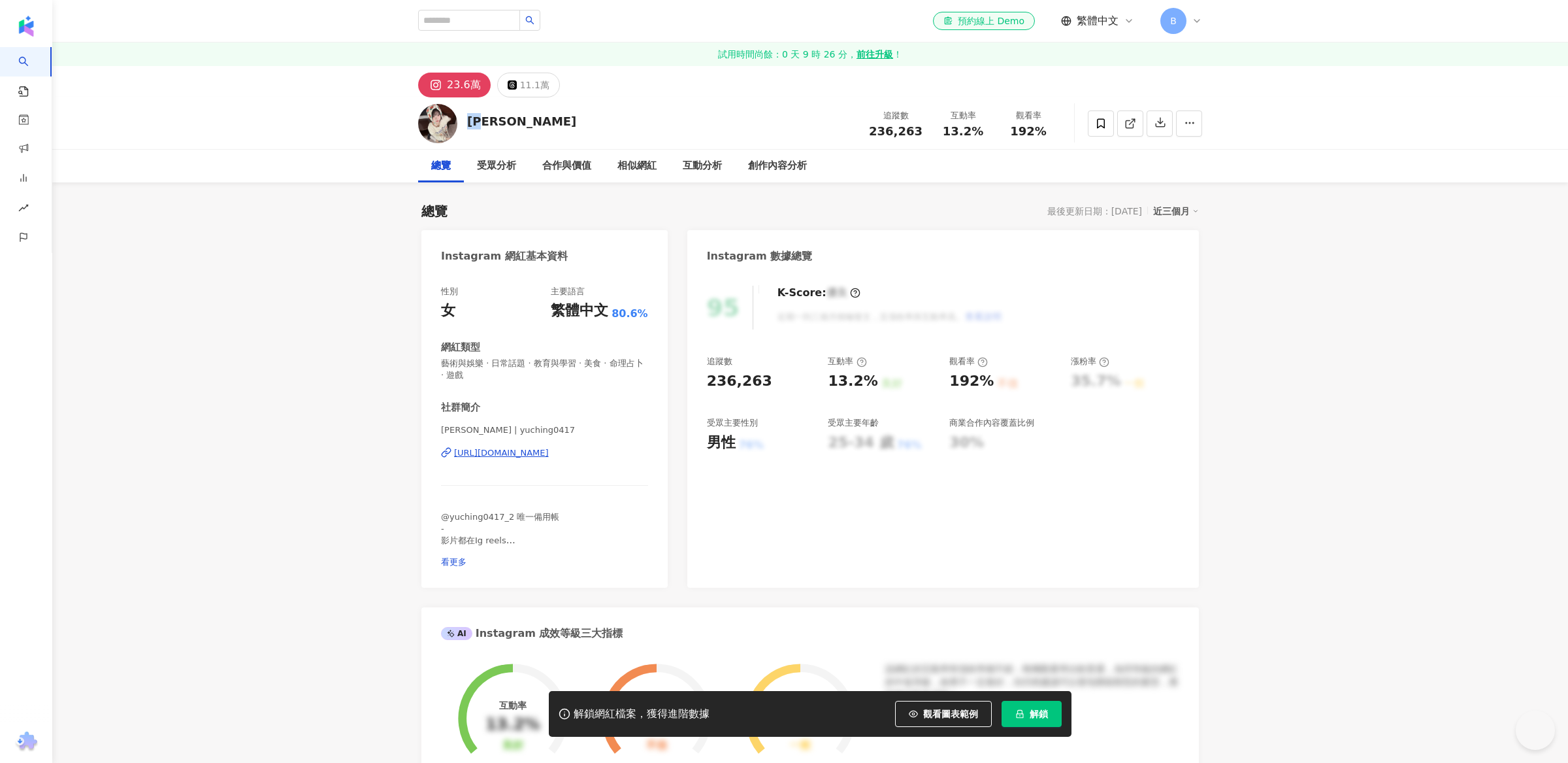
drag, startPoint x: 494, startPoint y: 120, endPoint x: 469, endPoint y: 120, distance: 25.5
click at [469, 120] on div "玥見 追蹤數 236,263 互動率 13.2% 觀看率 192%" at bounding box center [810, 123] width 836 height 52
drag, startPoint x: 469, startPoint y: 120, endPoint x: 495, endPoint y: 161, distance: 48.8
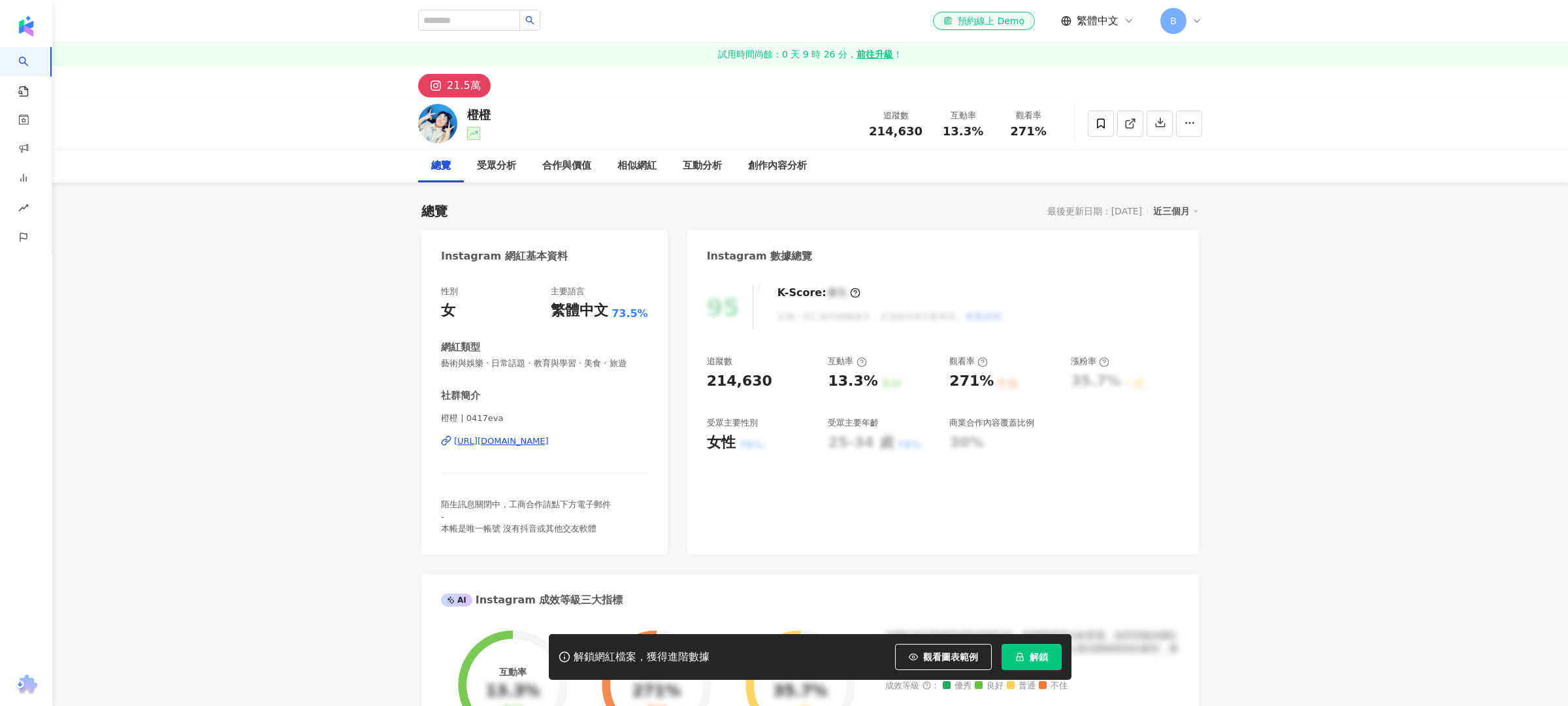
drag, startPoint x: 491, startPoint y: 118, endPoint x: 465, endPoint y: 119, distance: 26.1
click at [465, 119] on div "橙橙 追蹤數 214,630 互動率 13.3% 觀看率 271%" at bounding box center [810, 123] width 836 height 52
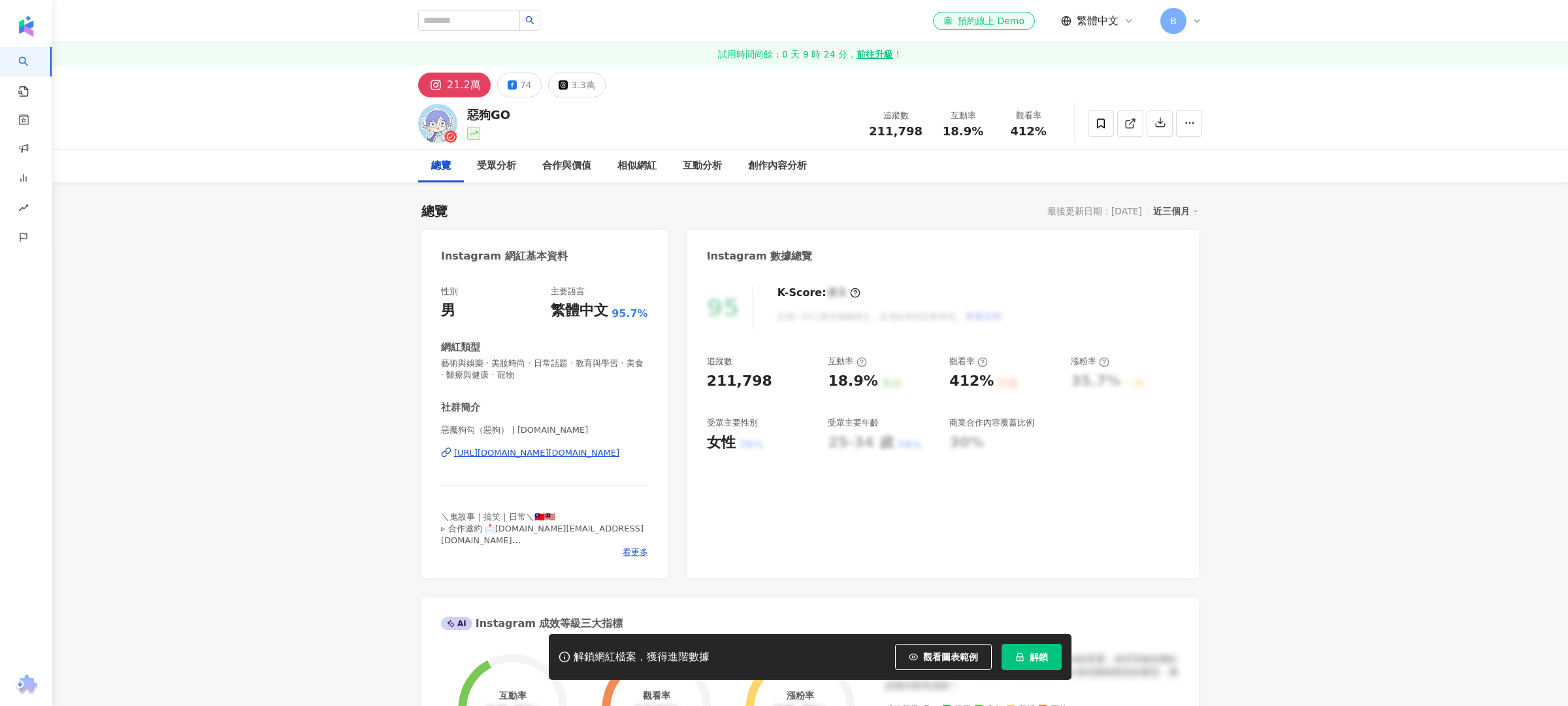
click at [458, 117] on div "惡狗GO 追蹤數 211,798 互動率 18.9% 觀看率 412%" at bounding box center [810, 123] width 836 height 52
drag, startPoint x: 512, startPoint y: 120, endPoint x: 466, endPoint y: 116, distance: 45.9
click at [466, 116] on div "惡狗GO 追蹤數 211,798 互動率 18.9% 觀看率 412%" at bounding box center [810, 123] width 836 height 52
click at [527, 442] on div "惡魔狗勾（惡狗） | 619demon.dog https://www.instagram.com/619demon.dog/" at bounding box center [544, 462] width 207 height 76
click at [542, 453] on div "https://www.instagram.com/619demon.dog/" at bounding box center [536, 453] width 165 height 12
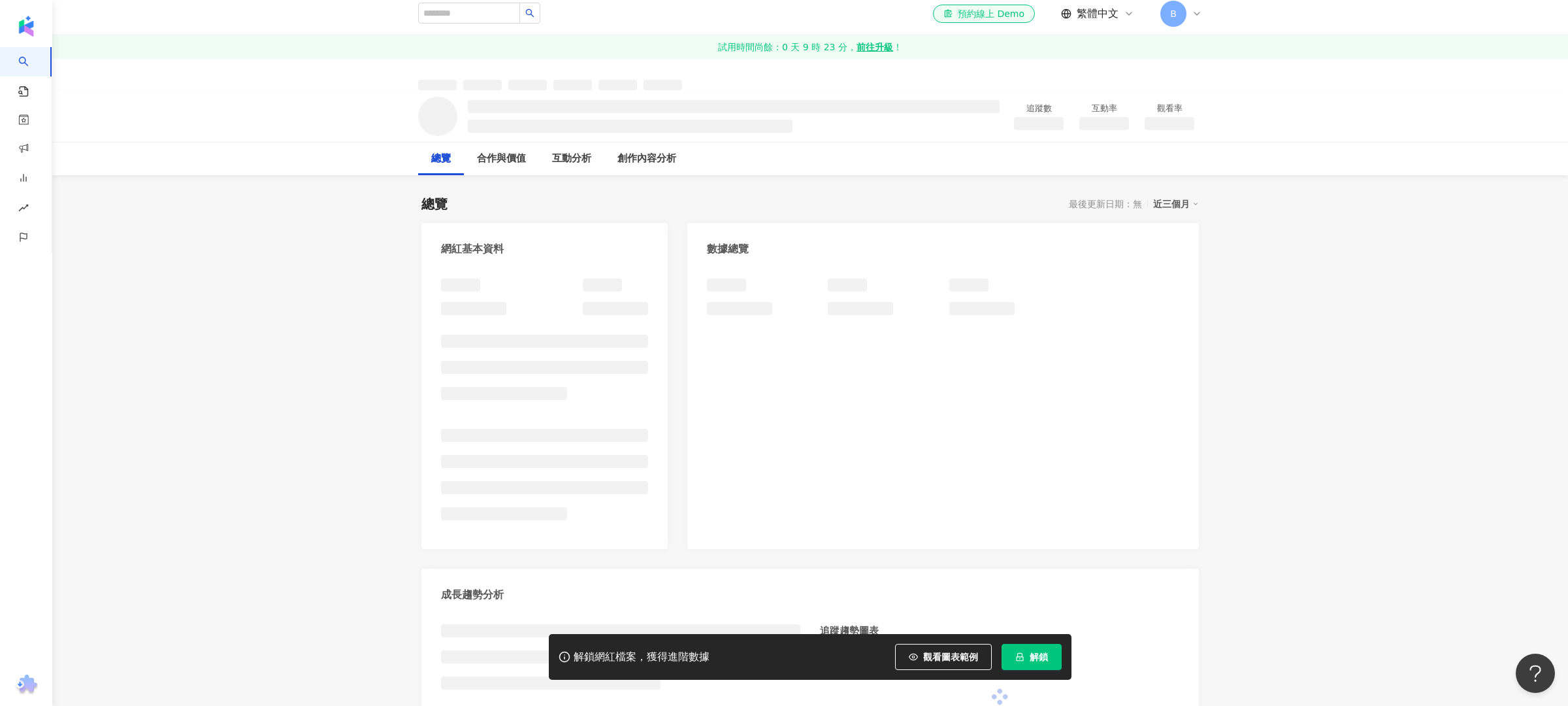
scroll to position [26, 0]
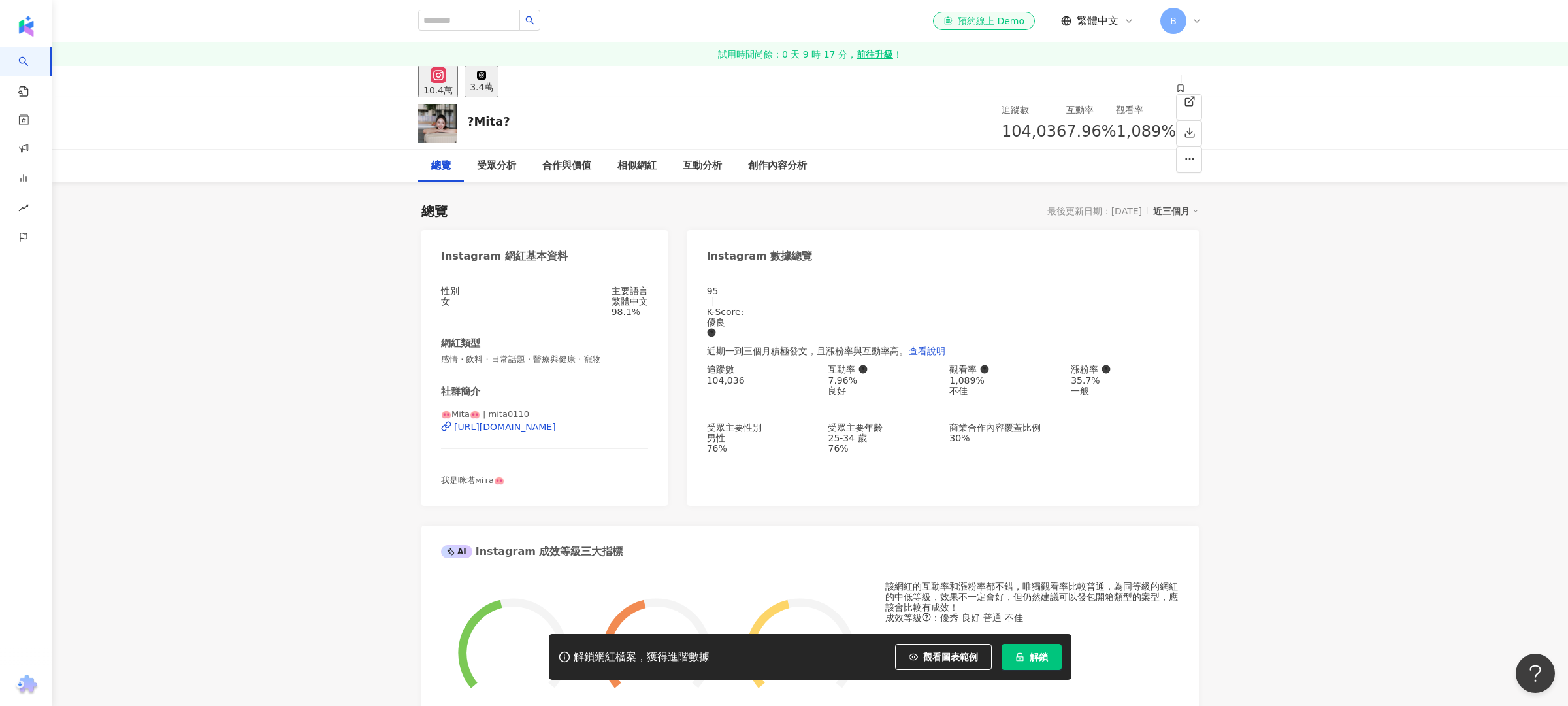
click at [510, 118] on div "?Mita? 追蹤數 104,036 互動率 7.96% 觀看率 1,089%" at bounding box center [810, 123] width 836 height 52
drag, startPoint x: 499, startPoint y: 118, endPoint x: 477, endPoint y: 117, distance: 22.3
click at [477, 117] on div "?Mita?" at bounding box center [488, 121] width 43 height 16
click at [551, 129] on div "?Mita? 追蹤數 104,036 互動率 7.96% 觀看率 1,089%" at bounding box center [810, 123] width 836 height 52
drag, startPoint x: 501, startPoint y: 122, endPoint x: 479, endPoint y: 120, distance: 21.7
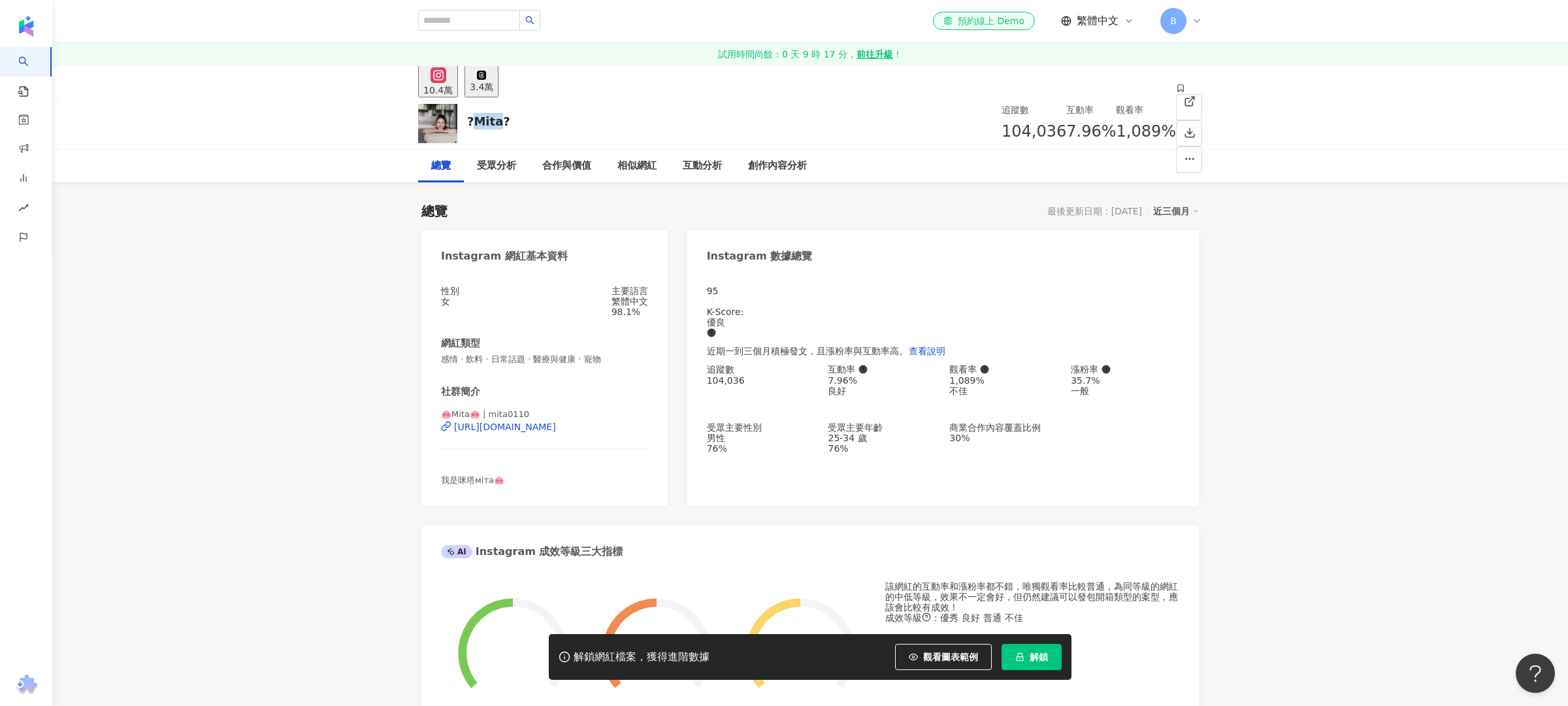
click at [479, 120] on div "?Mita?" at bounding box center [488, 121] width 43 height 16
copy div "Mita"
copy div "https://www.instagram.com/mita0110/"
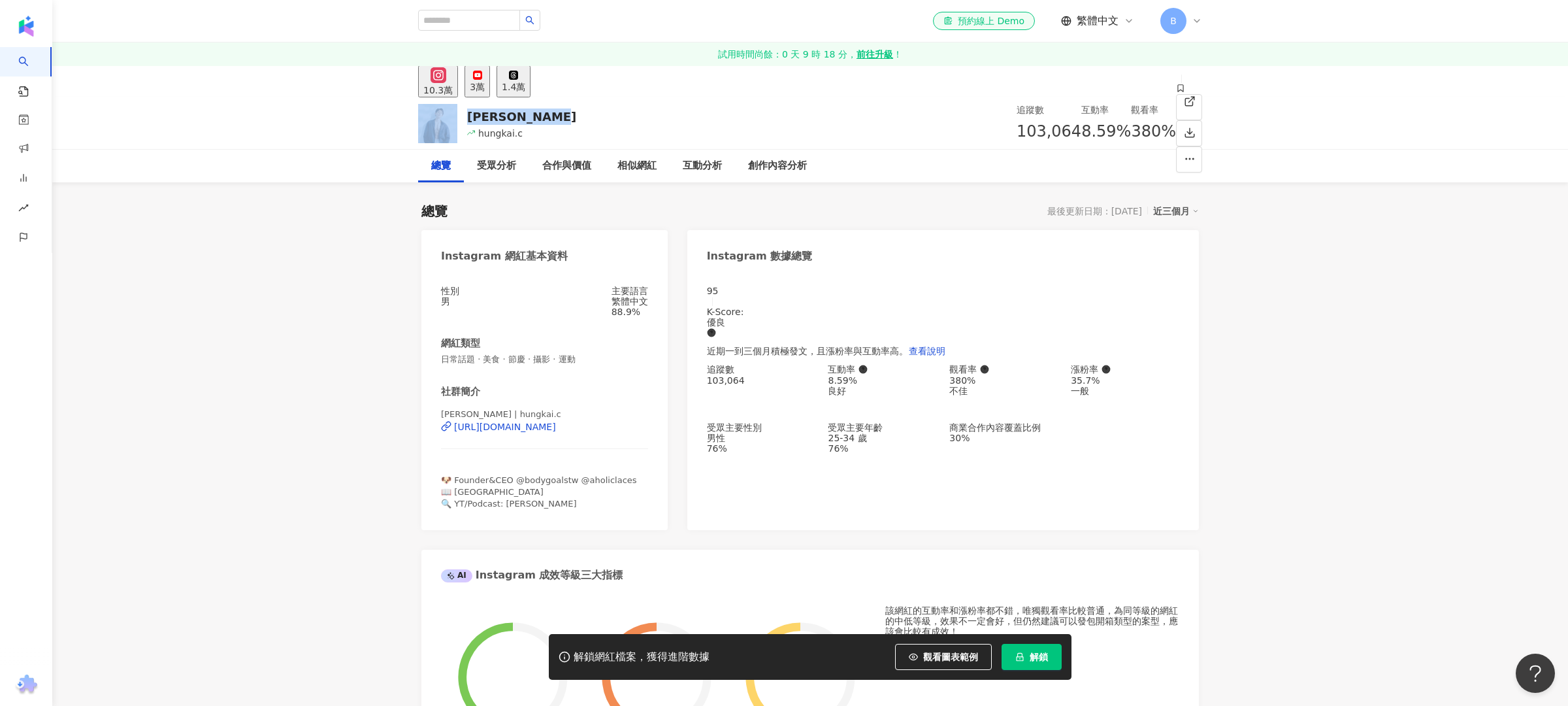
drag, startPoint x: 546, startPoint y: 109, endPoint x: 515, endPoint y: 330, distance: 223.1
click at [462, 110] on div "HungKai Chen hungkai.c 追蹤數 103,064 互動率 8.59% 觀看率 380%" at bounding box center [810, 123] width 836 height 52
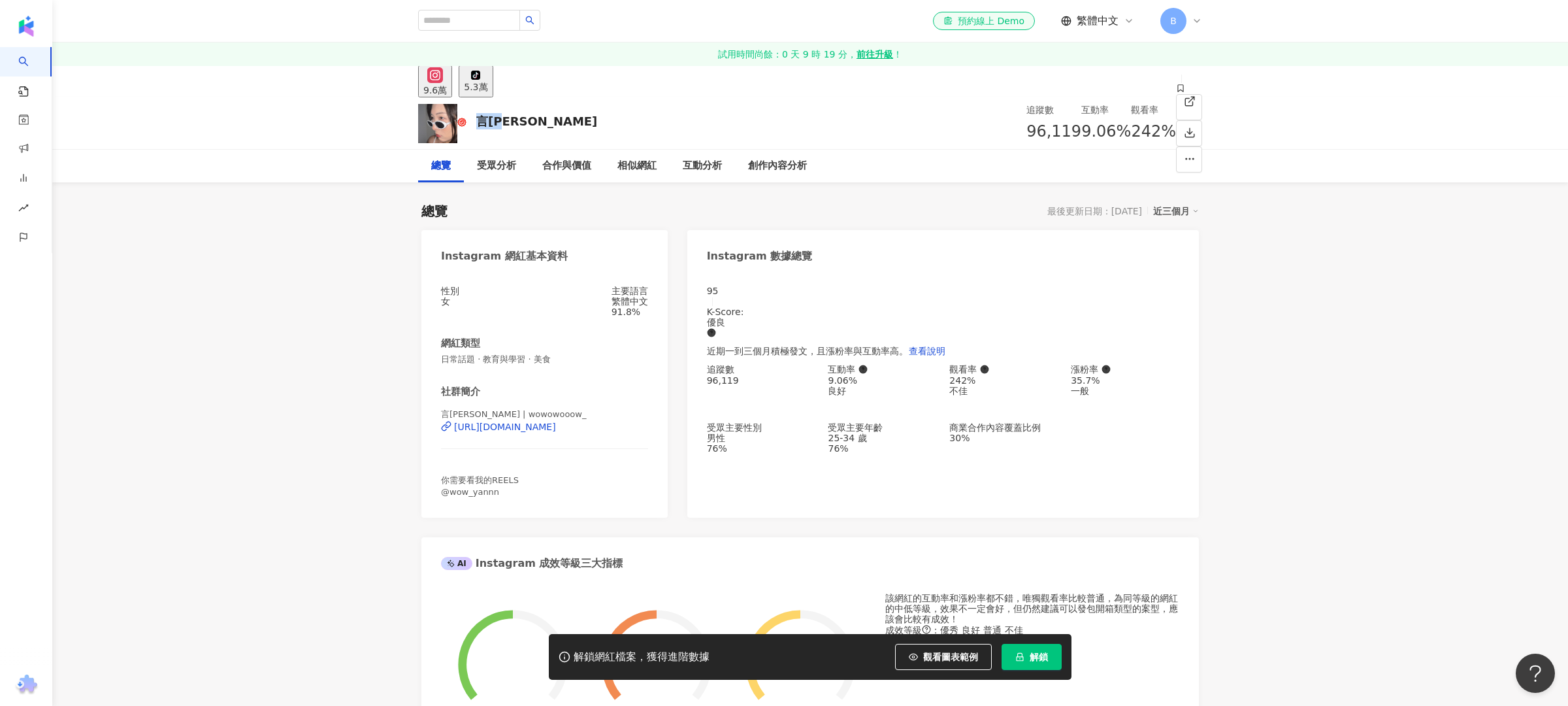
drag, startPoint x: 507, startPoint y: 120, endPoint x: 469, endPoint y: 118, distance: 38.6
click at [469, 118] on div "言泳霈 追蹤數 96,119 互動率 9.06% 觀看率 242%" at bounding box center [810, 123] width 836 height 52
copy div "言泳霈"
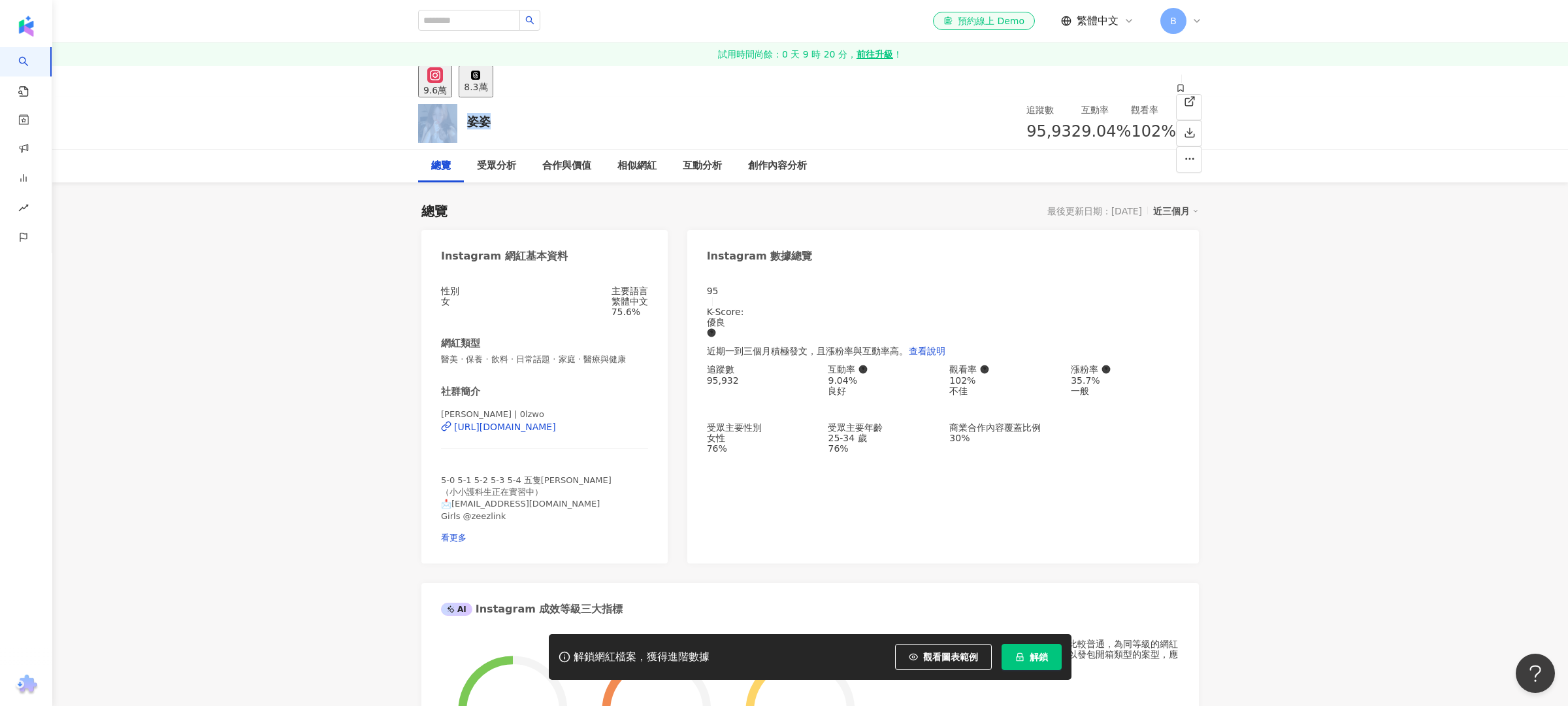
click at [459, 120] on div "姿姿 追蹤數 95,932 互動率 9.04% 觀看率 102%" at bounding box center [810, 123] width 836 height 52
drag, startPoint x: 612, startPoint y: 434, endPoint x: 545, endPoint y: 436, distance: 66.7
click at [545, 436] on div "姿伶 | 0lzwo https://www.instagram.com/0lzwo/" at bounding box center [544, 436] width 207 height 56
copy div "https://www.instagram.com/0lzwo/"
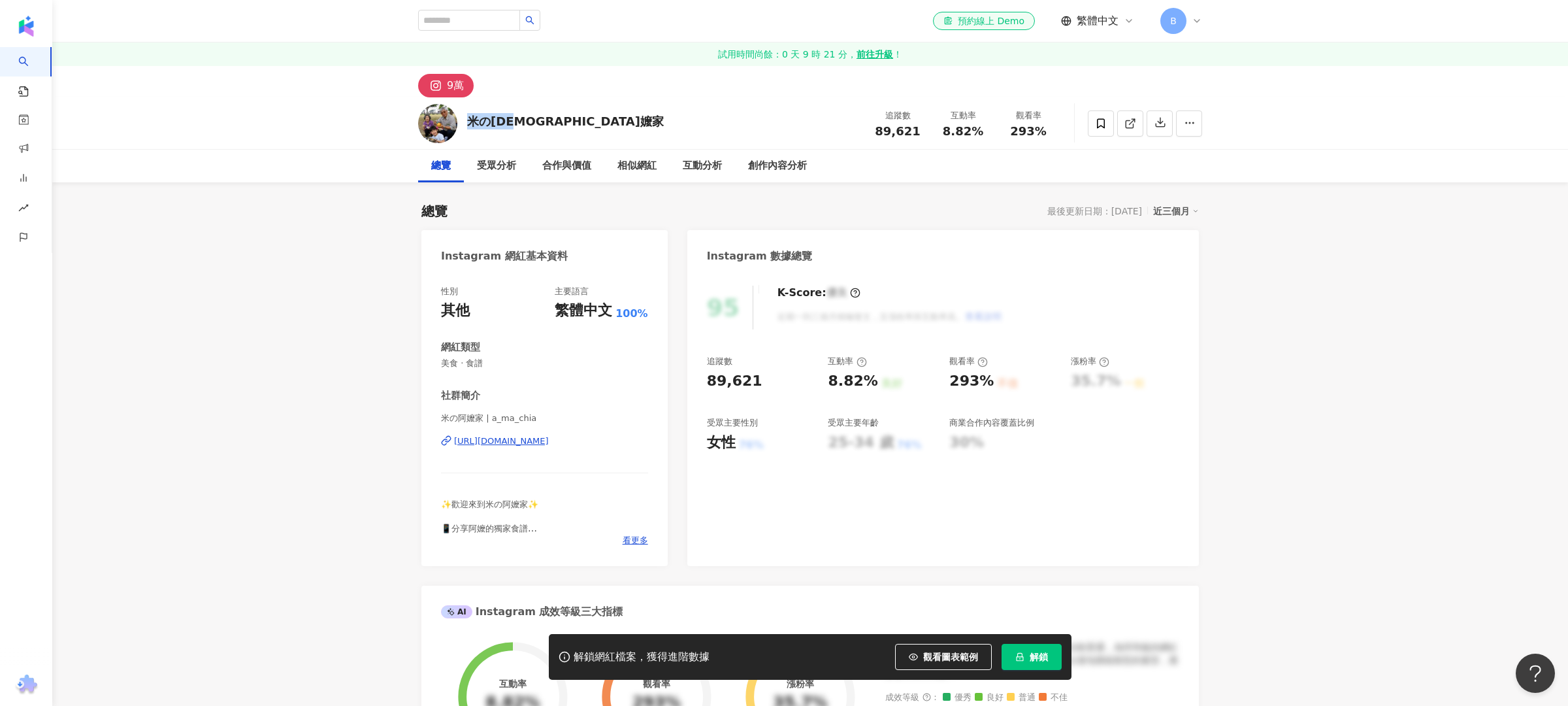
drag, startPoint x: 533, startPoint y: 124, endPoint x: 467, endPoint y: 122, distance: 66.0
click at [467, 122] on div "米の[DEMOGRAPHIC_DATA]嬤家 追蹤數 89,621 互動率 8.82% 觀看率 293%" at bounding box center [810, 123] width 836 height 52
copy div "米の[DEMOGRAPHIC_DATA]嬤家"
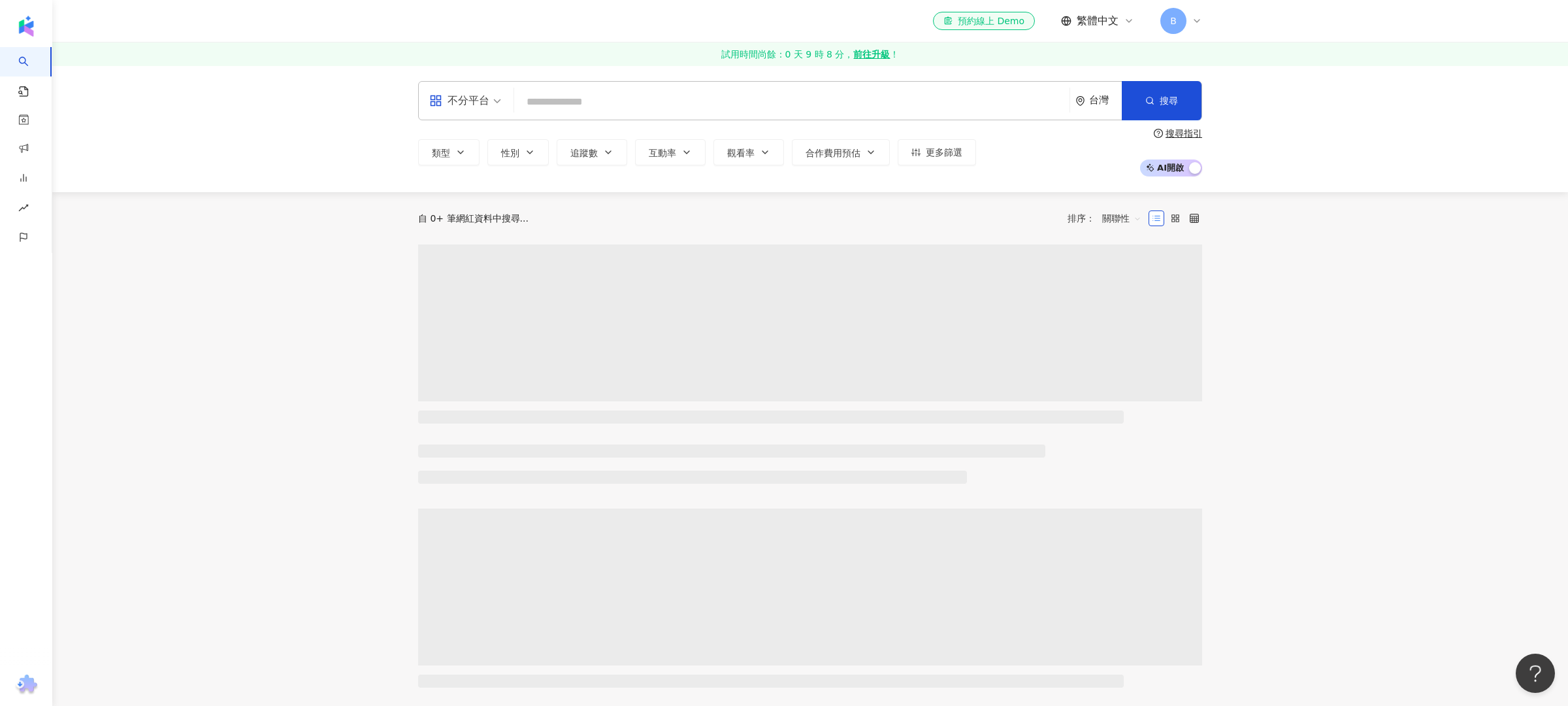
click at [561, 105] on input "search" at bounding box center [791, 102] width 545 height 25
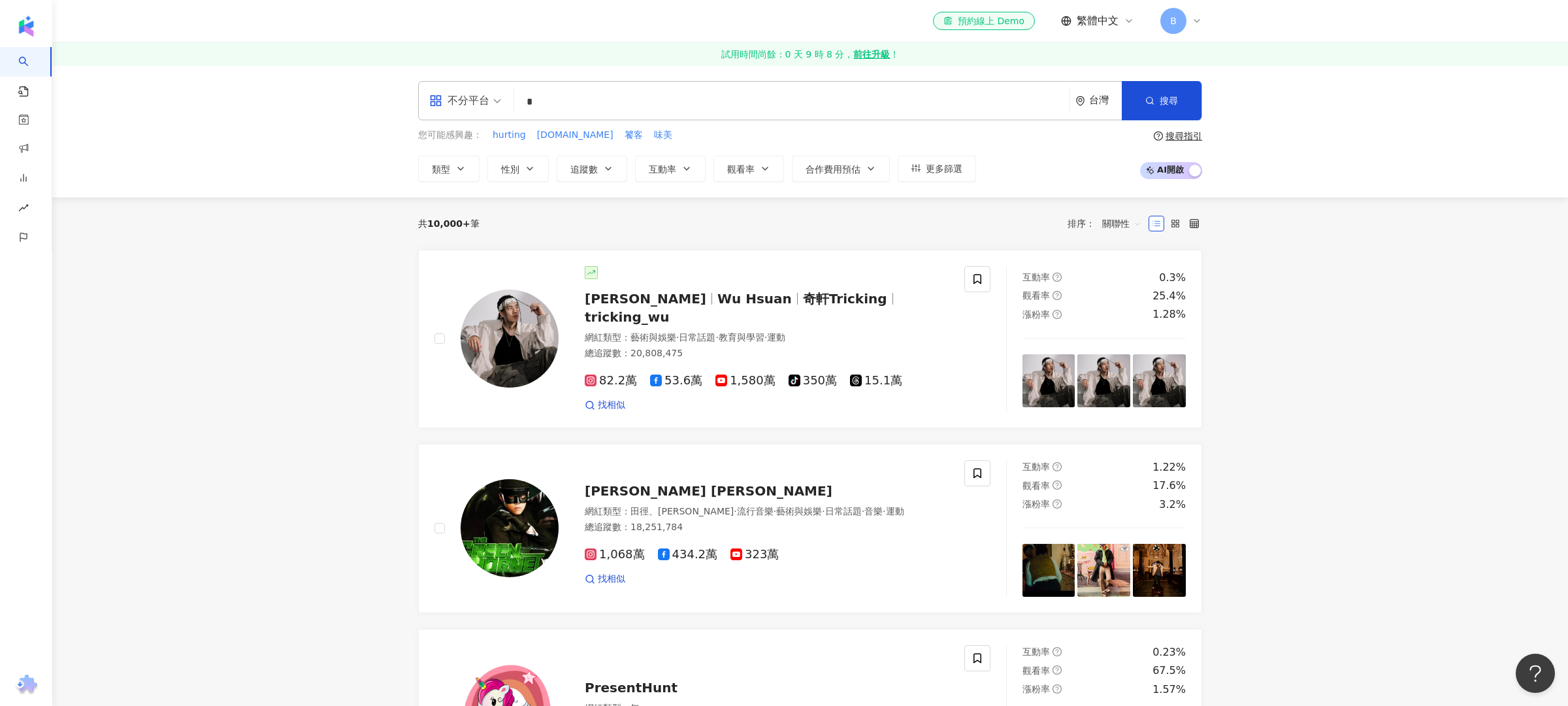
type input "*"
drag, startPoint x: 555, startPoint y: 97, endPoint x: 517, endPoint y: 87, distance: 39.8
click at [518, 86] on div "不分平台 * 台灣 搜尋 loading 搜尋名稱、敘述、貼文含有關鍵字 “ 此 ” 的網紅" at bounding box center [810, 100] width 784 height 39
type input "*"
paste input "**********"
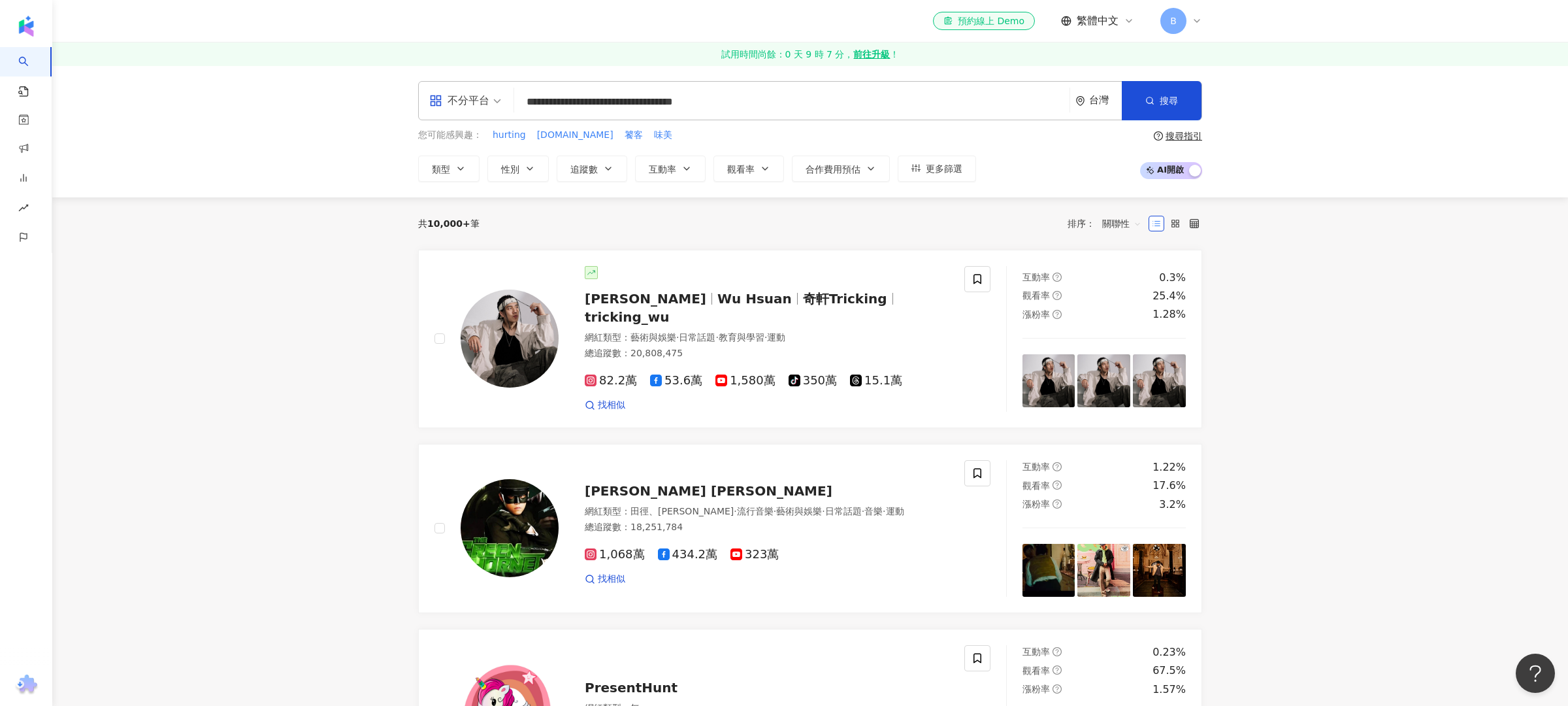
type input "**********"
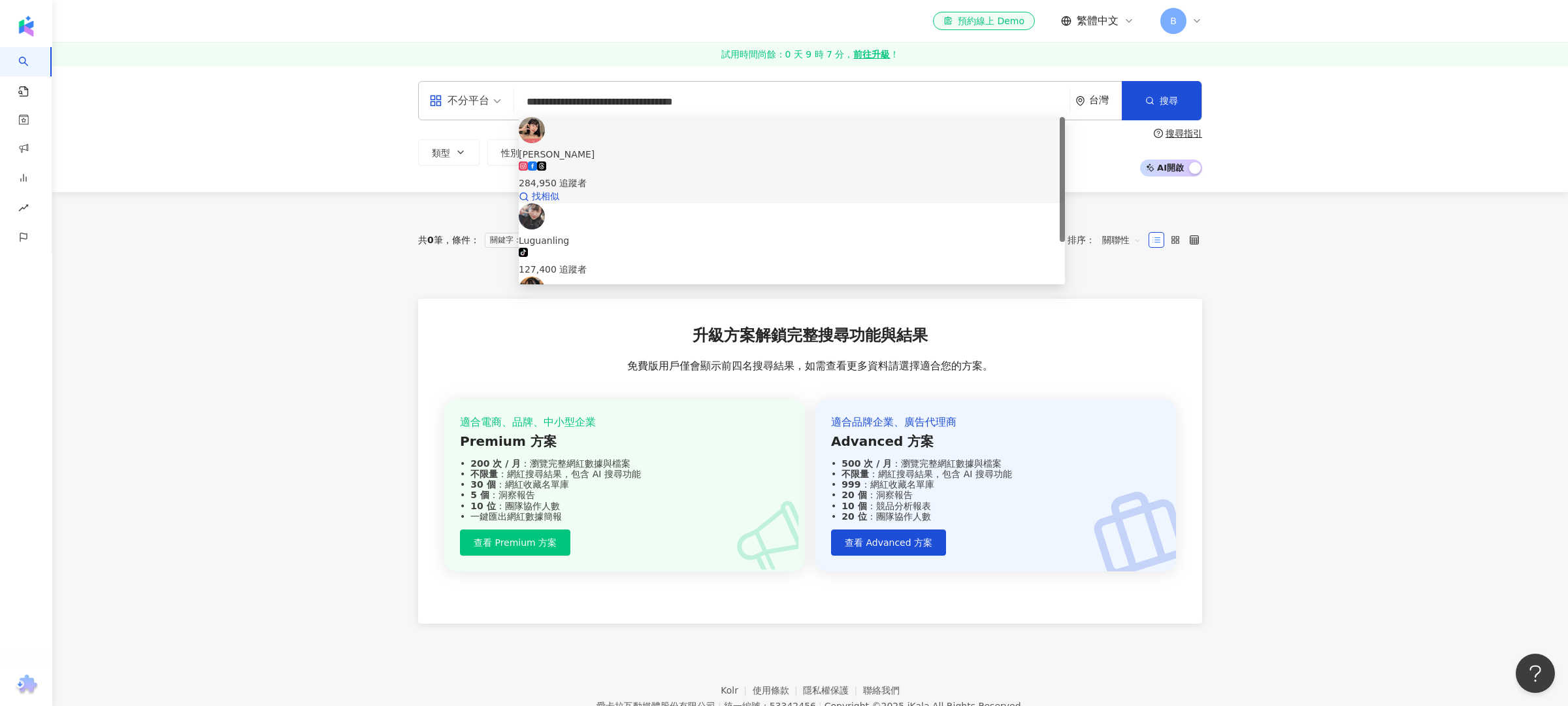
click at [787, 161] on div "284,950 追蹤者" at bounding box center [792, 175] width 546 height 29
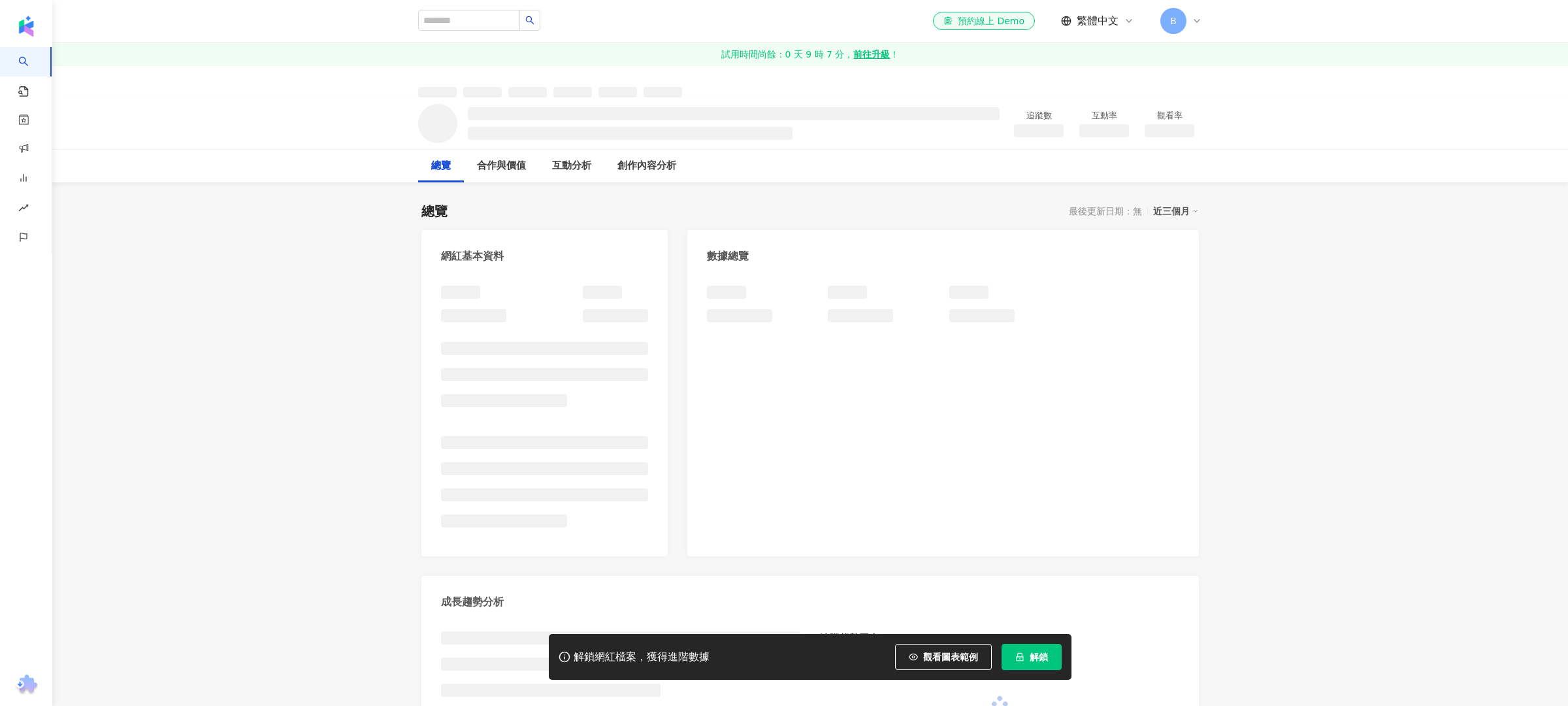
scroll to position [3, 0]
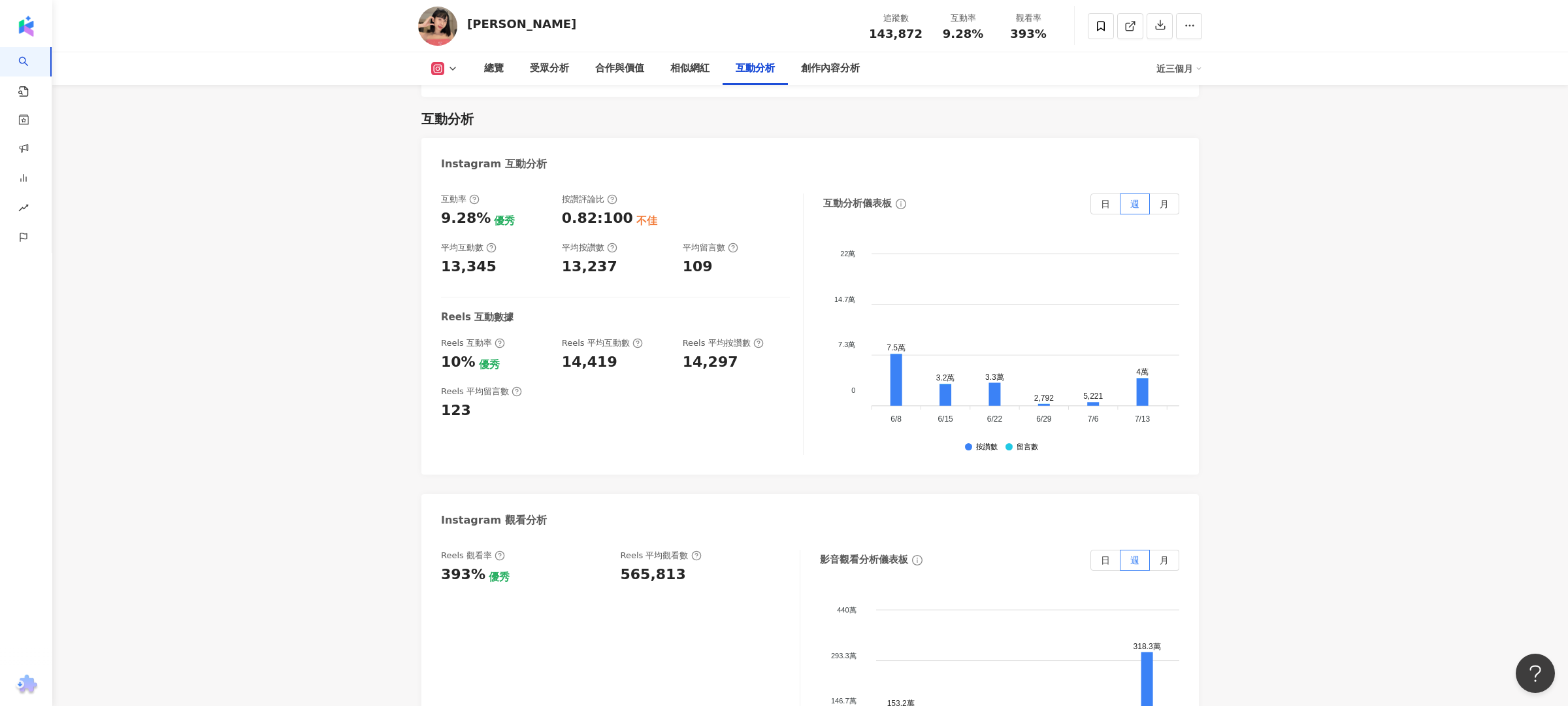
scroll to position [2743, 0]
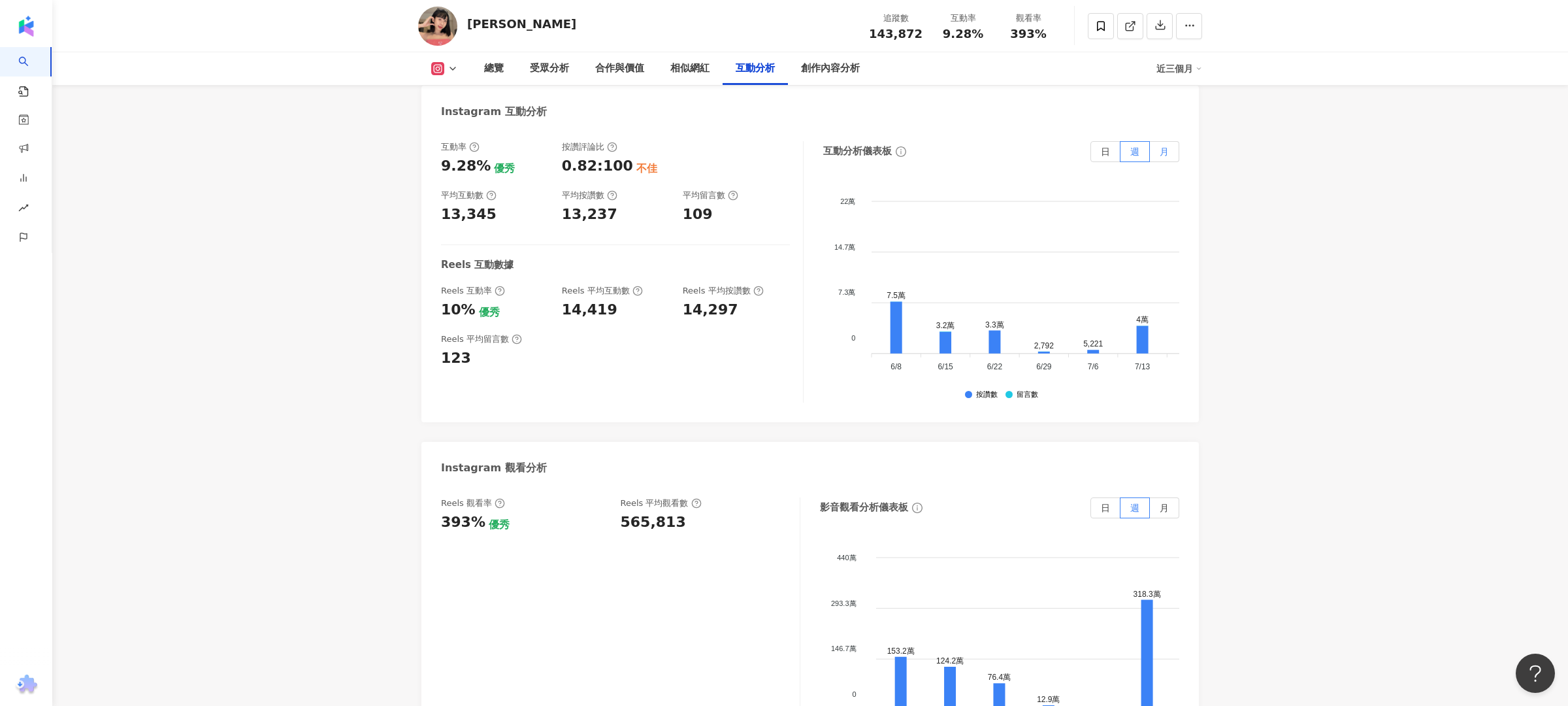
click at [1159, 141] on label "月" at bounding box center [1164, 151] width 29 height 21
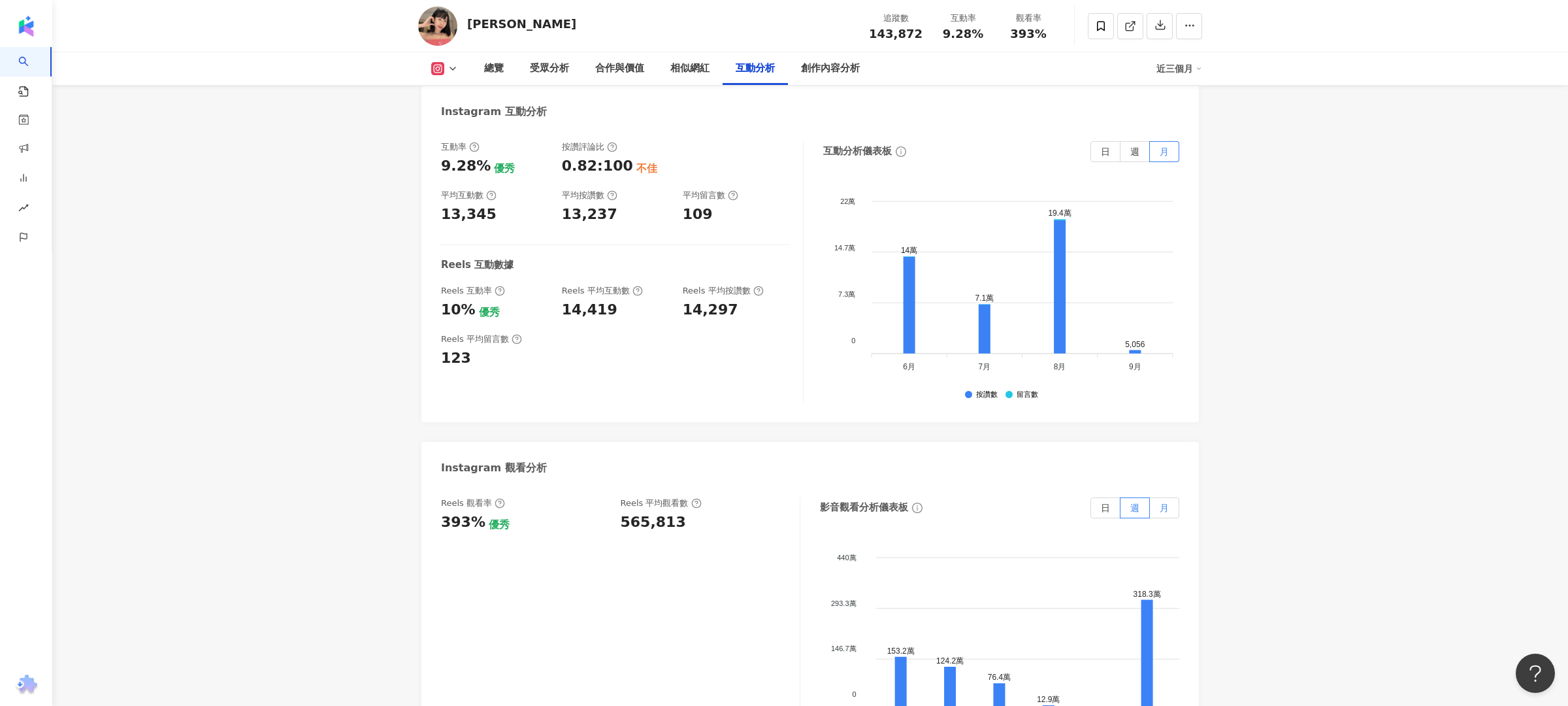
click at [1166, 503] on span "月" at bounding box center [1164, 508] width 9 height 10
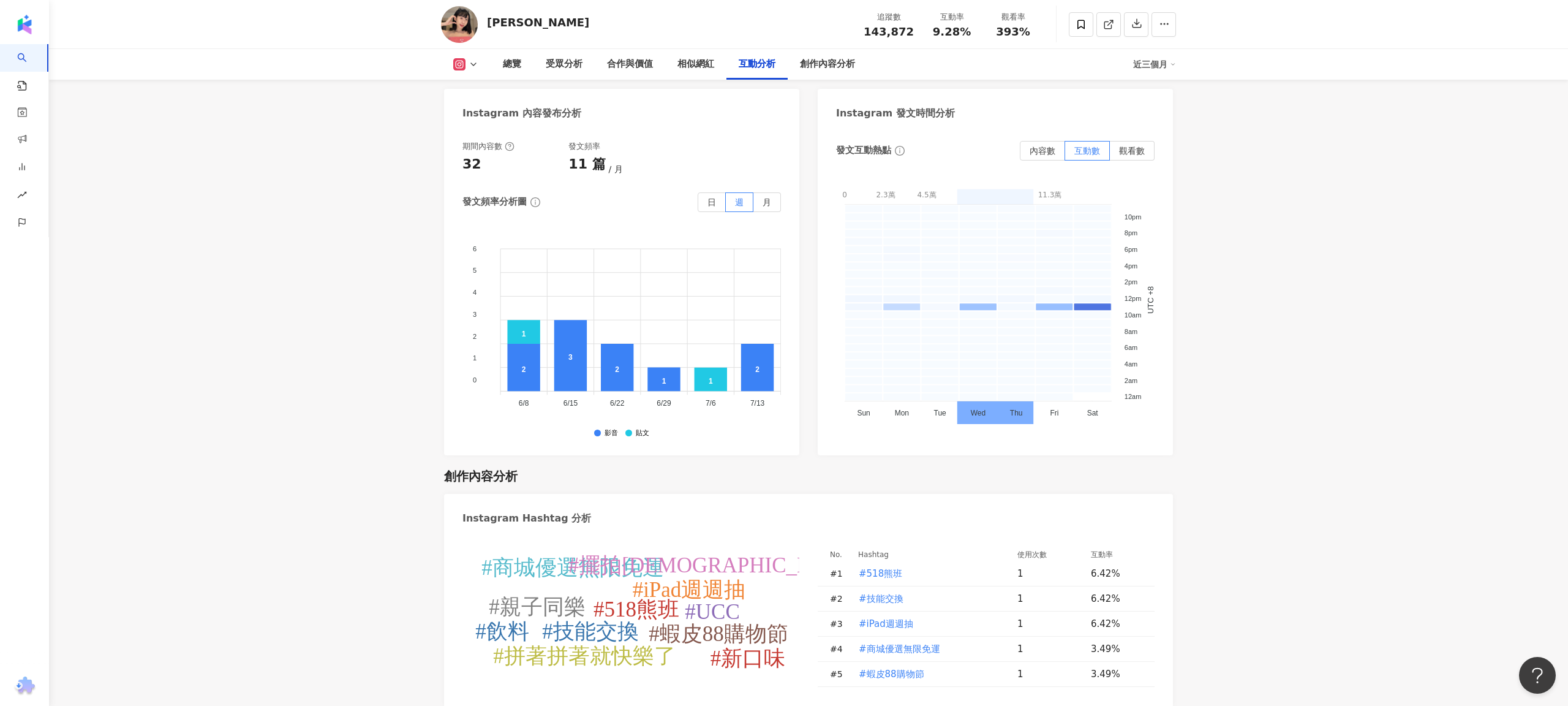
scroll to position [3214, 0]
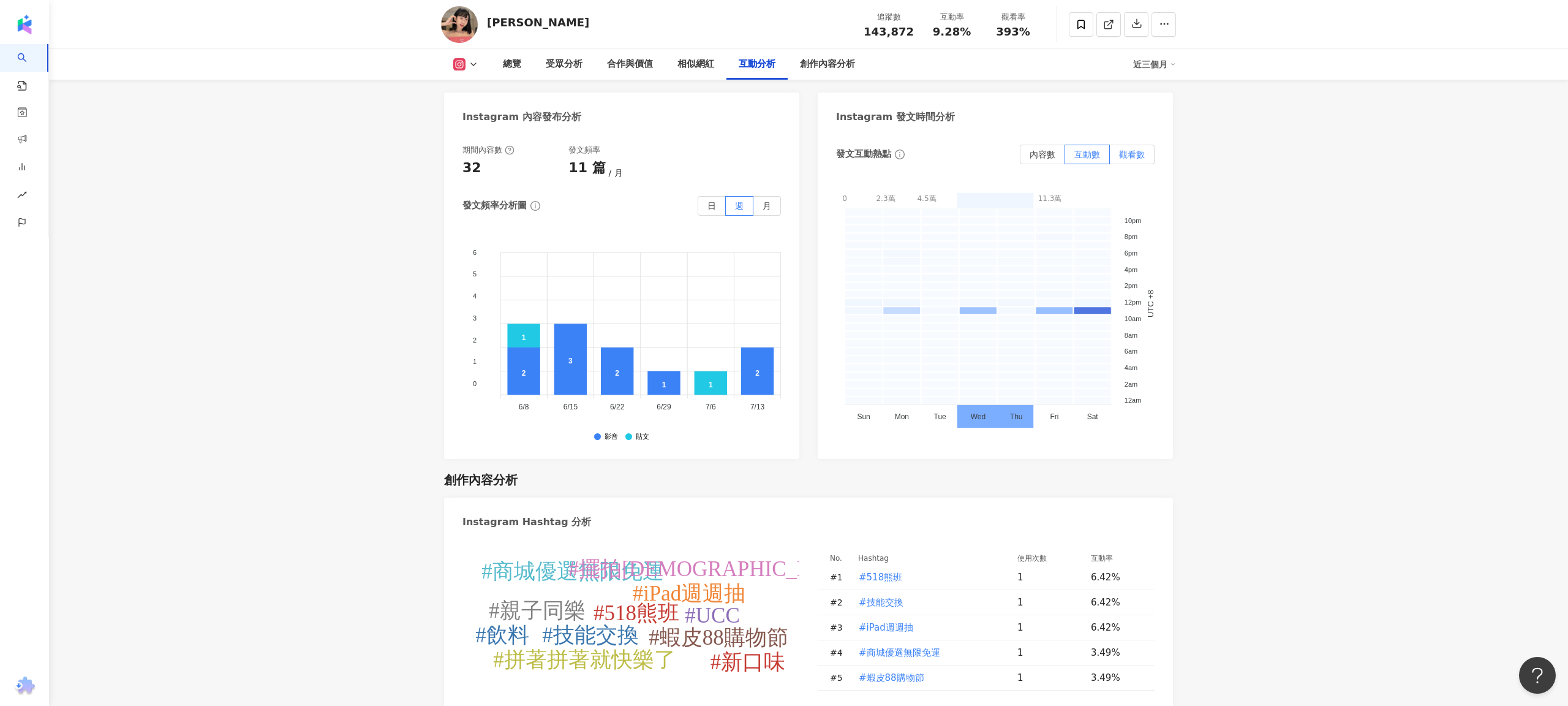
click at [1140, 144] on label "觀看數" at bounding box center [1132, 154] width 45 height 20
click at [1094, 149] on span "互動數" at bounding box center [1086, 154] width 25 height 9
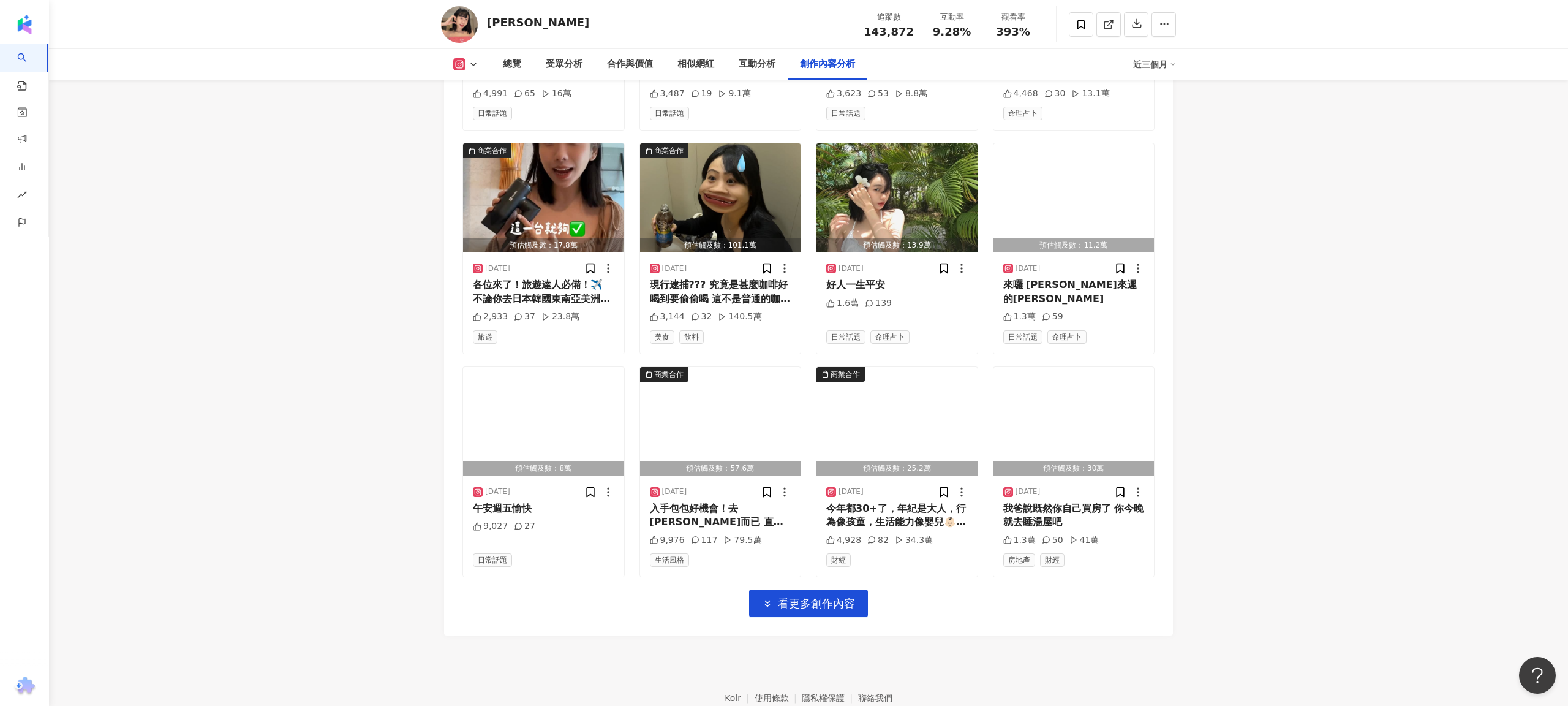
scroll to position [4134, 0]
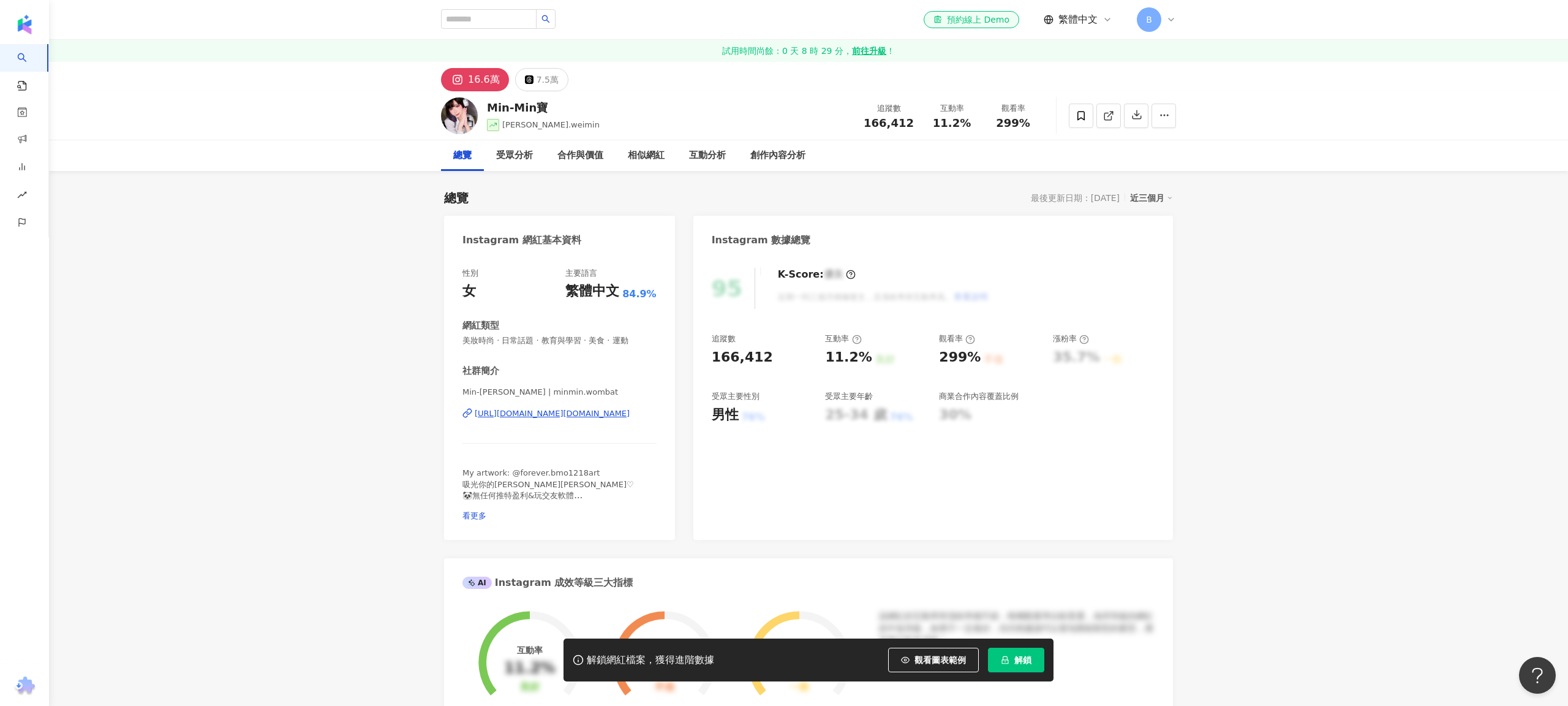
drag, startPoint x: 546, startPoint y: 108, endPoint x: 485, endPoint y: 108, distance: 61.0
click at [485, 108] on div "Min-Min寶 zhang.weimin 追蹤數 166,412 互動率 11.2% 觀看率 299%" at bounding box center [808, 115] width 784 height 49
copy div "https://www.instagram.com/minmin.wombat/"
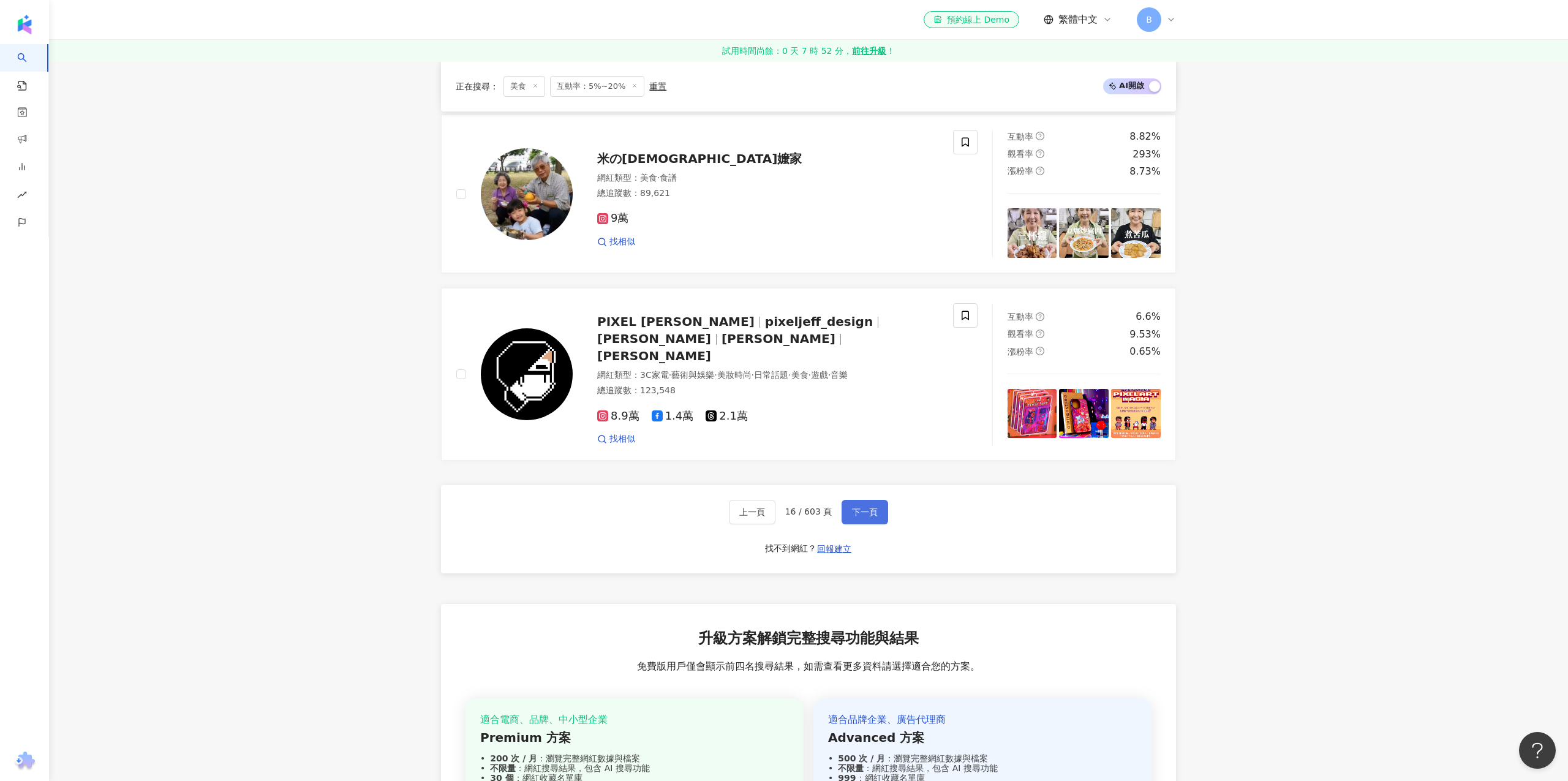
click at [859, 507] on span "下一頁" at bounding box center [864, 512] width 25 height 9
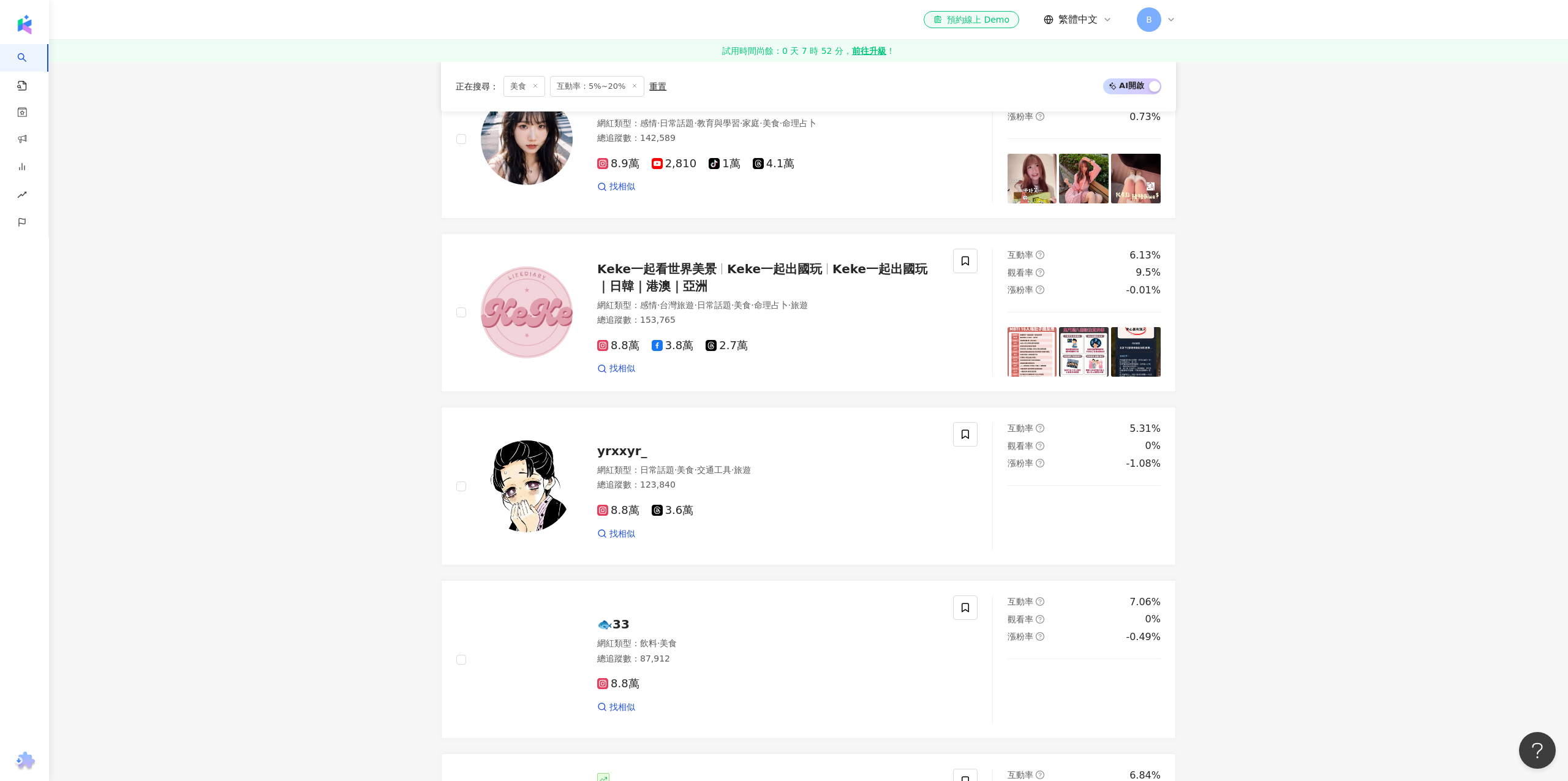
scroll to position [1909, 0]
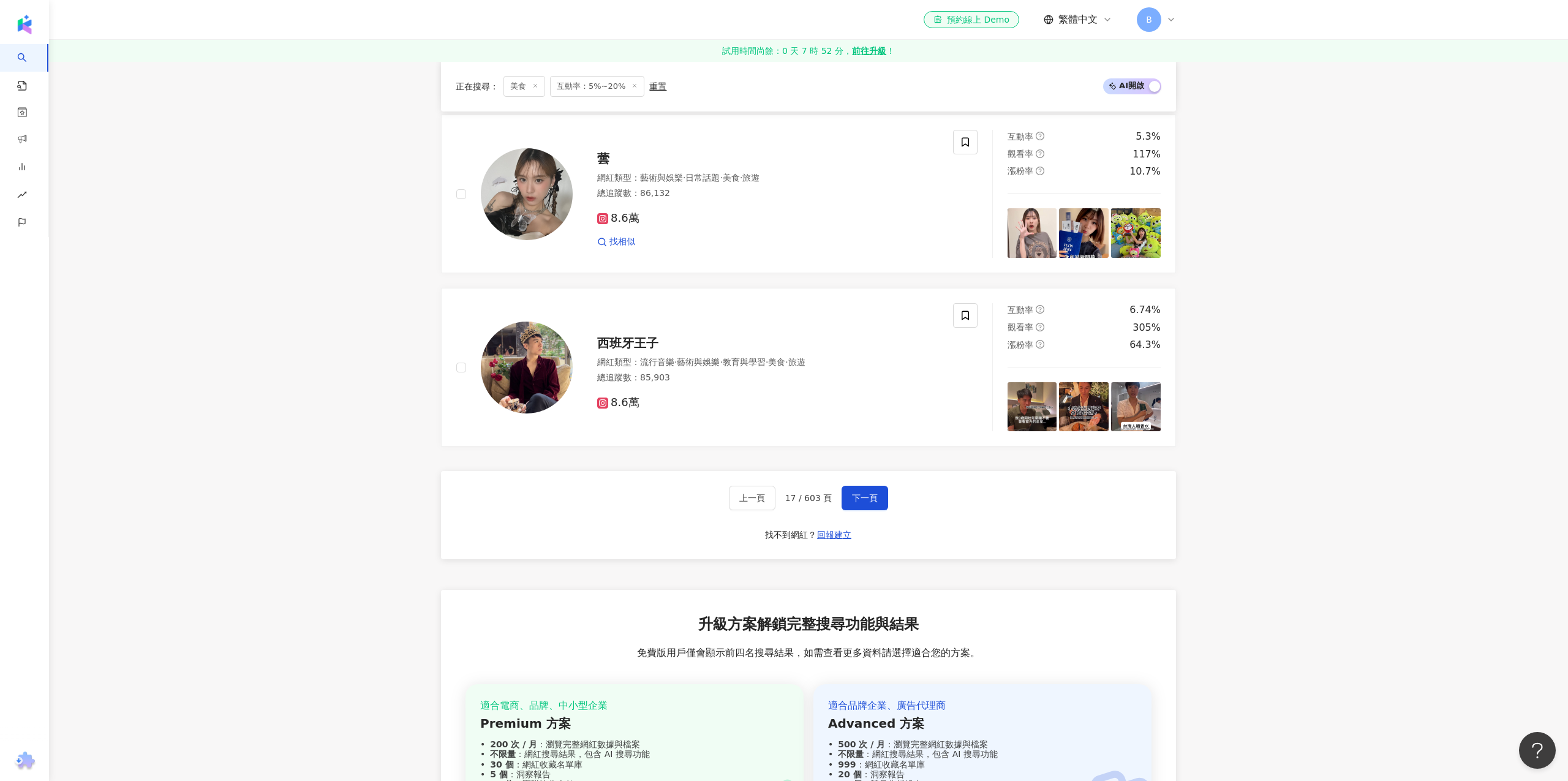
click at [865, 503] on div "上一頁 17 / 603 頁 下一頁 找不到網紅？ 回報建立" at bounding box center [808, 516] width 735 height 88
click at [605, 155] on span "蕓" at bounding box center [603, 158] width 12 height 15
click at [874, 486] on div "上一頁 17 / 603 頁 下一頁" at bounding box center [809, 498] width 160 height 24
click at [867, 493] on span "下一頁" at bounding box center [864, 498] width 25 height 9
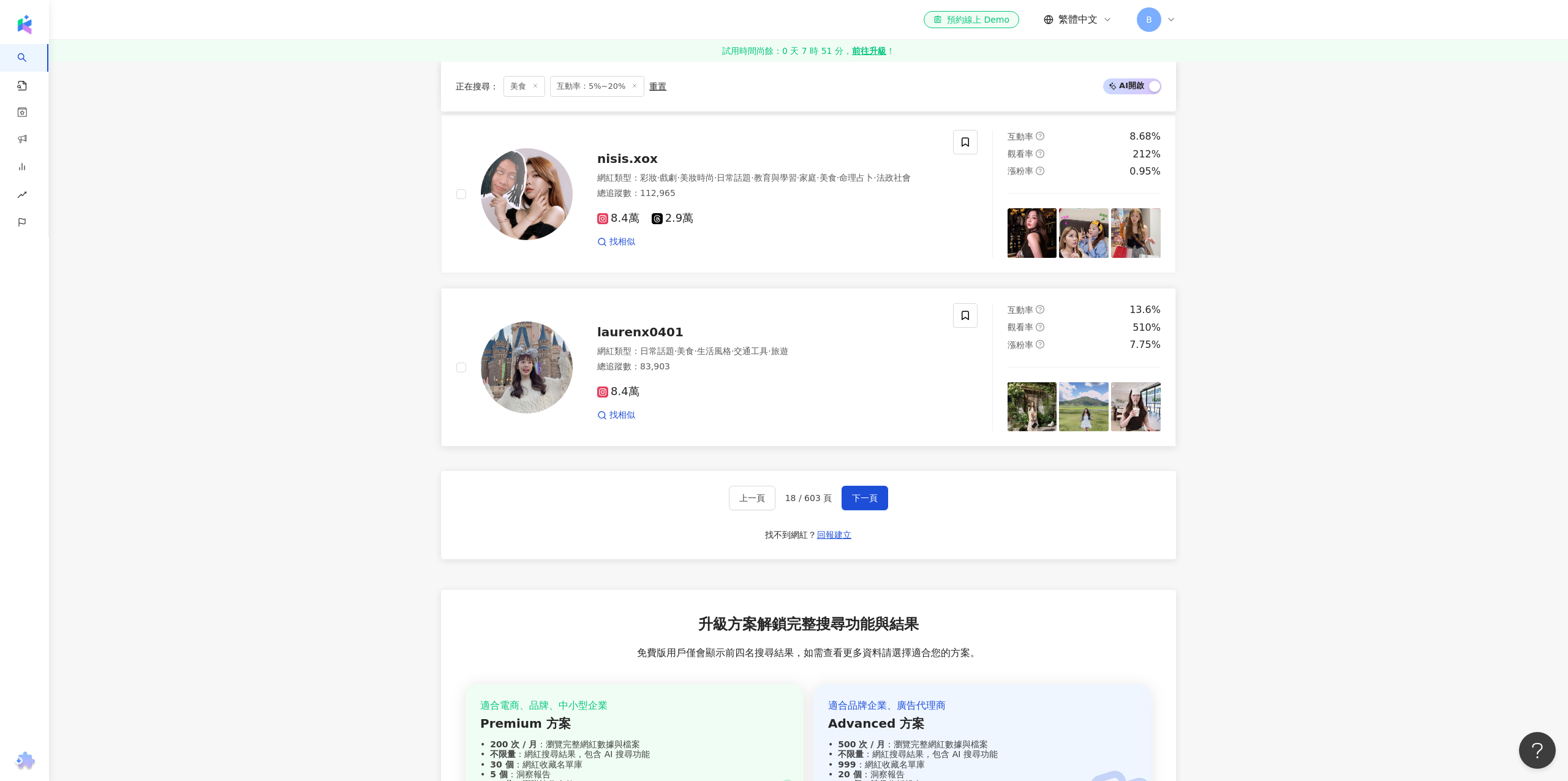
click at [637, 314] on div "laurenx0401 網紅類型 ： 日常話題 · 美食 · 生活風格 · 交通工具 · 旅遊 總追蹤數 ： 83,903 8.4萬 找相似" at bounding box center [755, 368] width 366 height 107
click at [616, 151] on span "nisis.xox" at bounding box center [627, 158] width 61 height 15
click at [871, 493] on span "下一頁" at bounding box center [864, 498] width 25 height 9
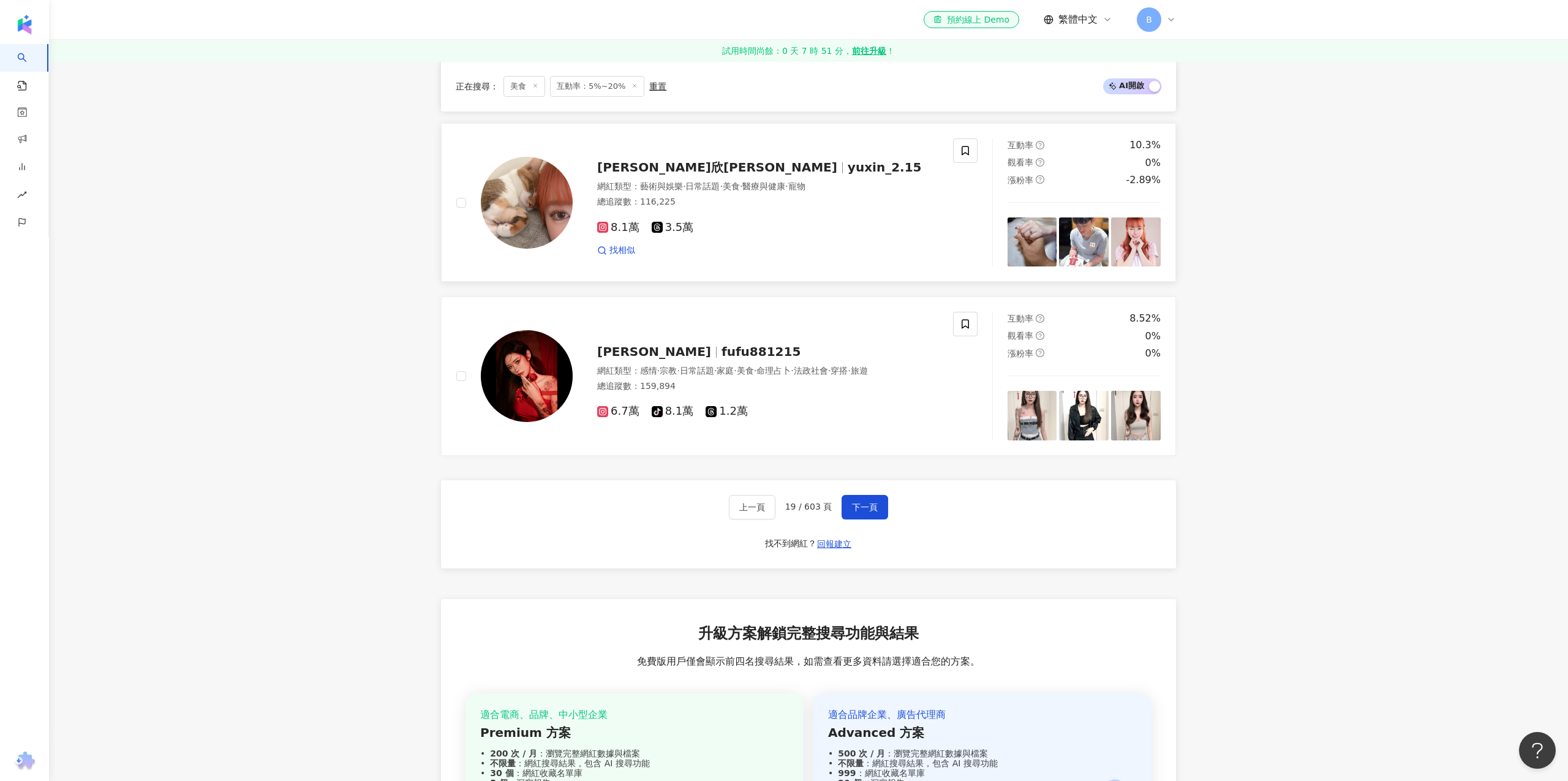
click at [847, 160] on span "yuxin_2.15" at bounding box center [884, 168] width 74 height 15
click at [644, 343] on div "[PERSON_NAME] fufu881215" at bounding box center [768, 352] width 341 height 17
click at [883, 495] on button "下一頁" at bounding box center [865, 507] width 47 height 24
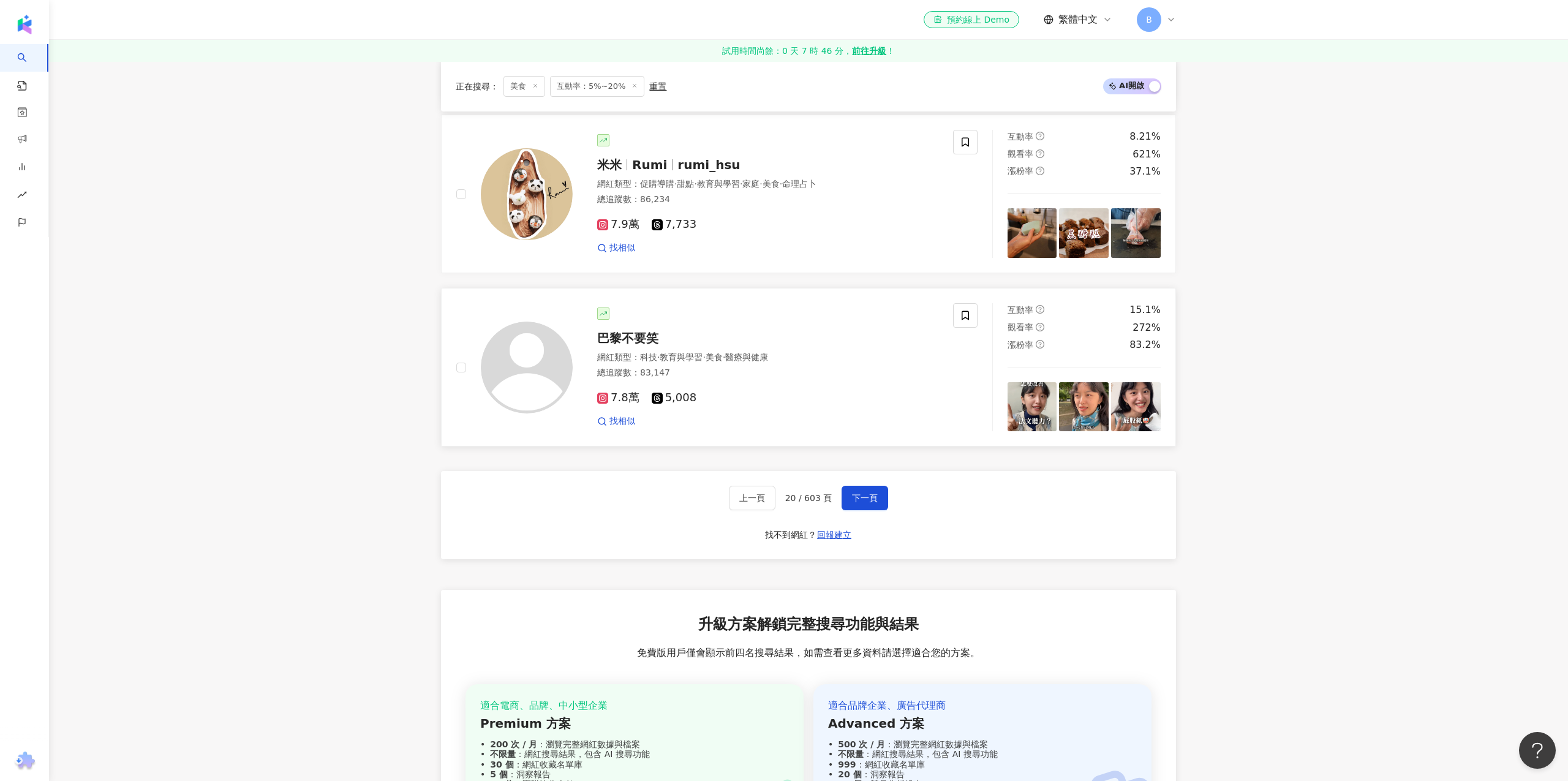
click at [642, 331] on span "巴黎不要笑" at bounding box center [627, 338] width 61 height 15
click at [870, 473] on div "上一頁 20 / 603 頁 下一頁 找不到網紅？ 回報建立" at bounding box center [808, 516] width 735 height 88
click at [876, 489] on button "下一頁" at bounding box center [865, 498] width 47 height 24
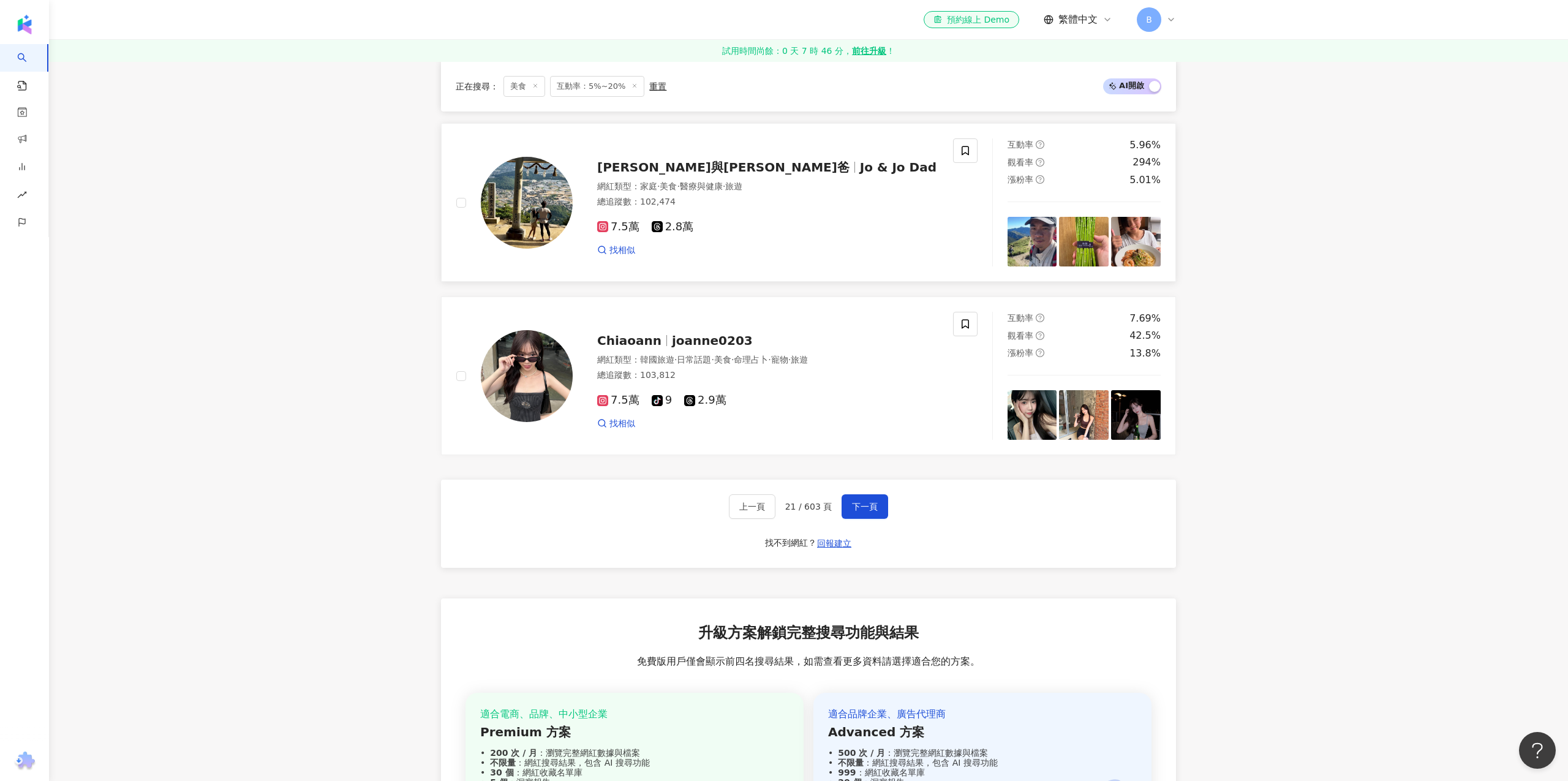
click at [654, 160] on span "喬與喬爸" at bounding box center [728, 168] width 262 height 15
click at [634, 333] on span "Chiaoann" at bounding box center [629, 340] width 65 height 15
click at [859, 494] on button "下一頁" at bounding box center [865, 506] width 47 height 24
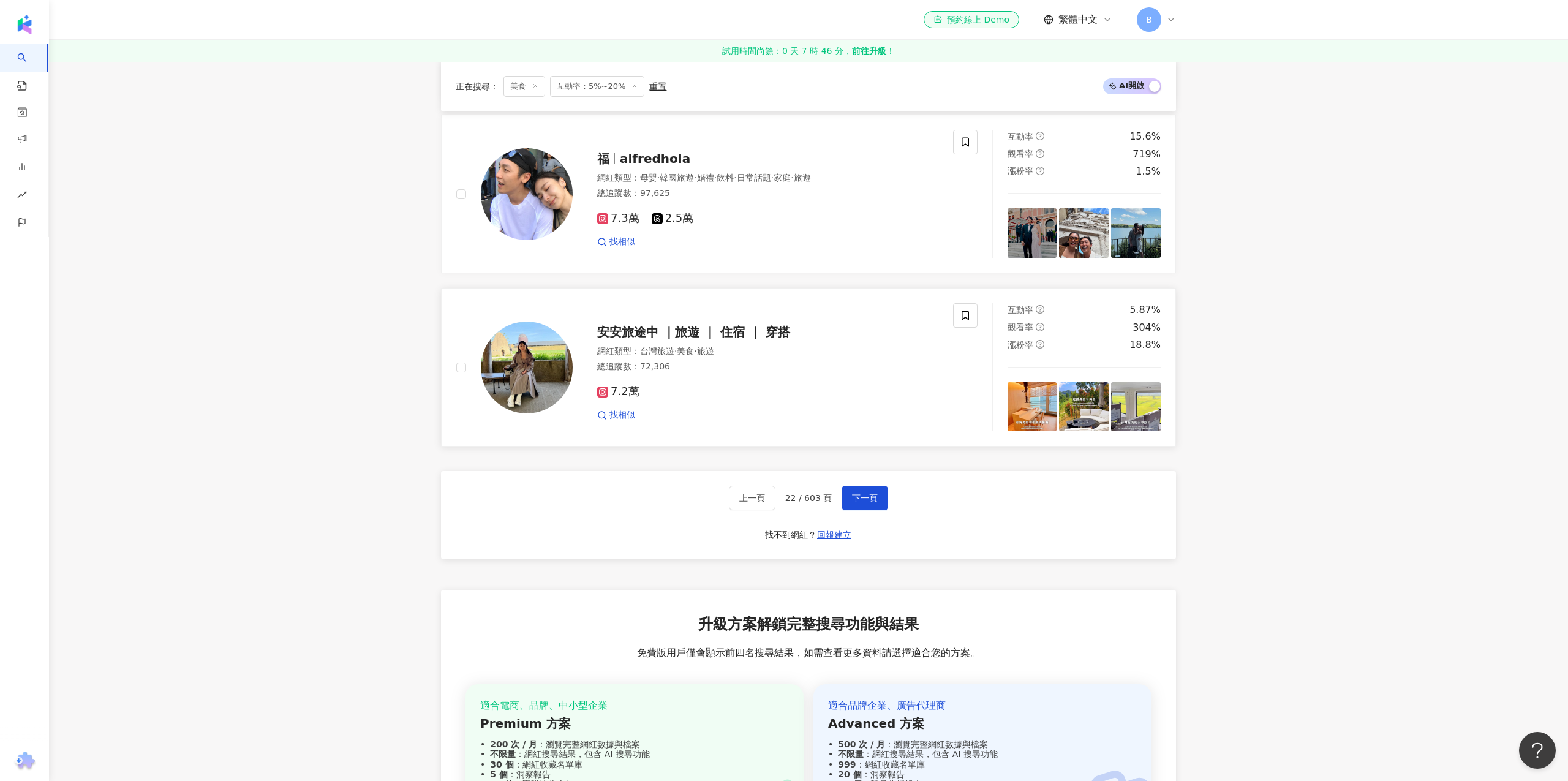
click at [677, 323] on div "安安旅途中 ｜旅遊 ｜ 住宿 ｜ 穿搭" at bounding box center [768, 332] width 341 height 17
click at [606, 151] on span "福" at bounding box center [603, 158] width 12 height 15
click at [868, 486] on button "下一頁" at bounding box center [865, 498] width 47 height 24
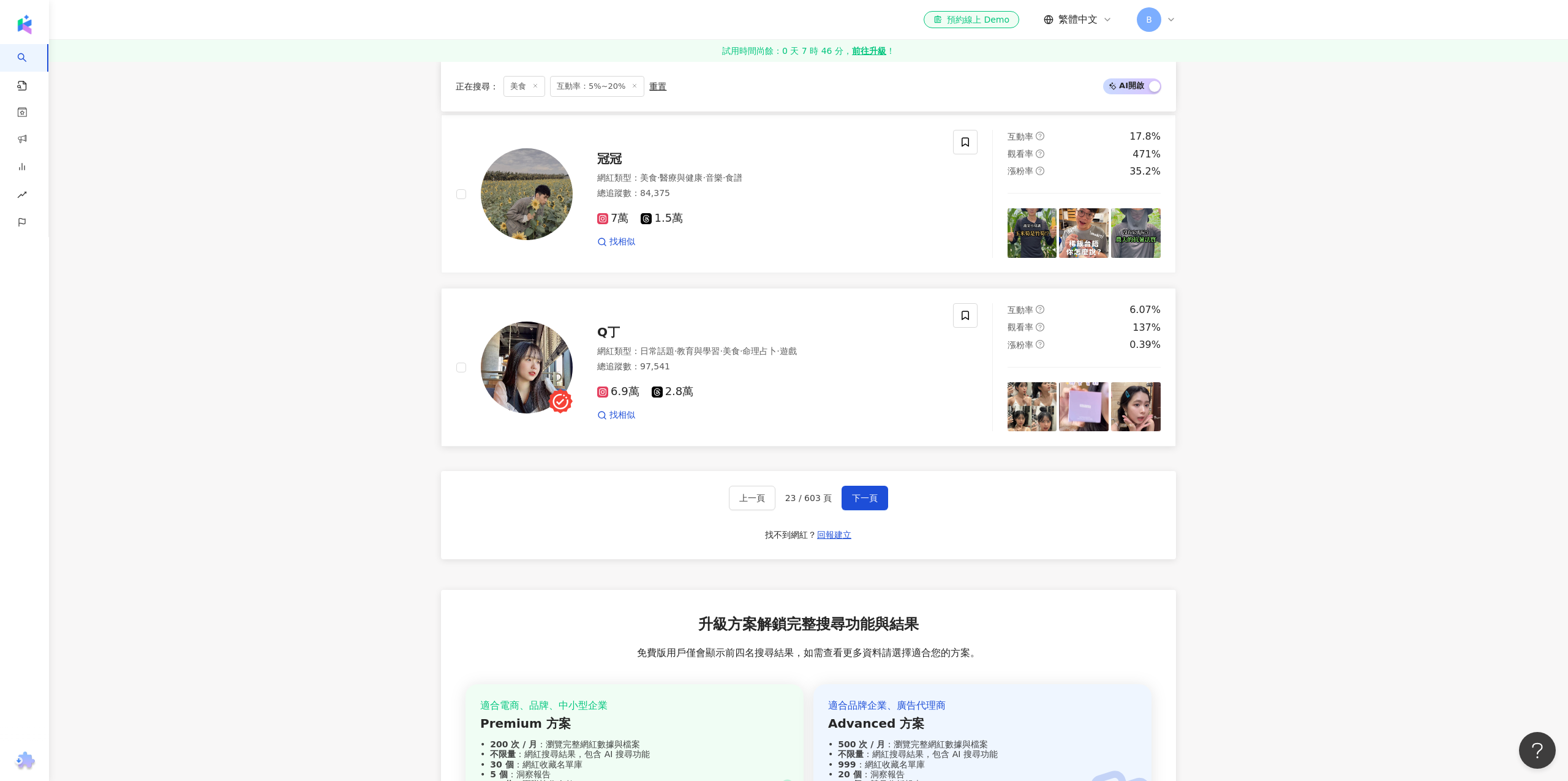
click at [604, 326] on span "Q丁" at bounding box center [608, 332] width 22 height 15
click at [604, 151] on span "冠冠" at bounding box center [609, 158] width 24 height 15
click at [871, 498] on button "下一頁" at bounding box center [865, 498] width 47 height 24
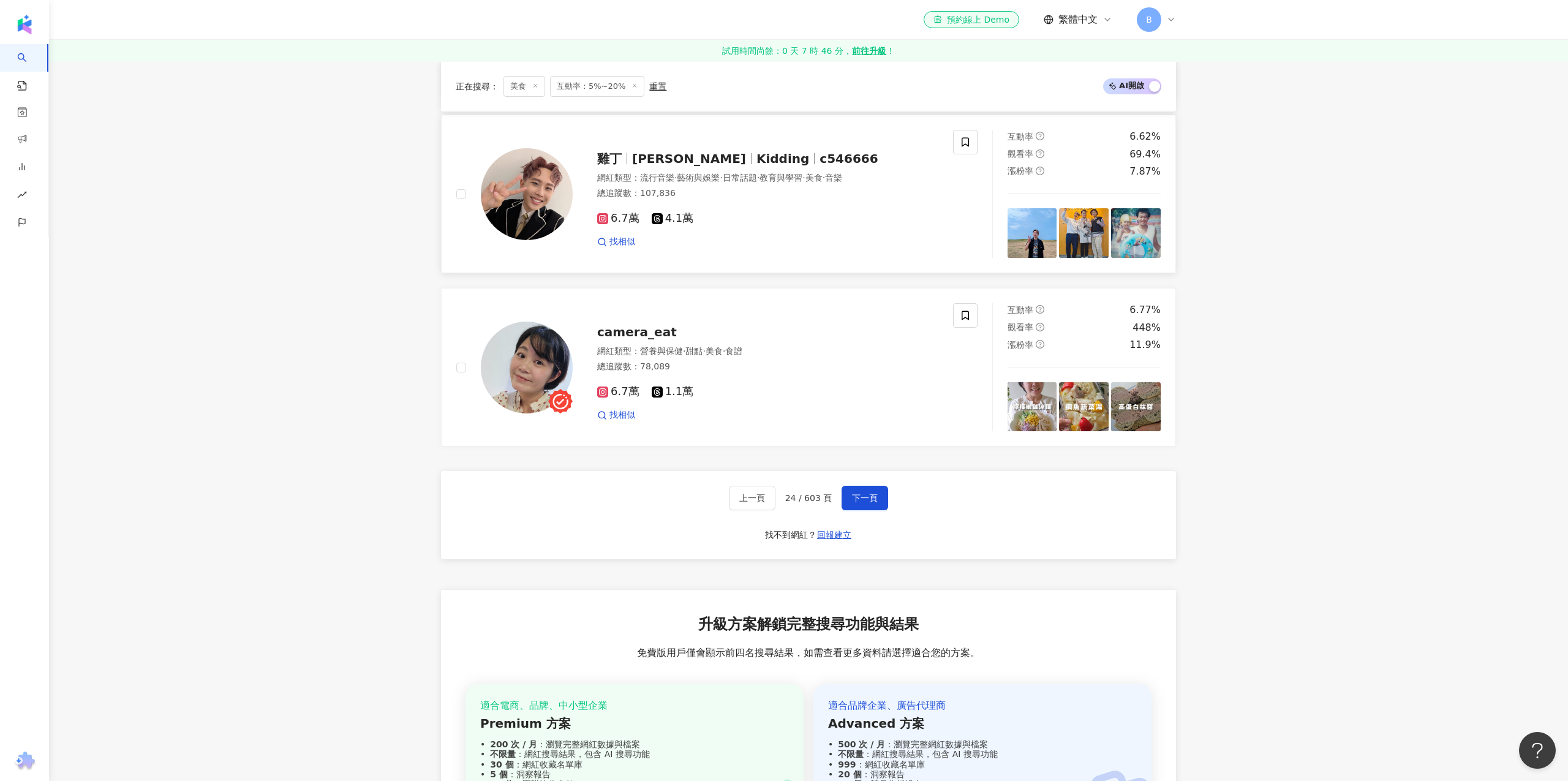
click at [819, 151] on span "c546666" at bounding box center [848, 158] width 58 height 15
click at [867, 496] on button "下一頁" at bounding box center [865, 498] width 47 height 24
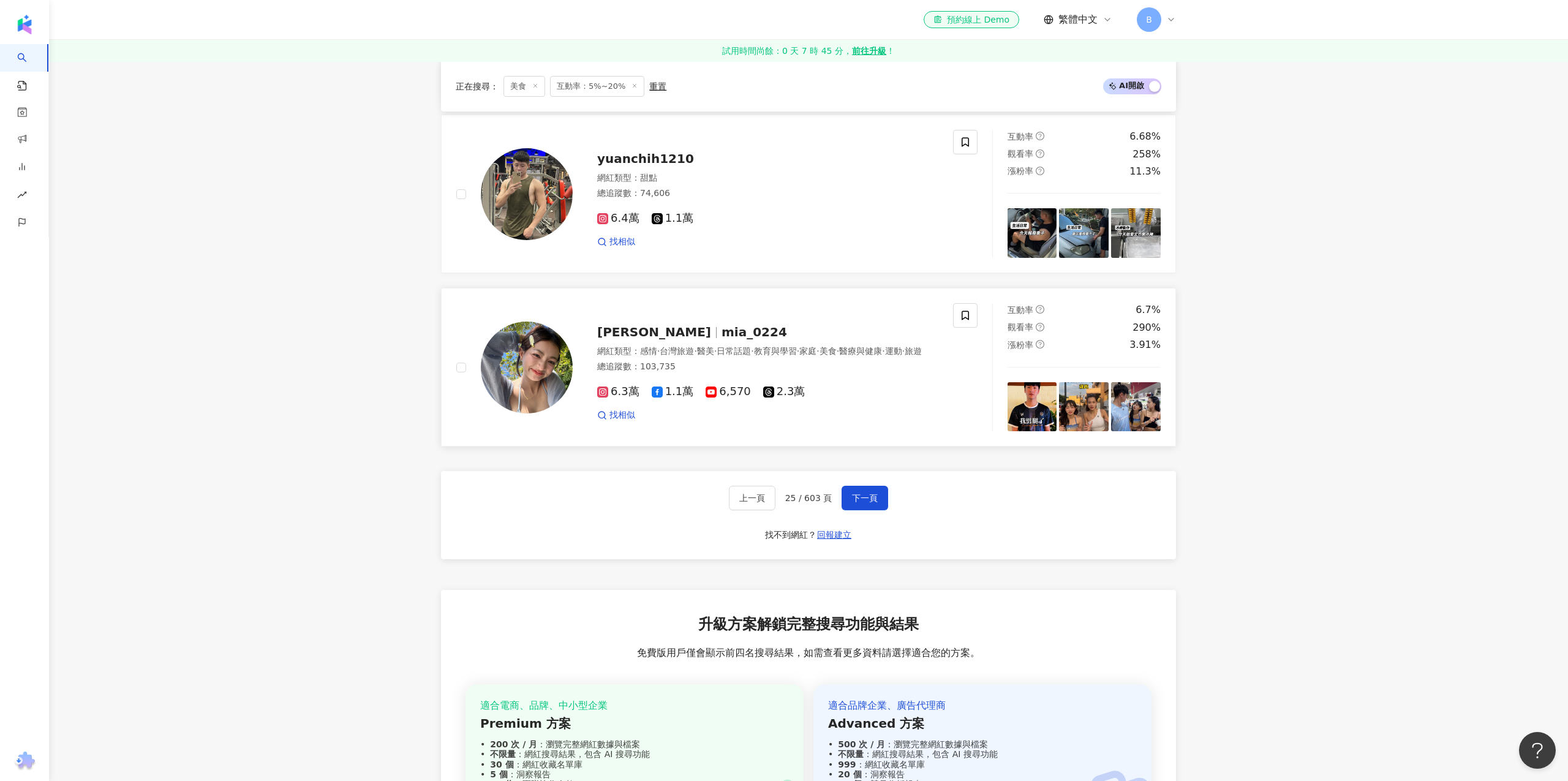
click at [722, 324] on span "mia_0224" at bounding box center [754, 332] width 66 height 15
click at [674, 151] on span "yuanchih1210" at bounding box center [645, 158] width 97 height 15
click at [861, 493] on span "下一頁" at bounding box center [864, 498] width 25 height 9
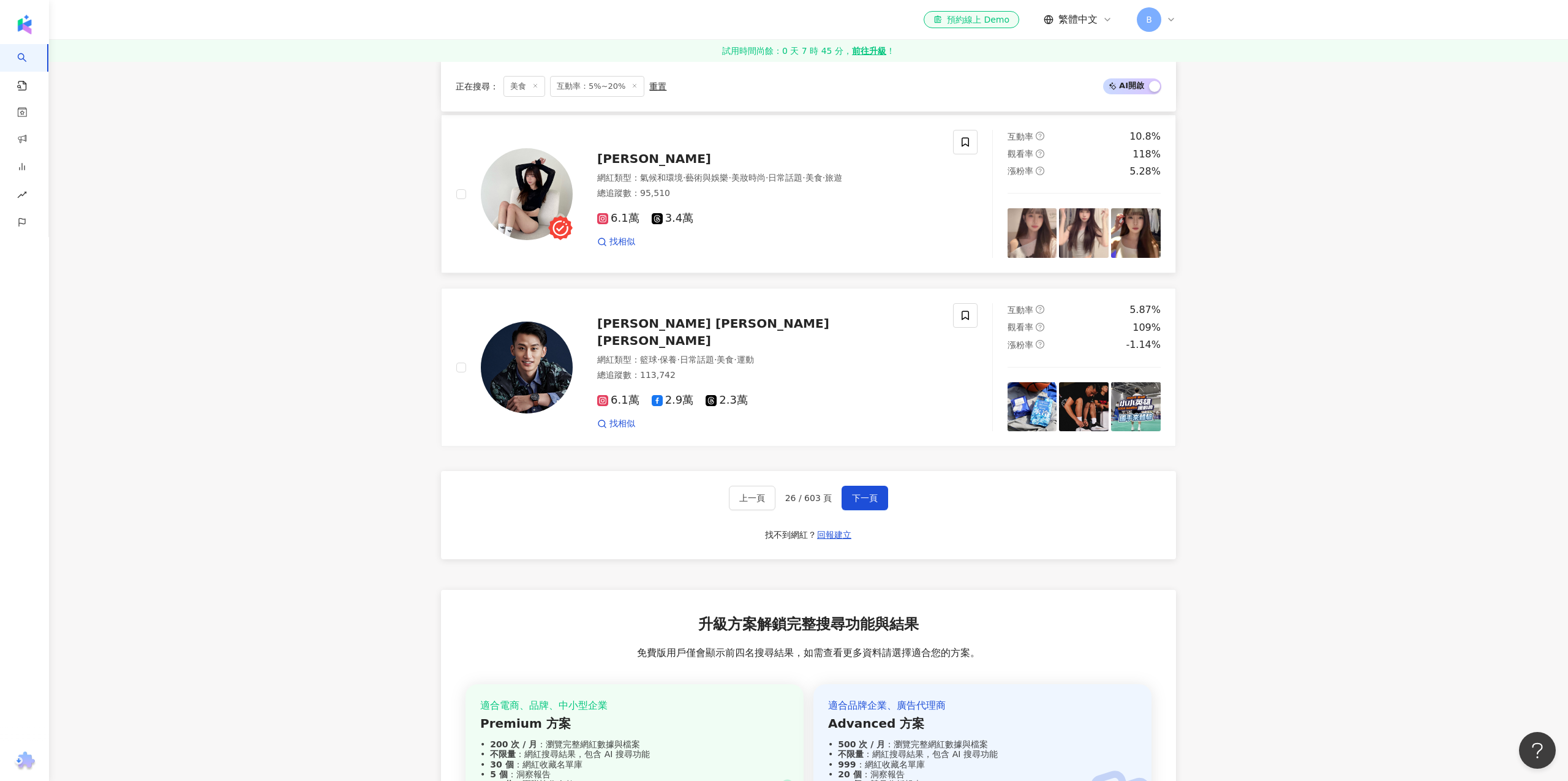
click at [614, 151] on span "蔡🦋" at bounding box center [654, 158] width 114 height 15
click at [851, 506] on div "上一頁 26 / 603 頁 下一頁 找不到網紅？ 回報建立" at bounding box center [808, 516] width 735 height 88
click at [860, 486] on button "下一頁" at bounding box center [865, 498] width 47 height 24
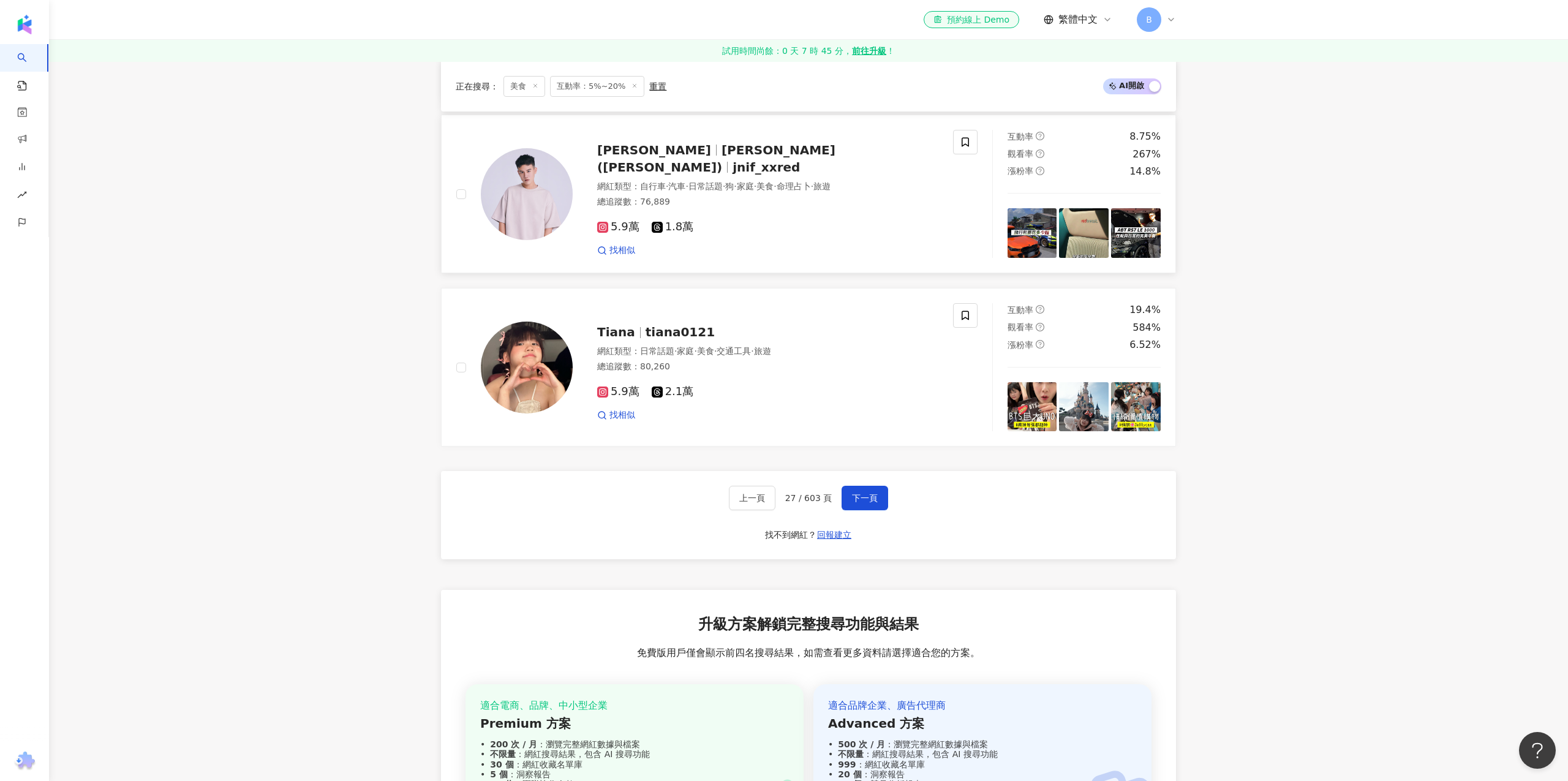
click at [736, 160] on span "jnif_xxred" at bounding box center [767, 168] width 67 height 15
click at [665, 331] on span "tiana0121" at bounding box center [680, 332] width 69 height 15
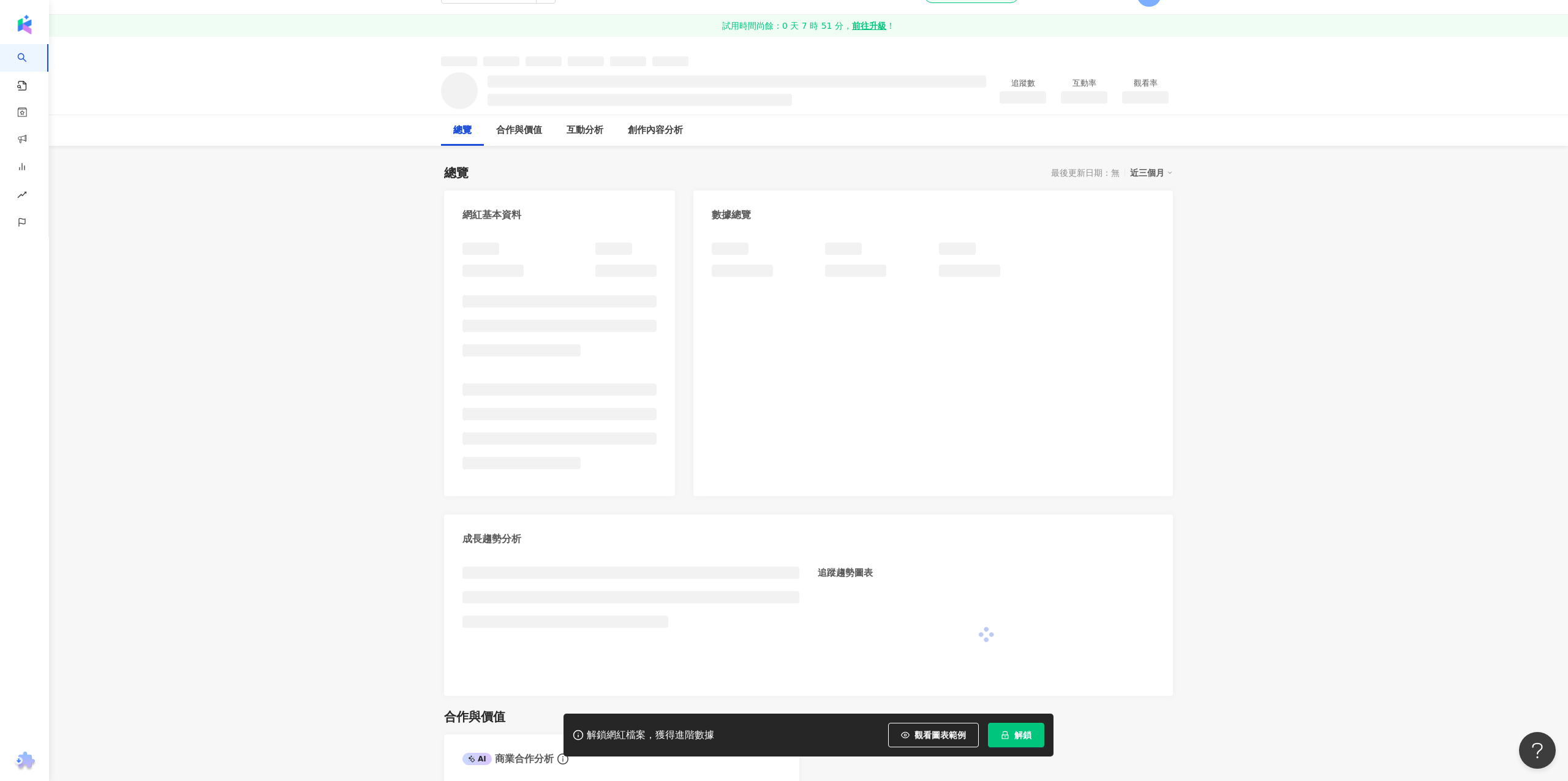
scroll to position [48, 0]
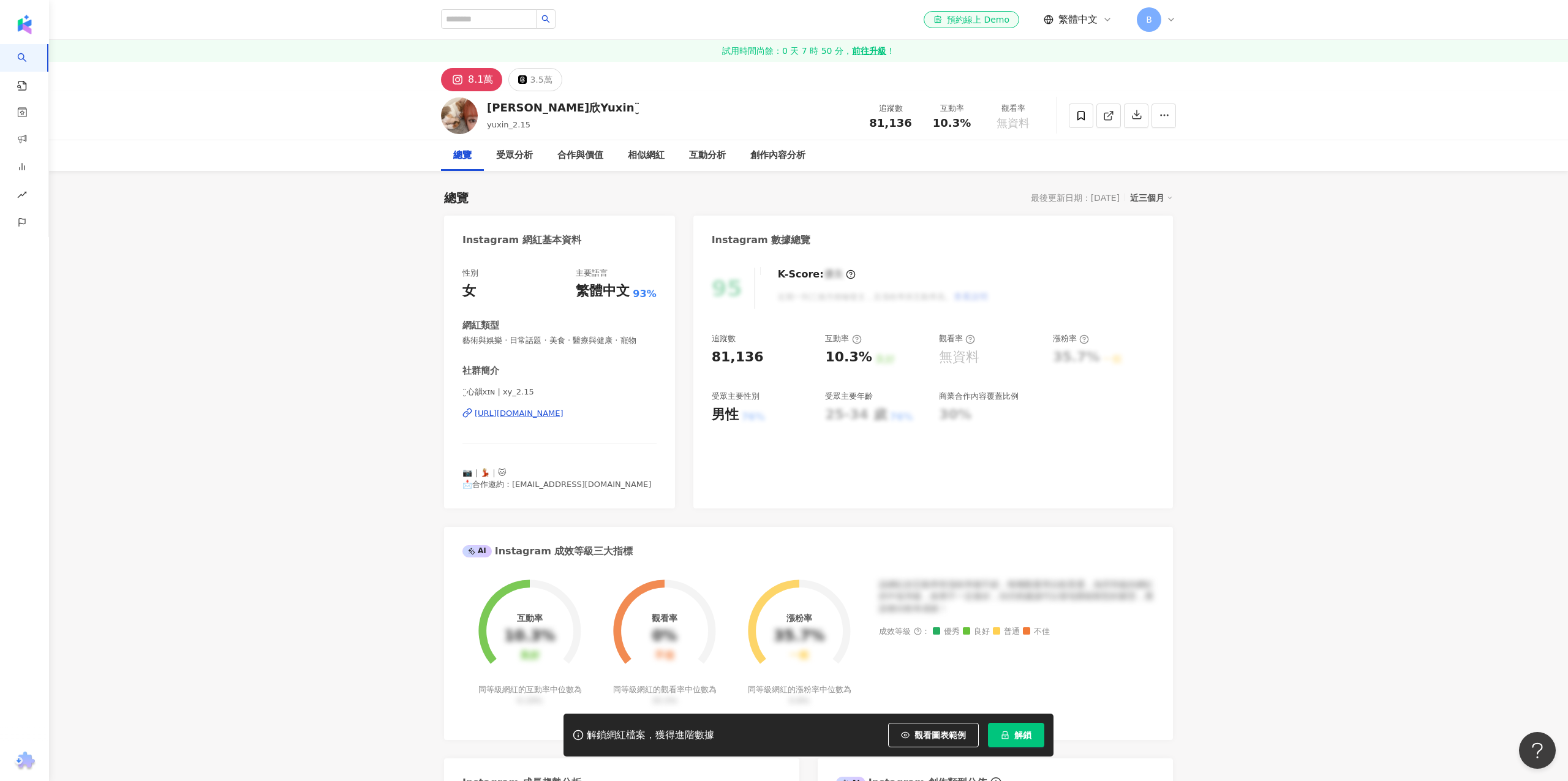
click at [524, 413] on div "[URL][DOMAIN_NAME]" at bounding box center [518, 413] width 89 height 11
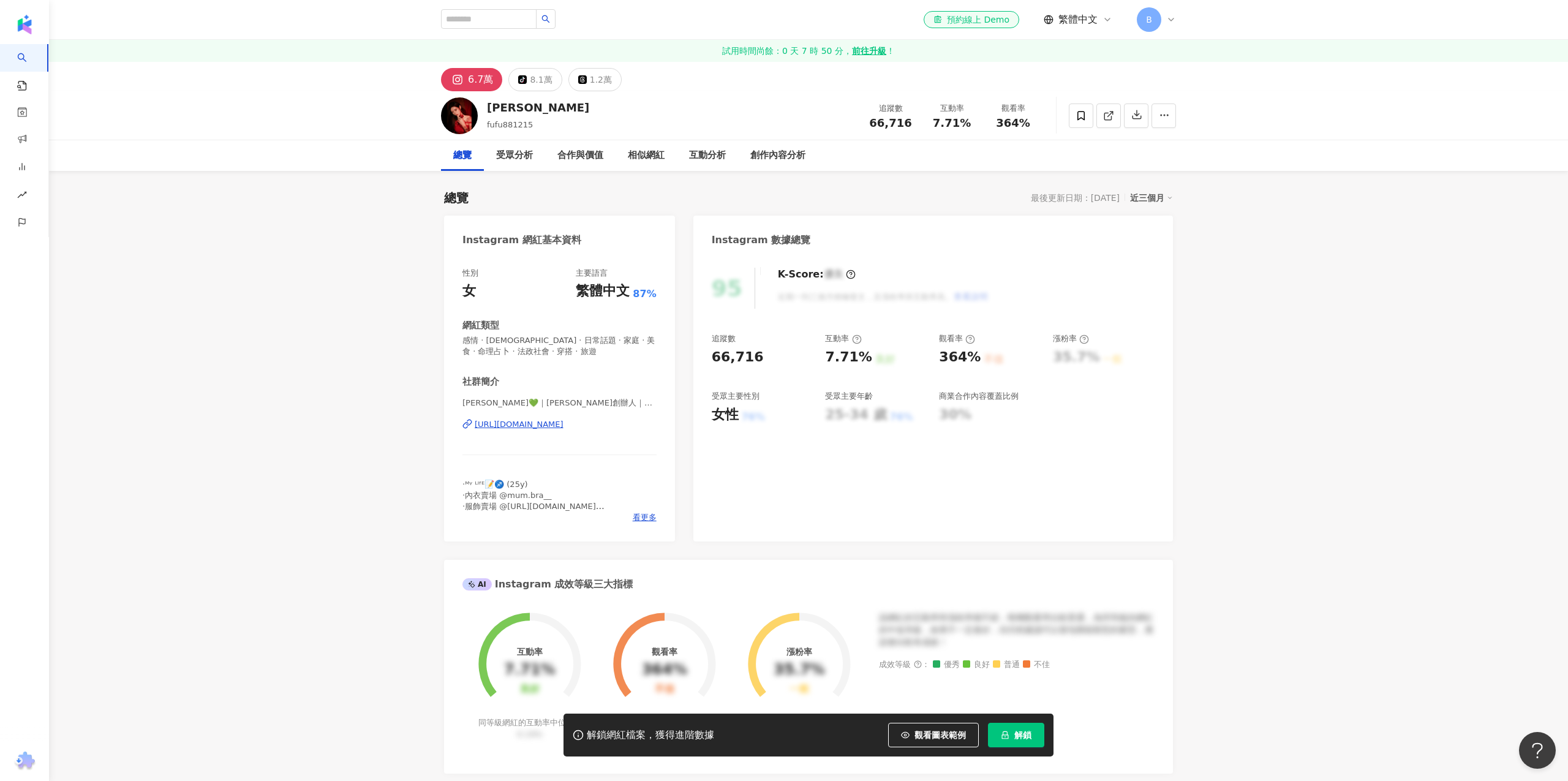
click at [563, 420] on div "https://www.instagram.com/fufu881215/" at bounding box center [518, 425] width 89 height 11
